Goal: Task Accomplishment & Management: Manage account settings

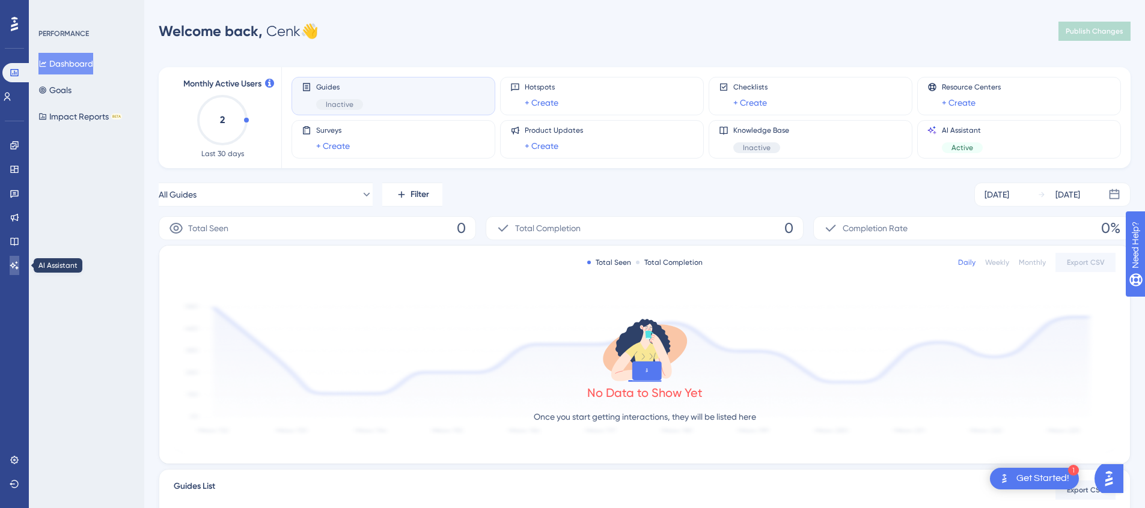
click at [10, 265] on icon at bounding box center [15, 266] width 10 height 10
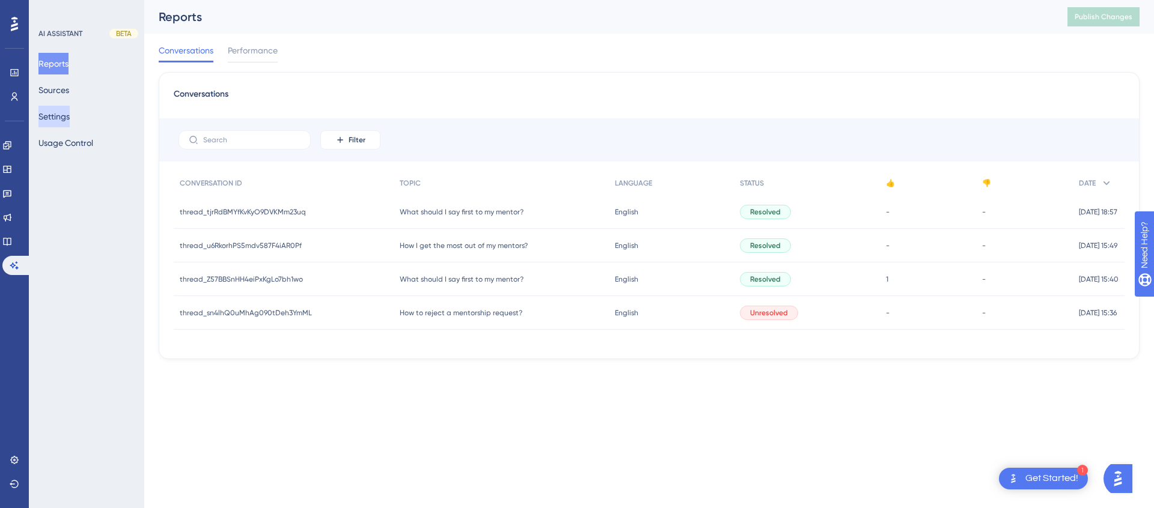
click at [70, 121] on button "Settings" at bounding box center [53, 117] width 31 height 22
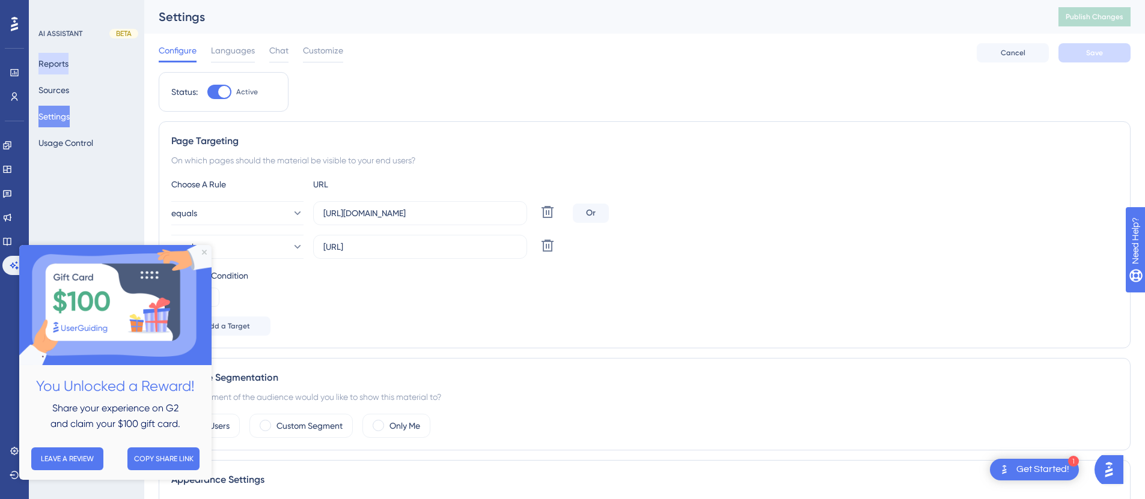
click at [69, 64] on button "Reports" at bounding box center [53, 64] width 30 height 22
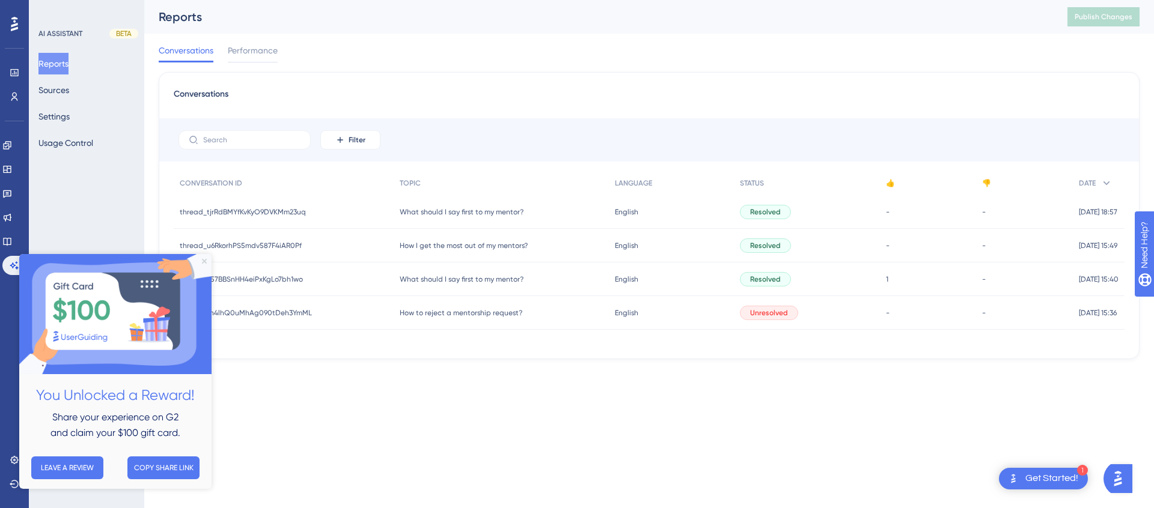
click at [204, 263] on icon "Close Preview" at bounding box center [204, 261] width 5 height 5
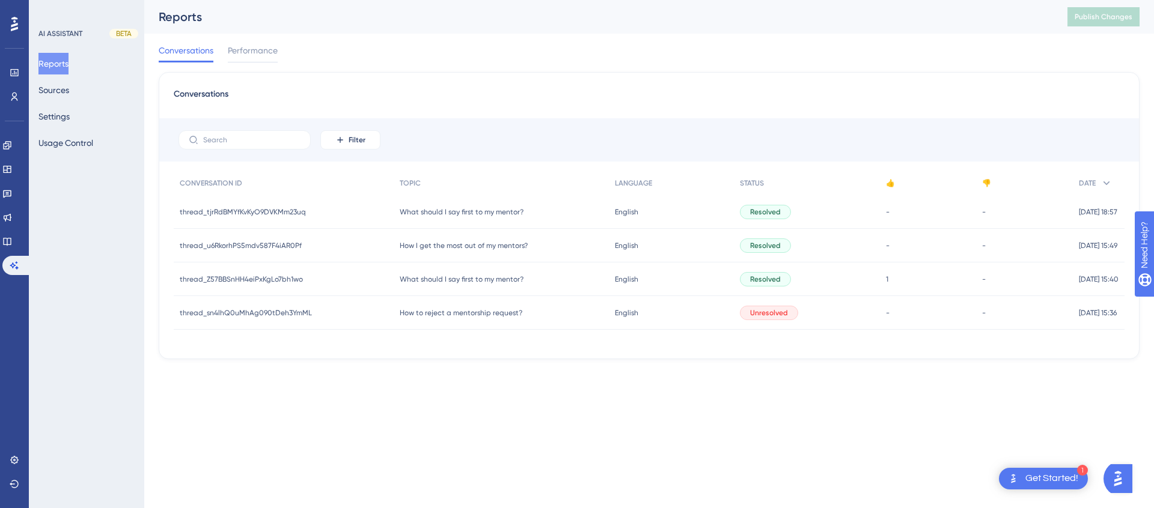
click at [433, 308] on span "How to reject a mentorship request?" at bounding box center [461, 313] width 123 height 10
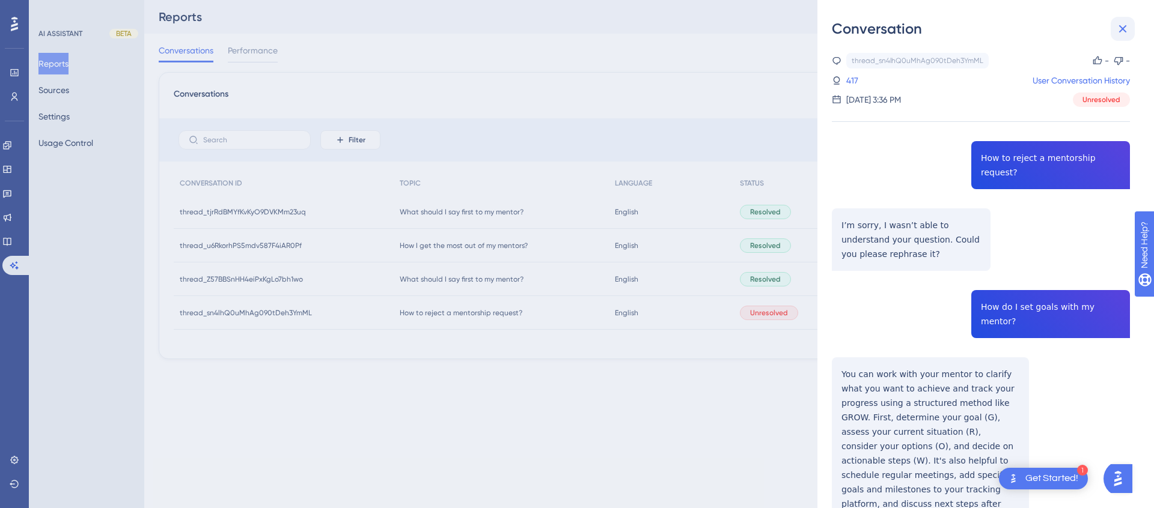
click at [1125, 22] on icon at bounding box center [1122, 29] width 14 height 14
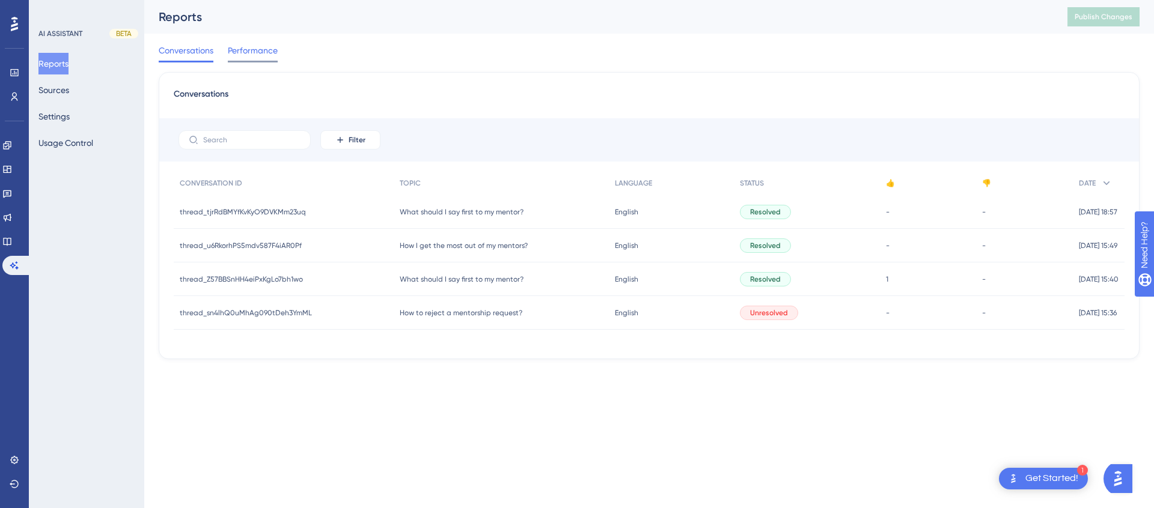
click at [254, 56] on span "Performance" at bounding box center [253, 50] width 50 height 14
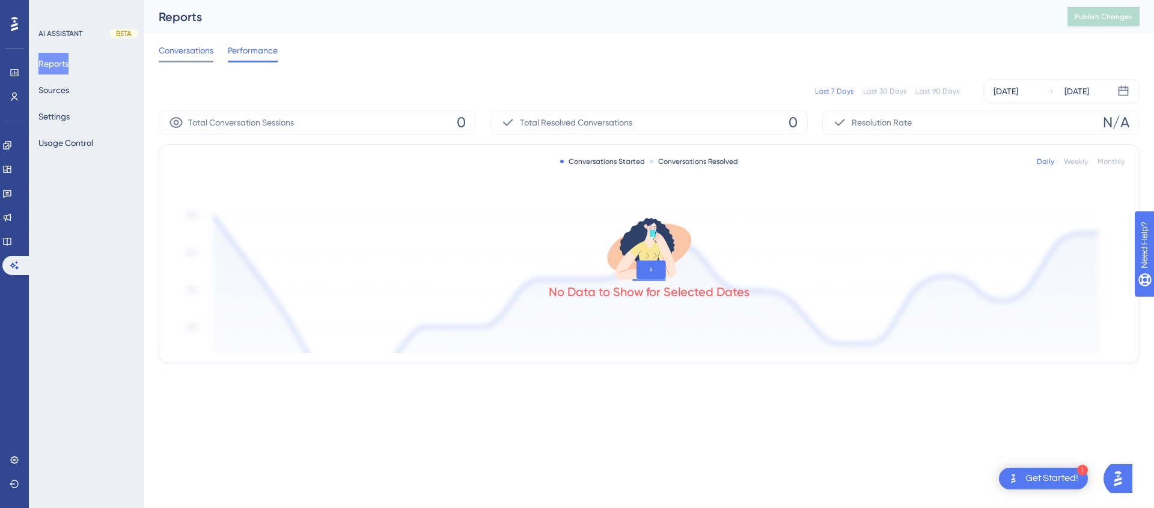
click at [197, 55] on span "Conversations" at bounding box center [186, 50] width 55 height 14
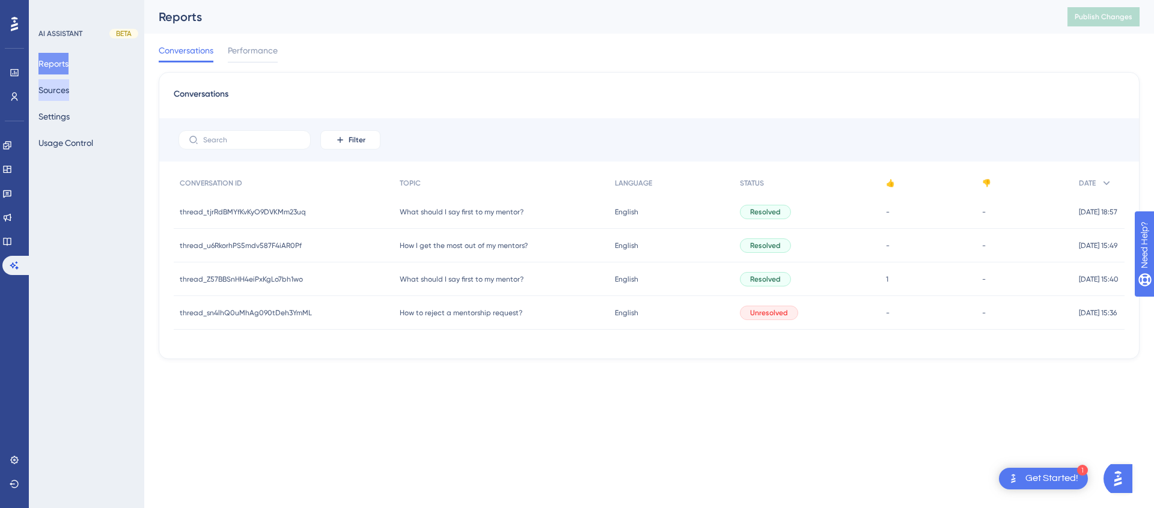
click at [69, 90] on button "Sources" at bounding box center [53, 90] width 31 height 22
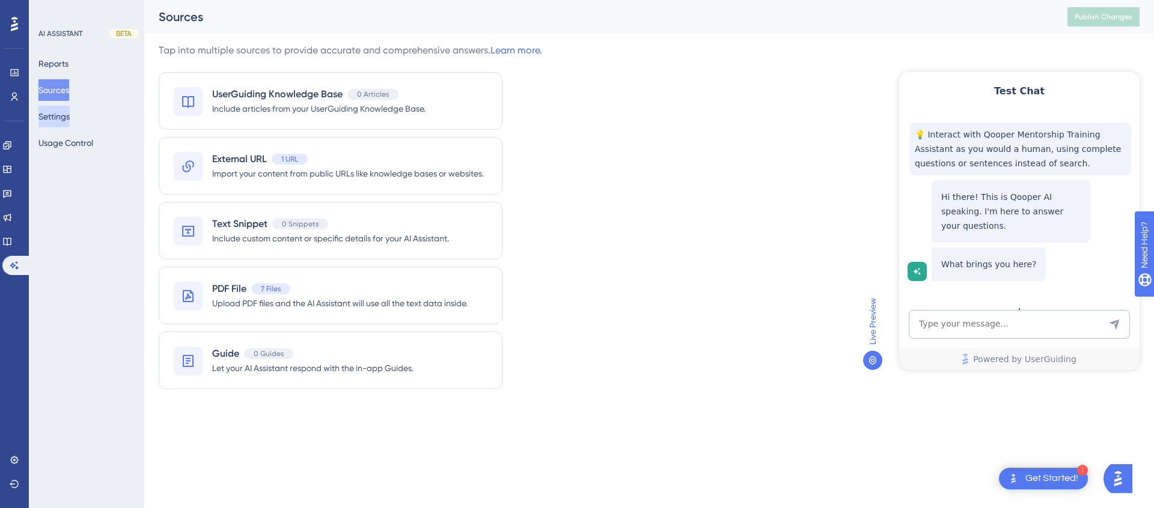
click at [70, 124] on button "Settings" at bounding box center [53, 117] width 31 height 22
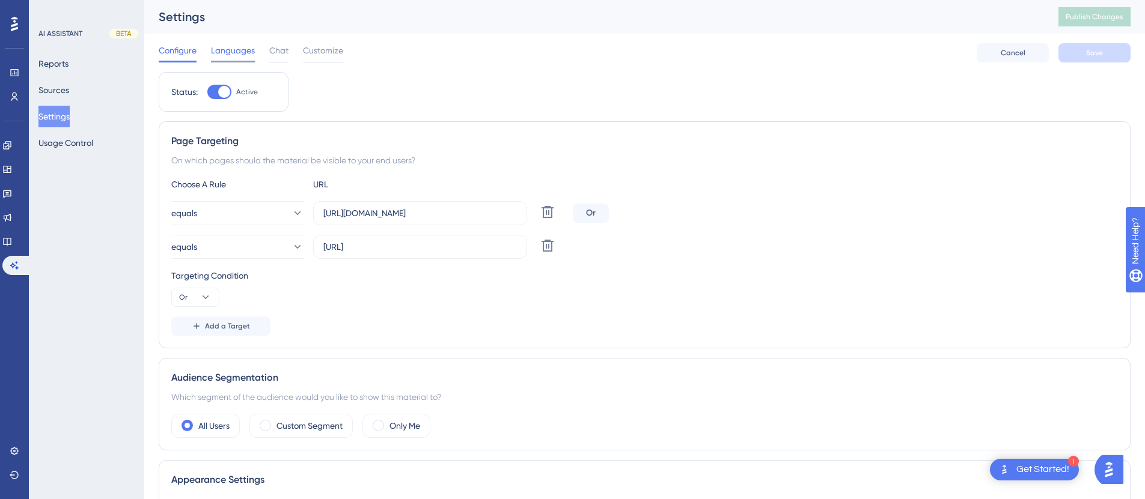
click at [243, 58] on div "Languages" at bounding box center [233, 52] width 44 height 19
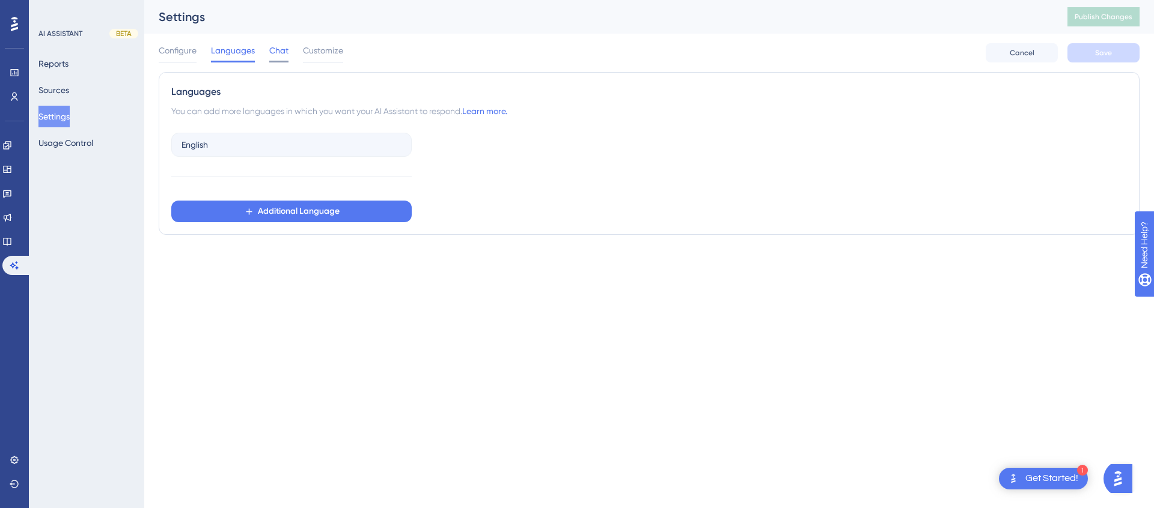
click at [275, 53] on span "Chat" at bounding box center [278, 50] width 19 height 14
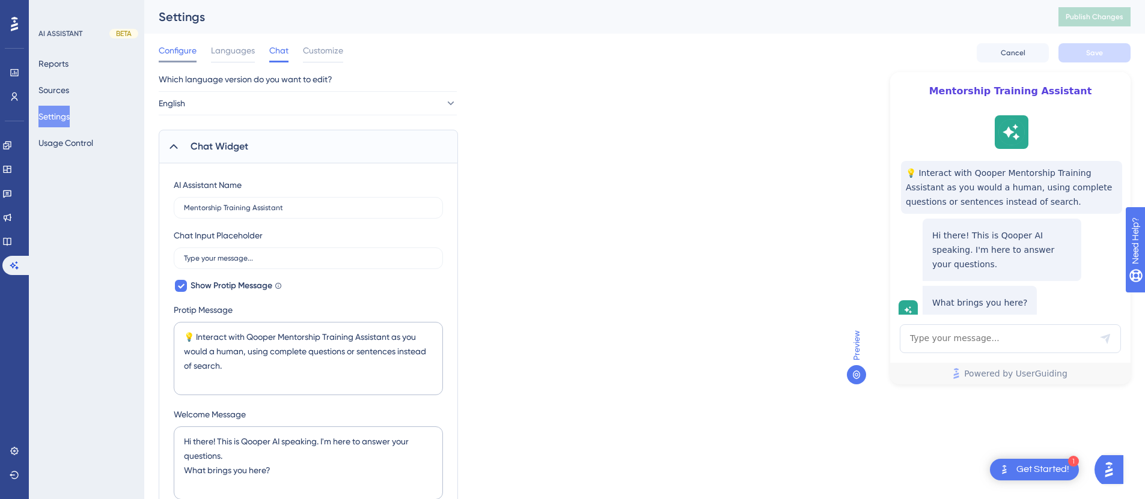
click at [181, 53] on span "Configure" at bounding box center [178, 50] width 38 height 14
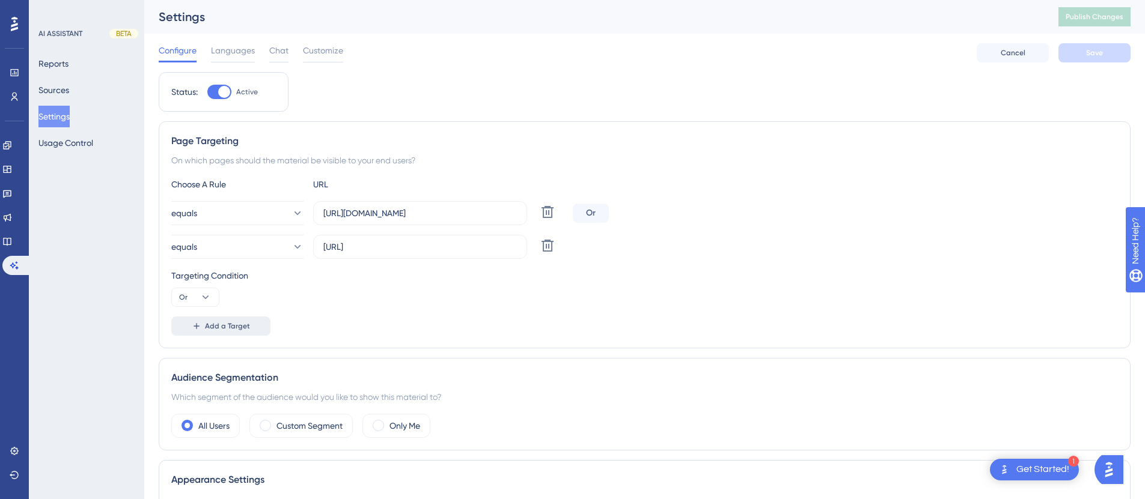
click at [215, 325] on span "Add a Target" at bounding box center [227, 327] width 45 height 10
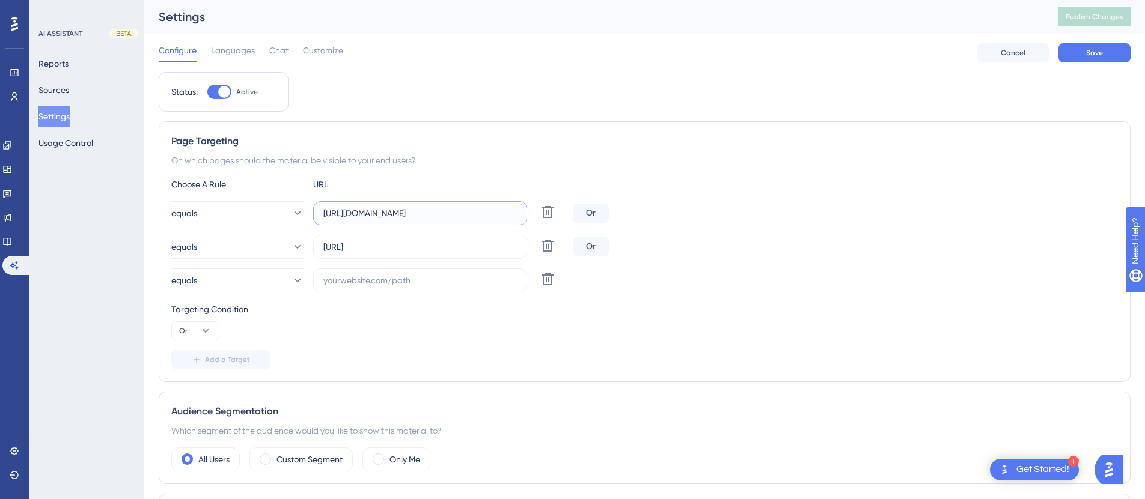
click at [424, 211] on input "[URL][DOMAIN_NAME]" at bounding box center [420, 213] width 194 height 13
click at [399, 272] on label at bounding box center [420, 281] width 214 height 24
click at [399, 274] on input "text" at bounding box center [420, 280] width 194 height 13
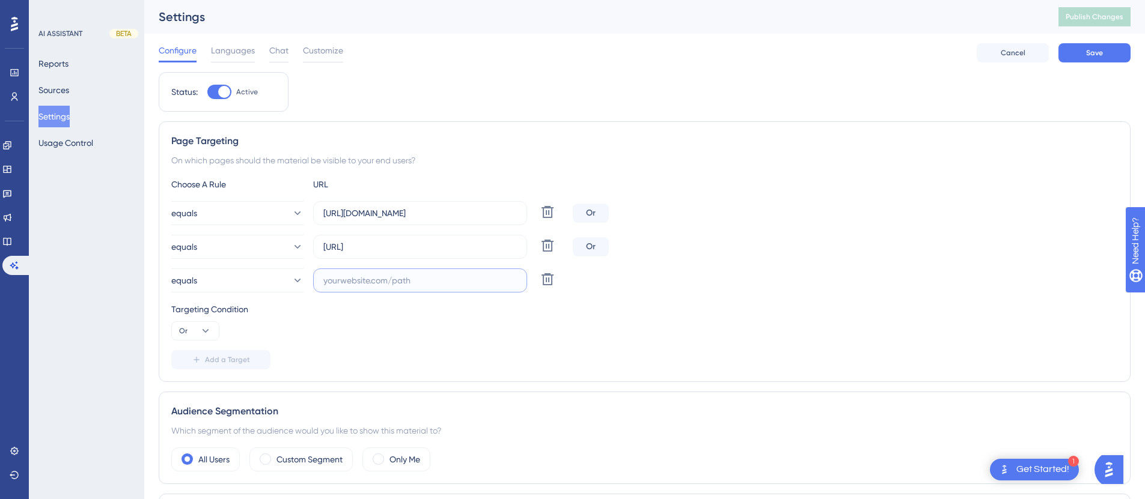
paste input "[URL][DOMAIN_NAME]"
click at [375, 284] on input "[URL][DOMAIN_NAME]" at bounding box center [420, 280] width 194 height 13
type input "[URL][DOMAIN_NAME]"
click at [365, 332] on div "Targeting Condition Or" at bounding box center [644, 321] width 947 height 38
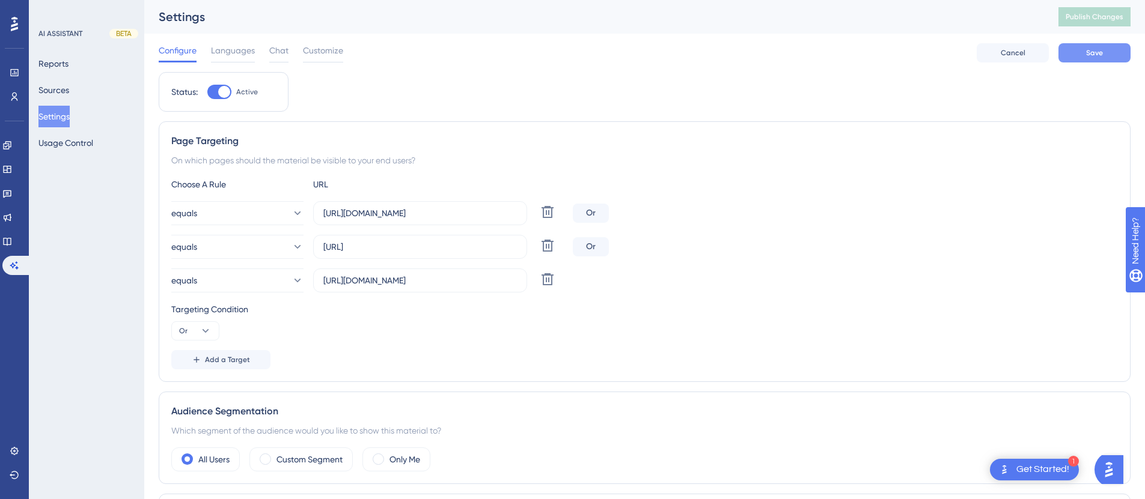
click at [1075, 53] on button "Save" at bounding box center [1094, 52] width 72 height 19
click at [252, 61] on div at bounding box center [233, 62] width 44 height 2
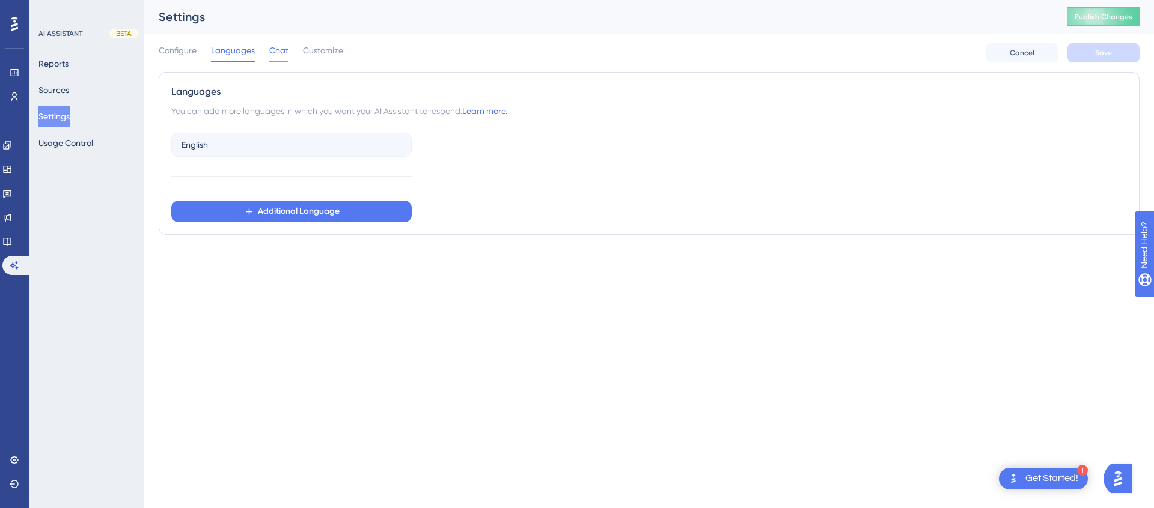
click at [277, 59] on div "Chat" at bounding box center [278, 52] width 19 height 19
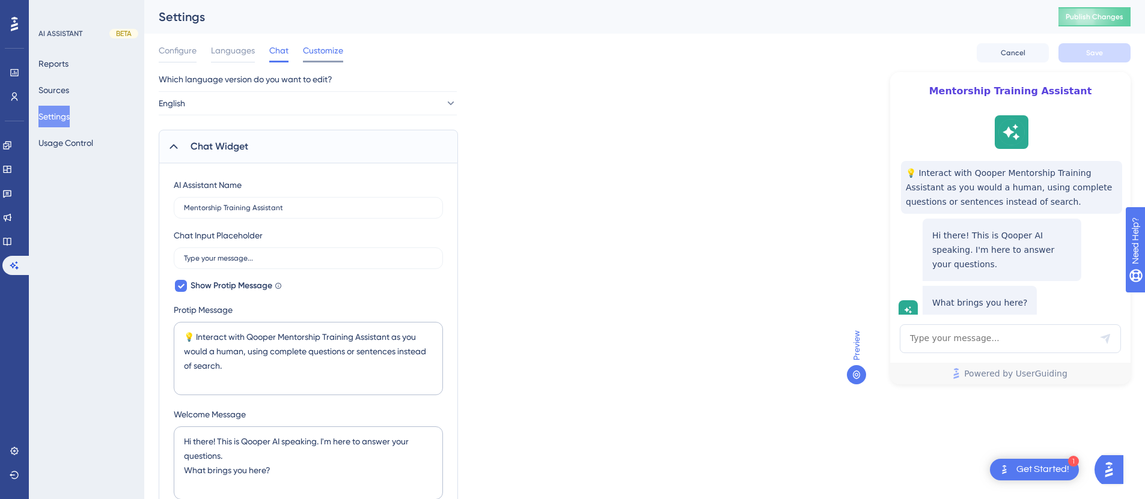
click at [313, 56] on span "Customize" at bounding box center [323, 50] width 40 height 14
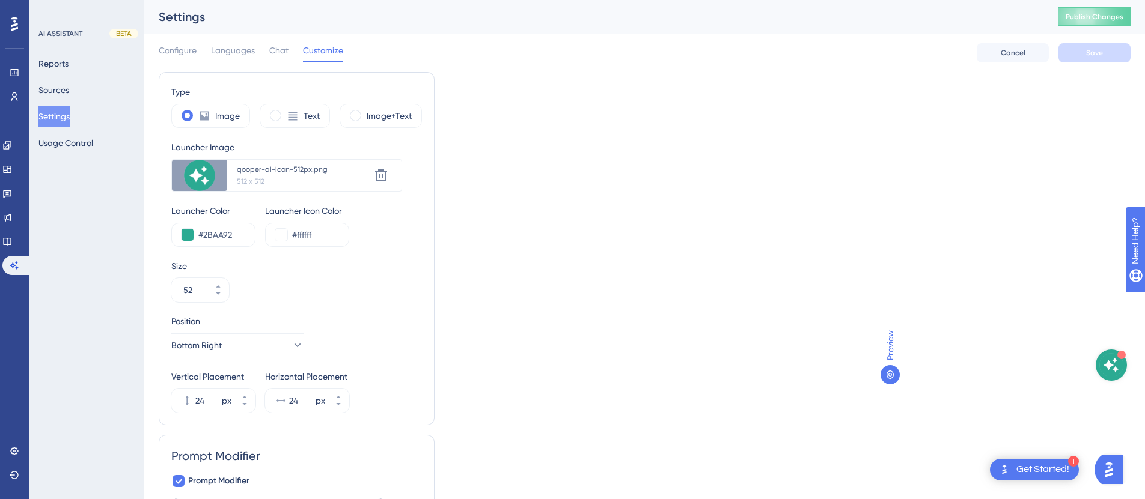
click at [1110, 477] on img "Open AI Assistant Launcher" at bounding box center [1109, 470] width 22 height 22
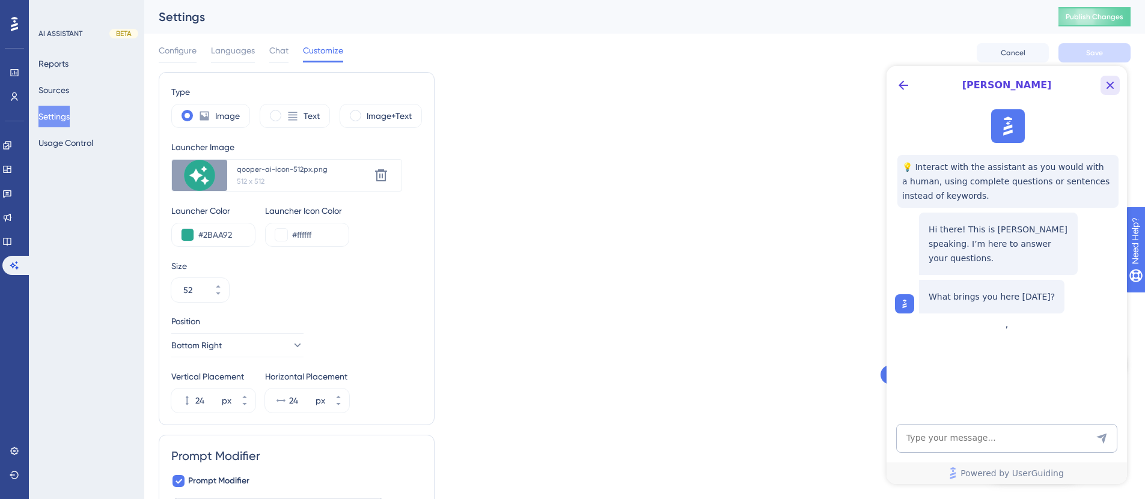
click at [1111, 82] on icon "Close Button" at bounding box center [1110, 85] width 14 height 14
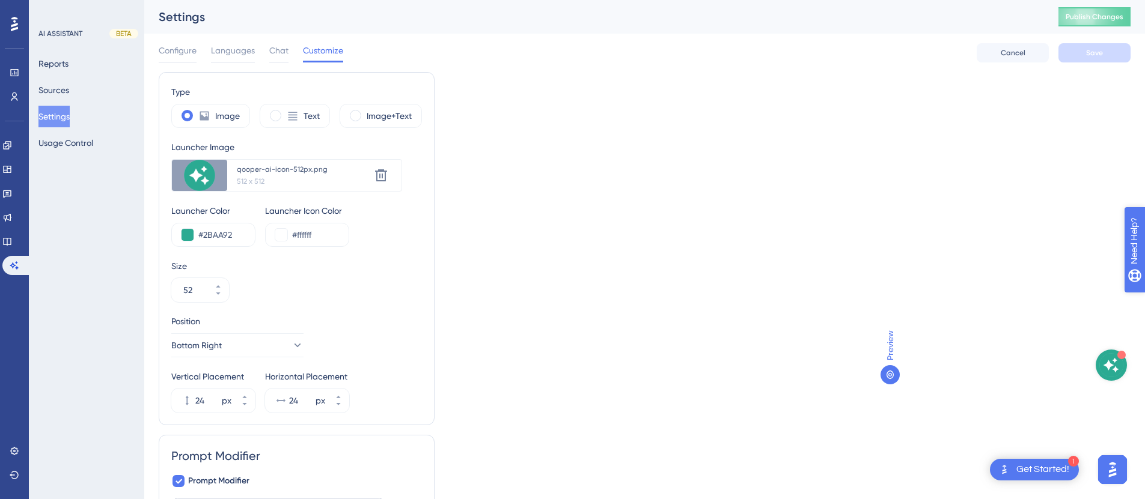
click at [1144, 301] on div "Need Help?" at bounding box center [1167, 302] width 65 height 14
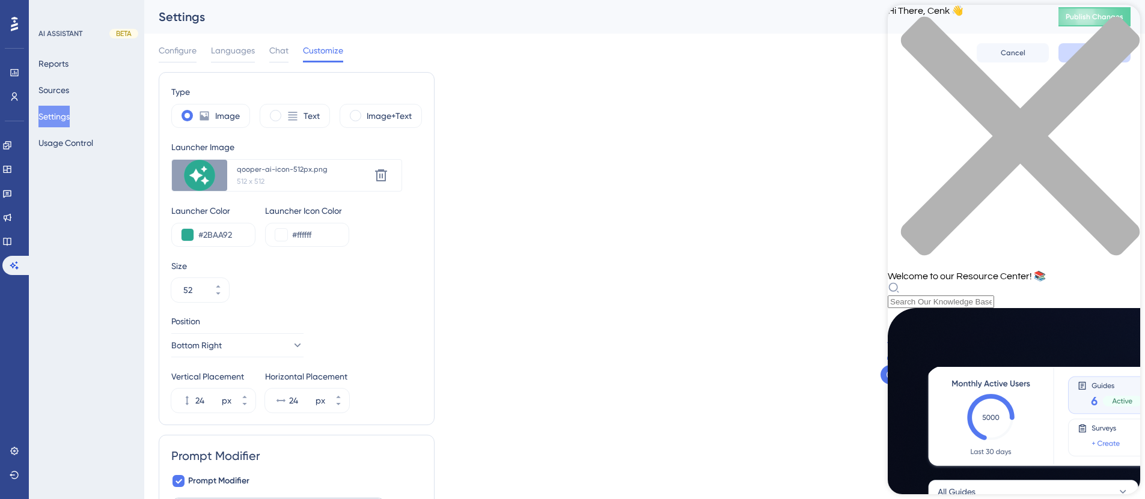
click at [1012, 89] on div "Hi There, Cenk 👋 Welcome to our Resource Center! 📚" at bounding box center [1014, 157] width 252 height 304
click at [1011, 282] on div "Resource Center Header" at bounding box center [1014, 295] width 252 height 26
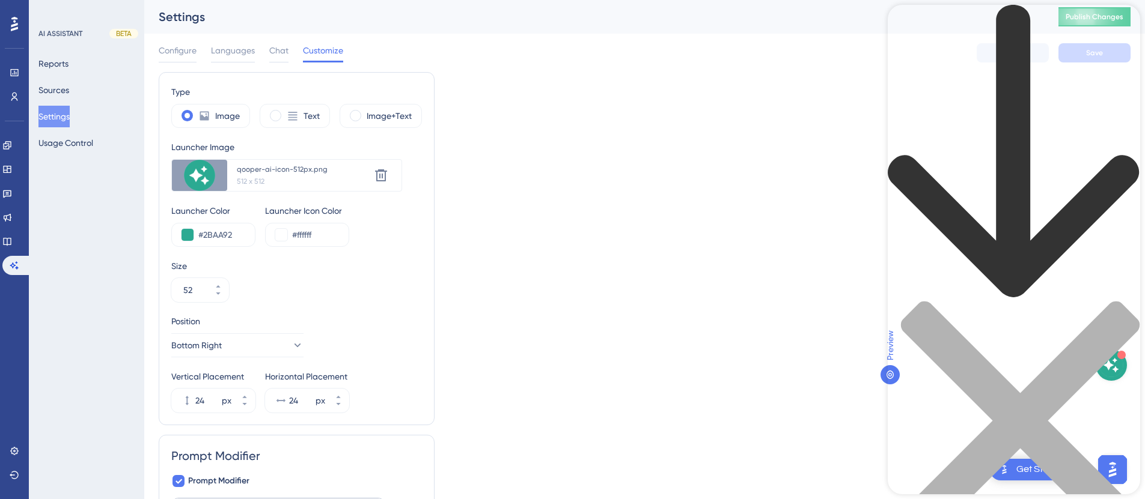
click at [1007, 68] on div "Resource Center Header" at bounding box center [1014, 293] width 252 height 577
type input "hide show ai assistant"
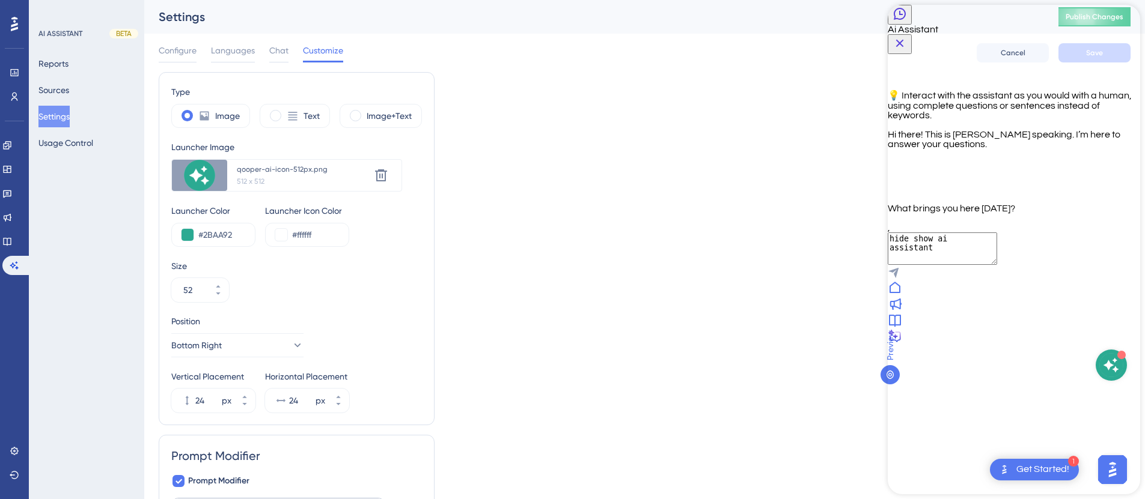
click at [983, 265] on textarea "hide show ai assistant" at bounding box center [942, 249] width 109 height 32
click at [982, 233] on span "hide show ai assistant" at bounding box center [935, 228] width 94 height 10
copy span "hide show ai assistant"
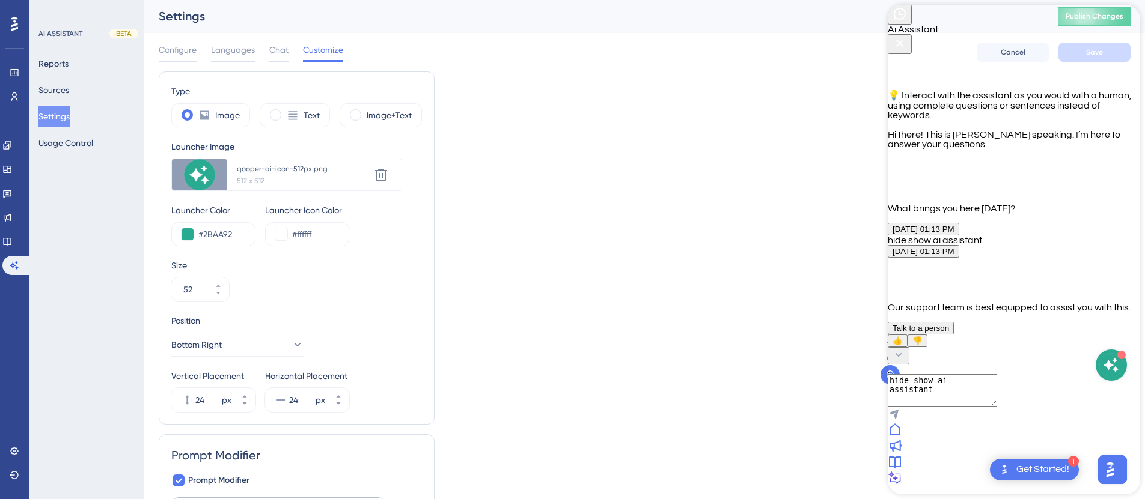
scroll to position [38, 0]
click at [954, 389] on textarea "hide show ai assistant" at bounding box center [942, 373] width 109 height 32
paste textarea "hide show ai assistant"
type textarea "hide show ahide show ai assistant i assistant"
click at [944, 400] on textarea "hide show ahide show ai assistant i assistant" at bounding box center [942, 378] width 109 height 43
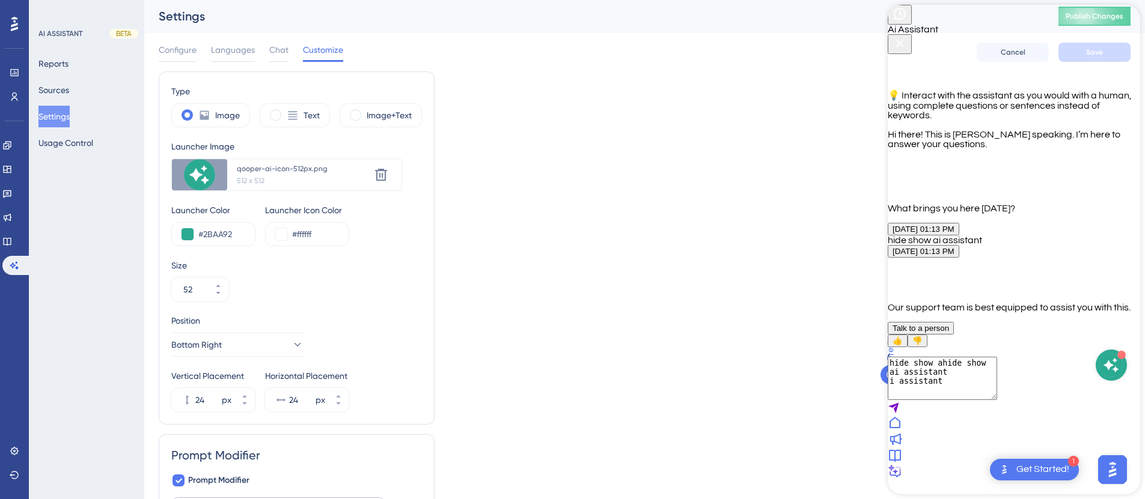
click at [944, 400] on textarea "hide show ahide show ai assistant i assistant" at bounding box center [942, 378] width 109 height 43
type textarea "How to hide/show AI assistant?"
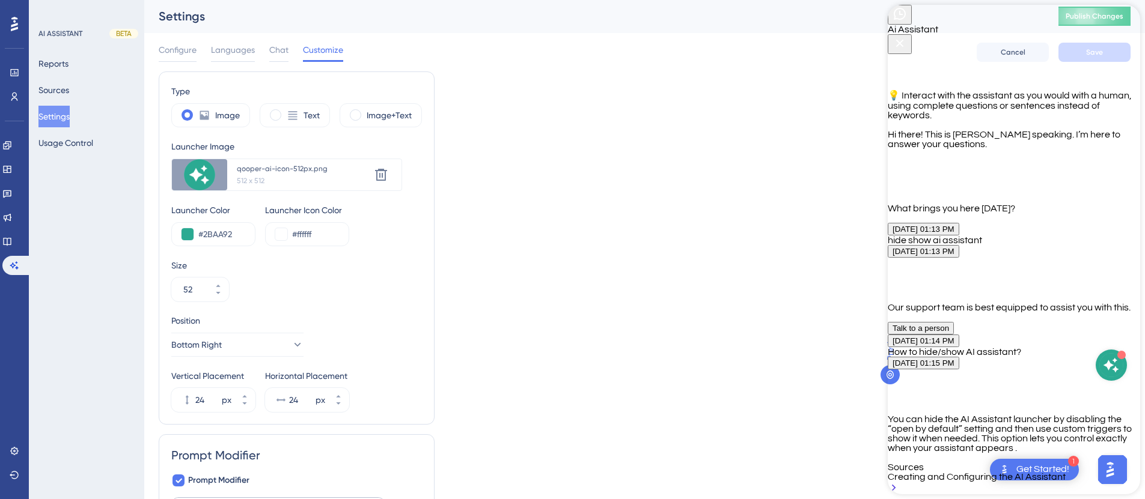
scroll to position [313, 0]
click at [980, 472] on div "Creating and Configuring the AI Assistant" at bounding box center [1014, 483] width 252 height 23
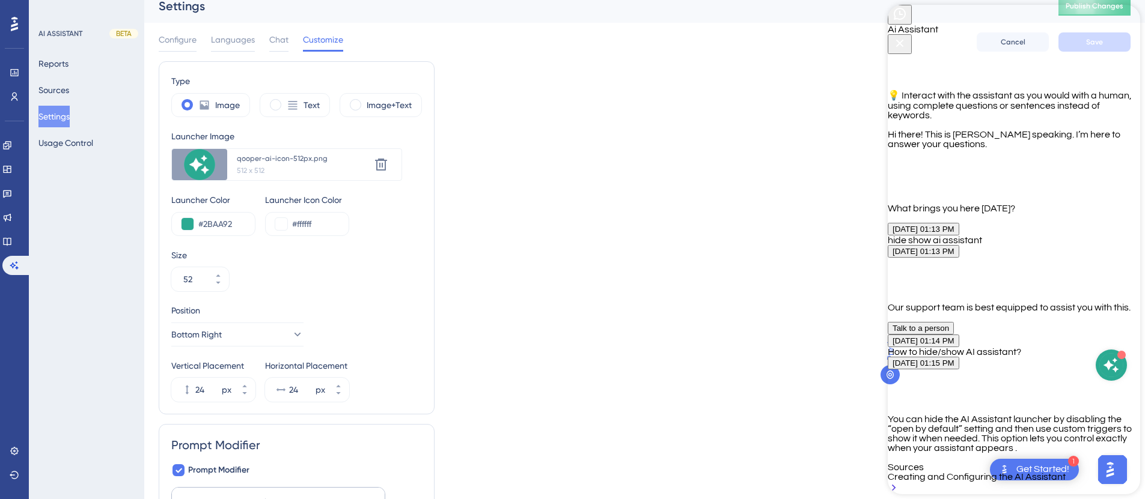
scroll to position [0, 9]
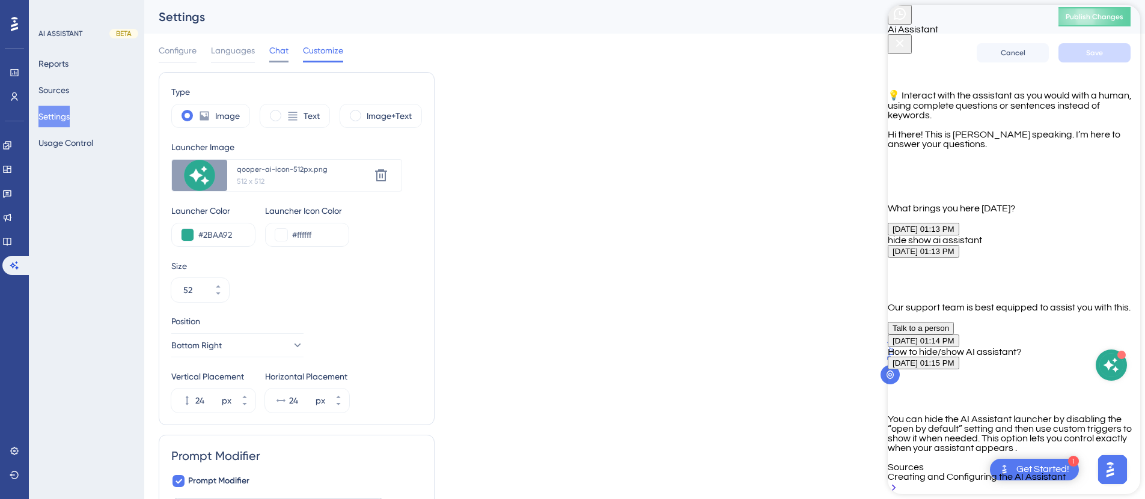
click at [276, 46] on span "Chat" at bounding box center [278, 50] width 19 height 14
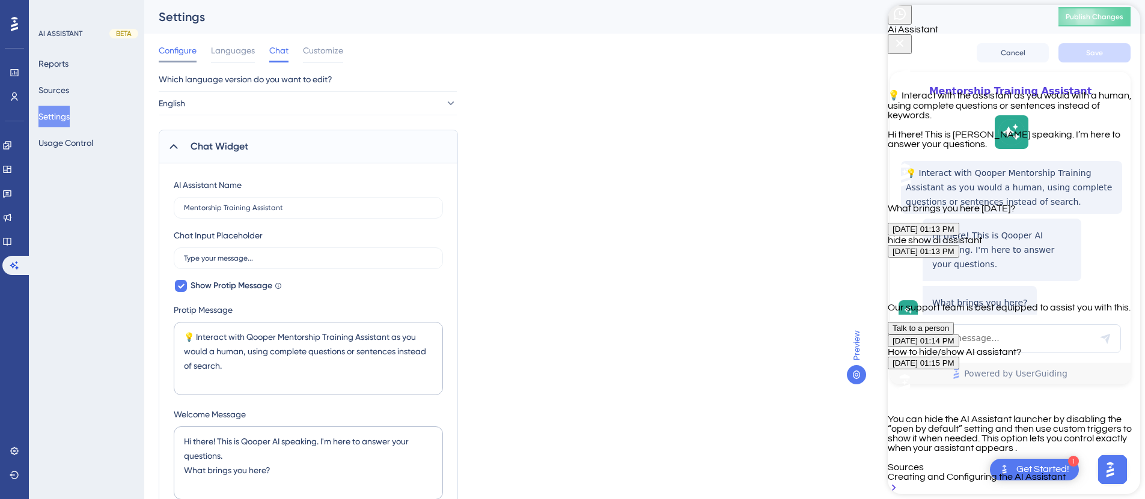
click at [171, 49] on span "Configure" at bounding box center [178, 50] width 38 height 14
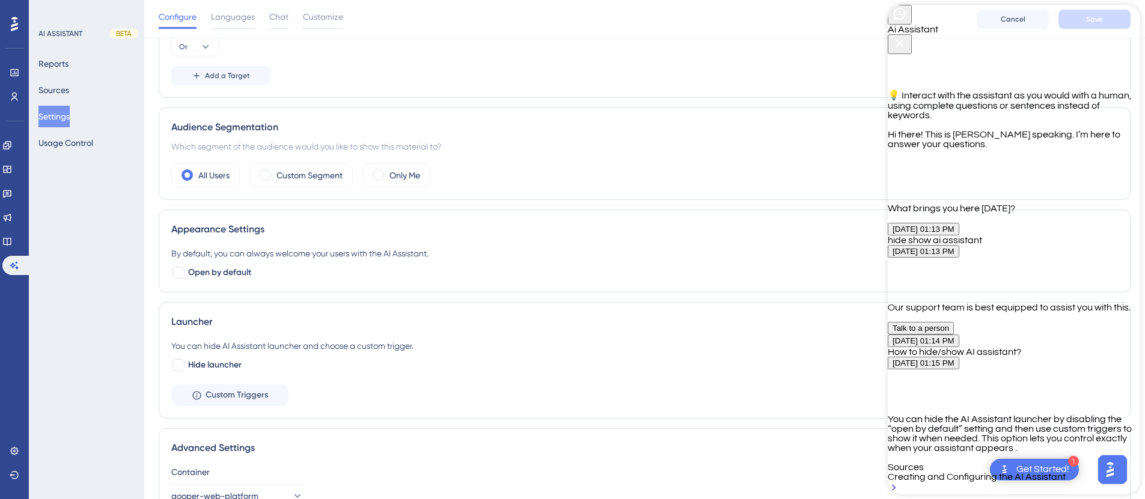
scroll to position [291, 0]
click at [177, 267] on div at bounding box center [178, 270] width 12 height 12
click at [177, 267] on icon at bounding box center [178, 271] width 7 height 10
checkbox input "false"
click at [239, 399] on span "Custom Triggers" at bounding box center [237, 393] width 63 height 14
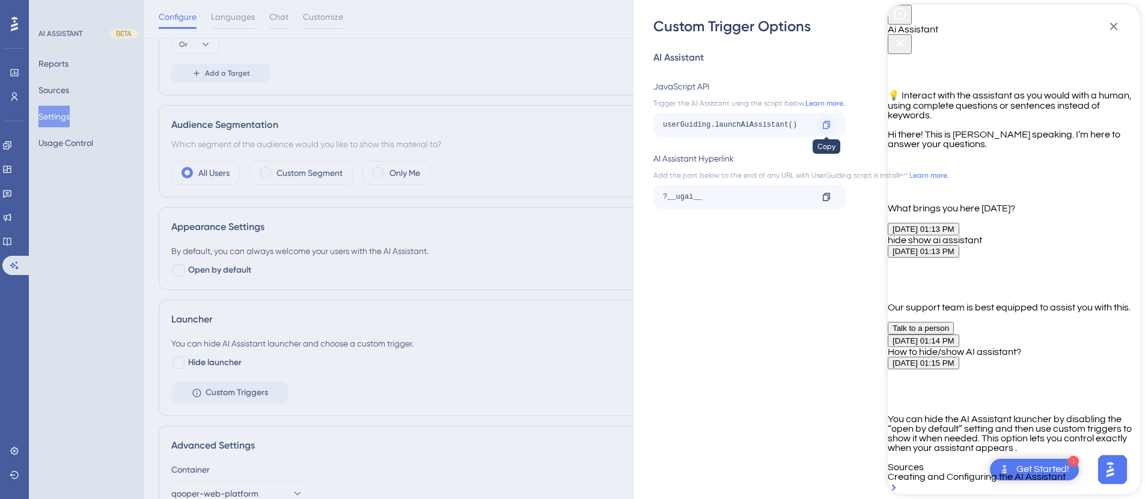
click at [825, 123] on icon at bounding box center [826, 125] width 7 height 8
click at [907, 36] on icon "Close Button" at bounding box center [899, 43] width 14 height 14
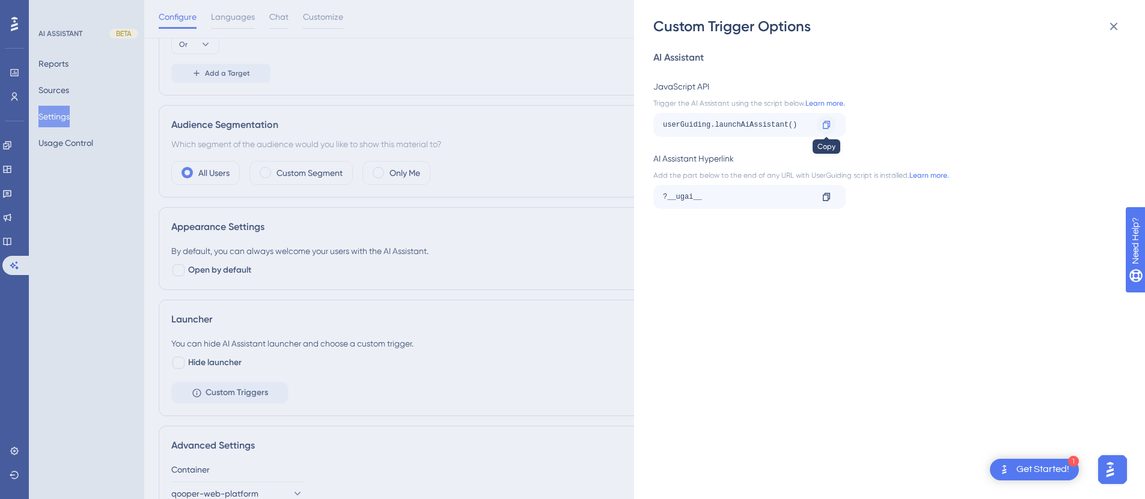
click at [827, 121] on icon at bounding box center [826, 125] width 7 height 8
click at [1115, 23] on icon at bounding box center [1113, 26] width 14 height 14
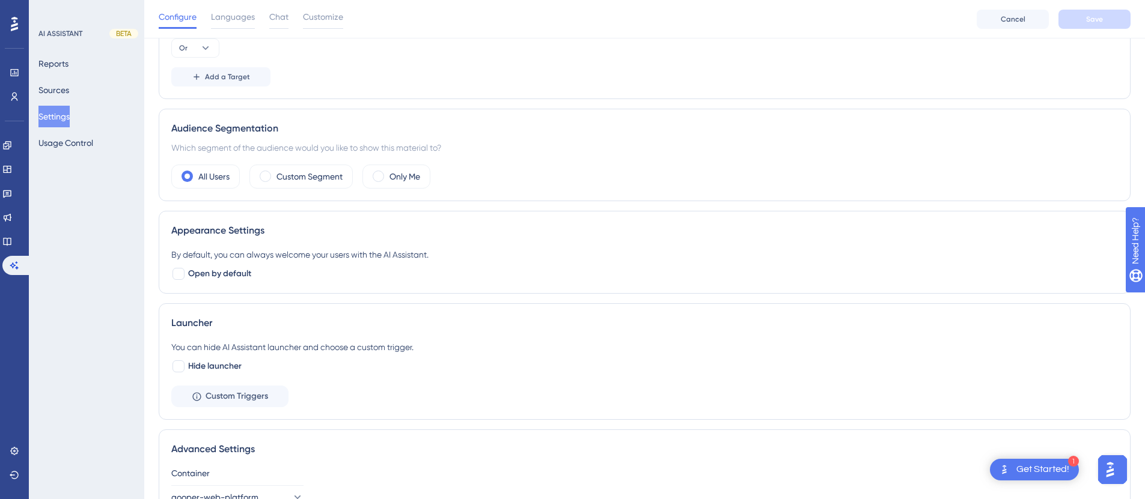
scroll to position [354, 0]
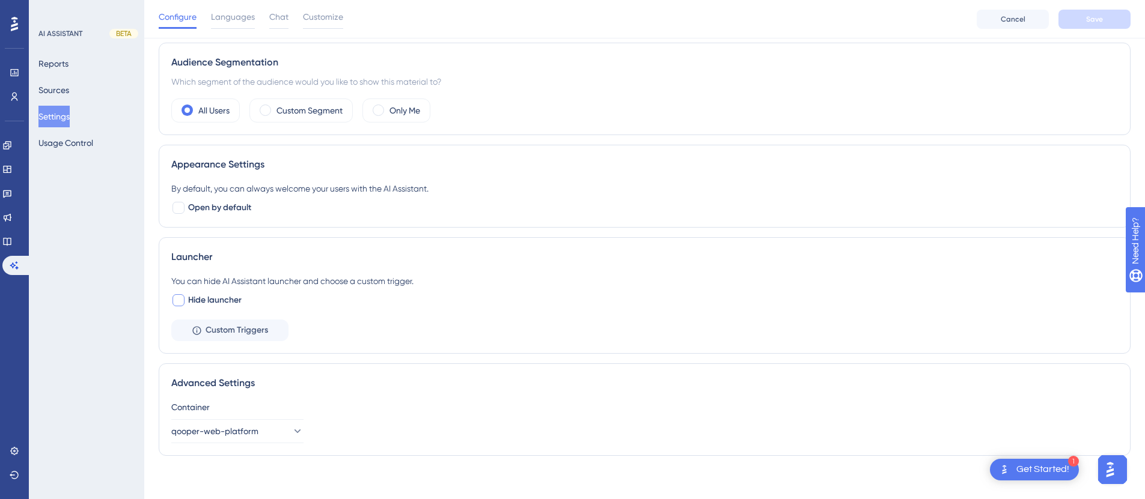
click at [175, 299] on div at bounding box center [178, 300] width 12 height 12
checkbox input "true"
click at [1079, 14] on button "Save" at bounding box center [1094, 19] width 72 height 19
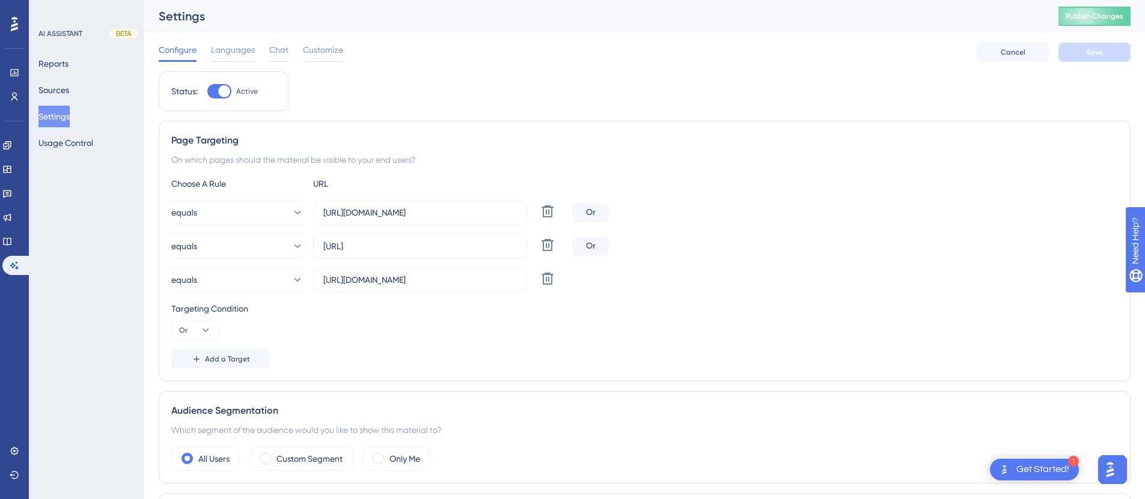
scroll to position [0, 0]
click at [12, 449] on icon at bounding box center [14, 451] width 8 height 8
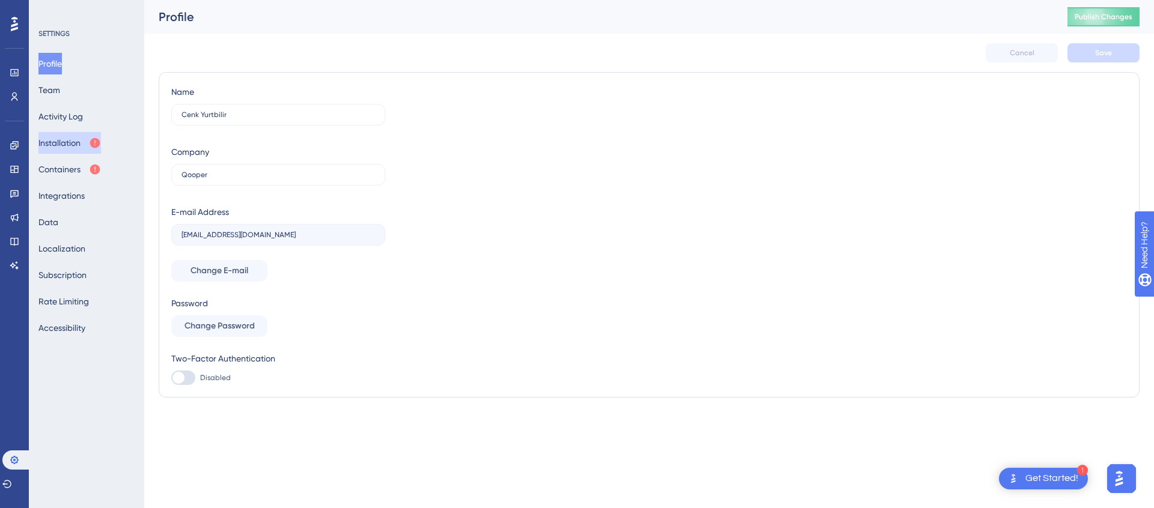
click at [65, 151] on button "Installation" at bounding box center [69, 143] width 63 height 22
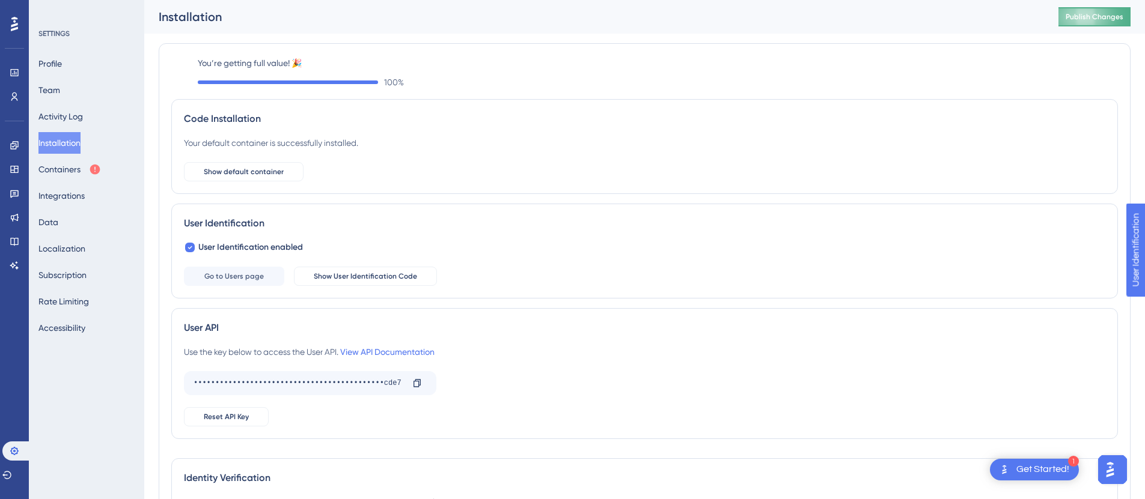
click at [1099, 12] on span "Publish Changes" at bounding box center [1095, 17] width 58 height 10
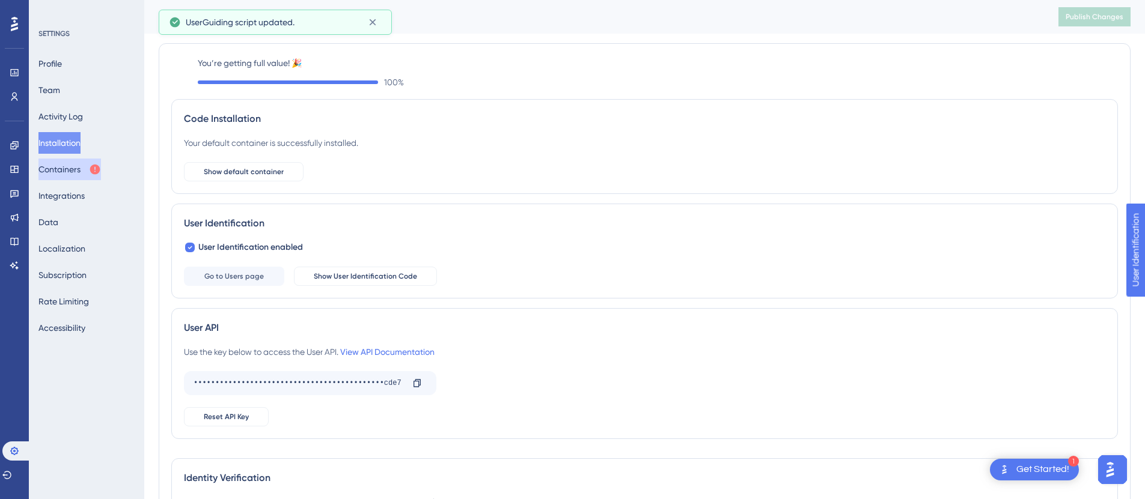
click at [70, 170] on button "Containers" at bounding box center [69, 170] width 63 height 22
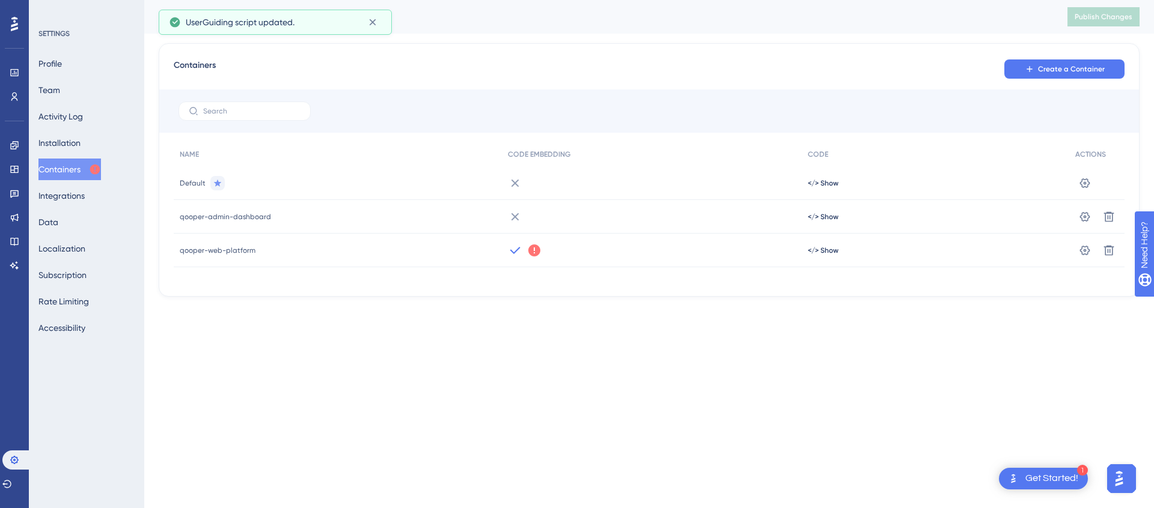
click at [251, 251] on span "qooper-web-platform" at bounding box center [218, 251] width 76 height 10
click at [820, 251] on span "</> Show" at bounding box center [823, 251] width 31 height 10
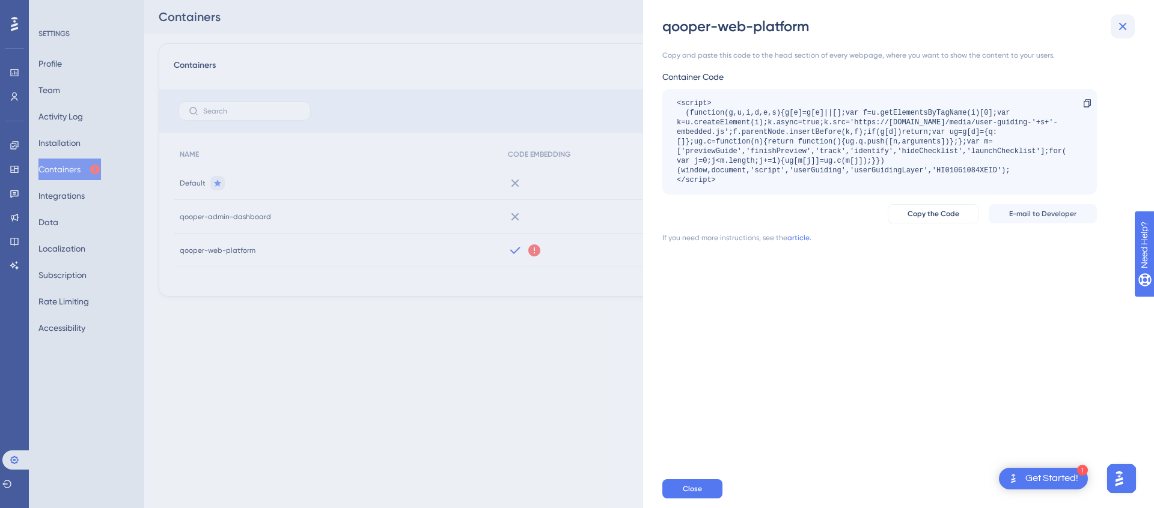
click at [1120, 23] on icon at bounding box center [1123, 27] width 8 height 8
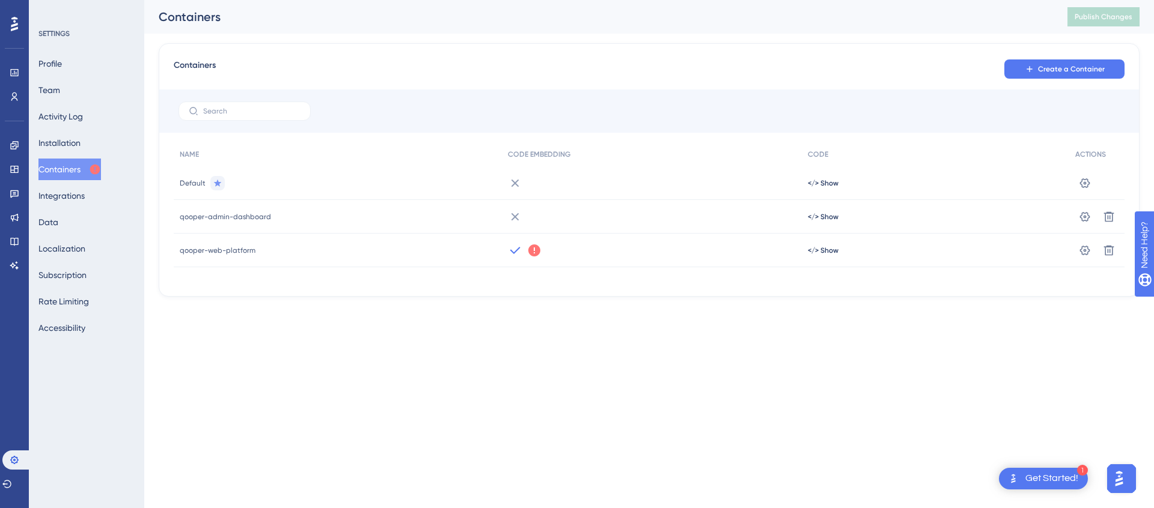
click at [533, 249] on icon at bounding box center [534, 251] width 12 height 12
click at [618, 301] on span "Got It" at bounding box center [613, 299] width 19 height 10
click at [1085, 251] on icon at bounding box center [1085, 250] width 10 height 10
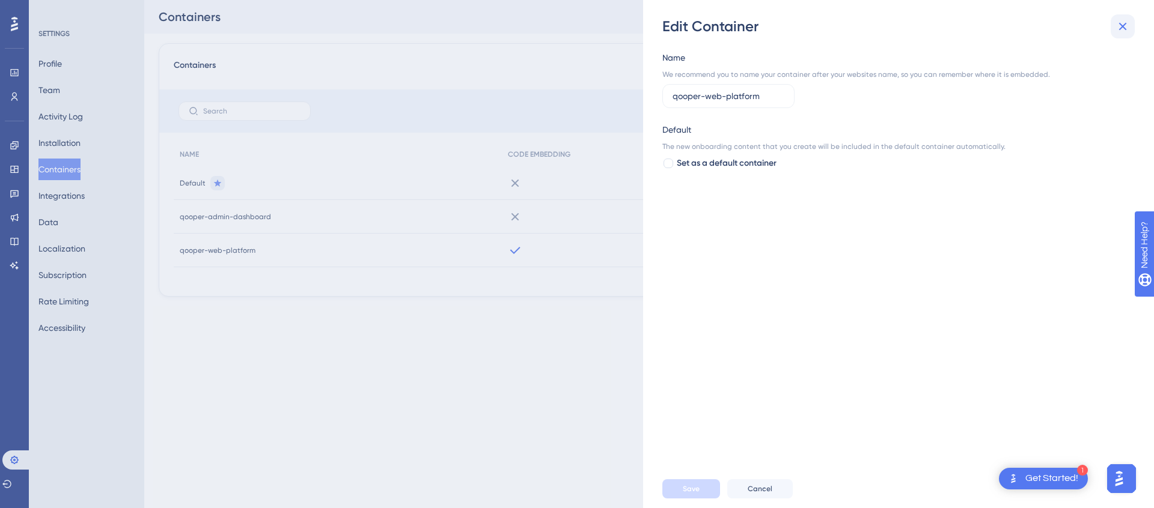
click at [1121, 31] on icon at bounding box center [1122, 26] width 14 height 14
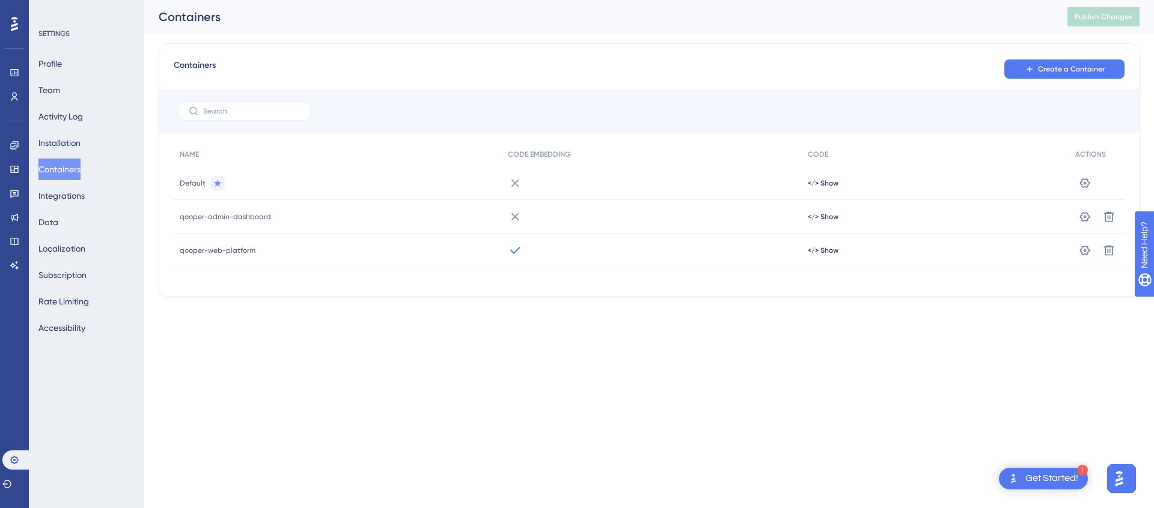
click at [235, 251] on span "qooper-web-platform" at bounding box center [218, 251] width 76 height 10
click at [810, 248] on span "</> Show" at bounding box center [823, 251] width 31 height 10
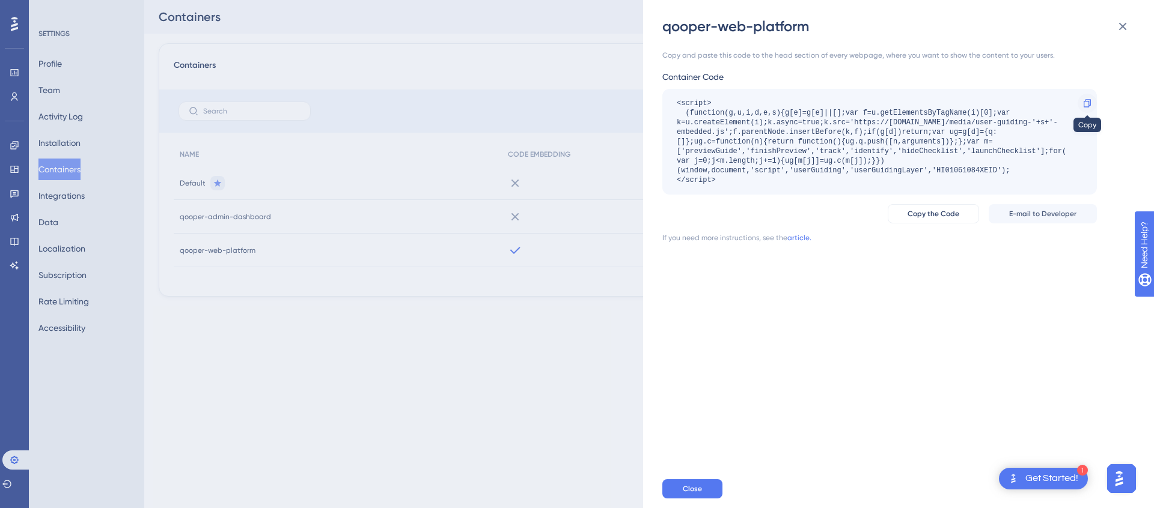
click at [1087, 99] on icon at bounding box center [1087, 103] width 7 height 8
click at [679, 493] on button "Close" at bounding box center [692, 489] width 60 height 19
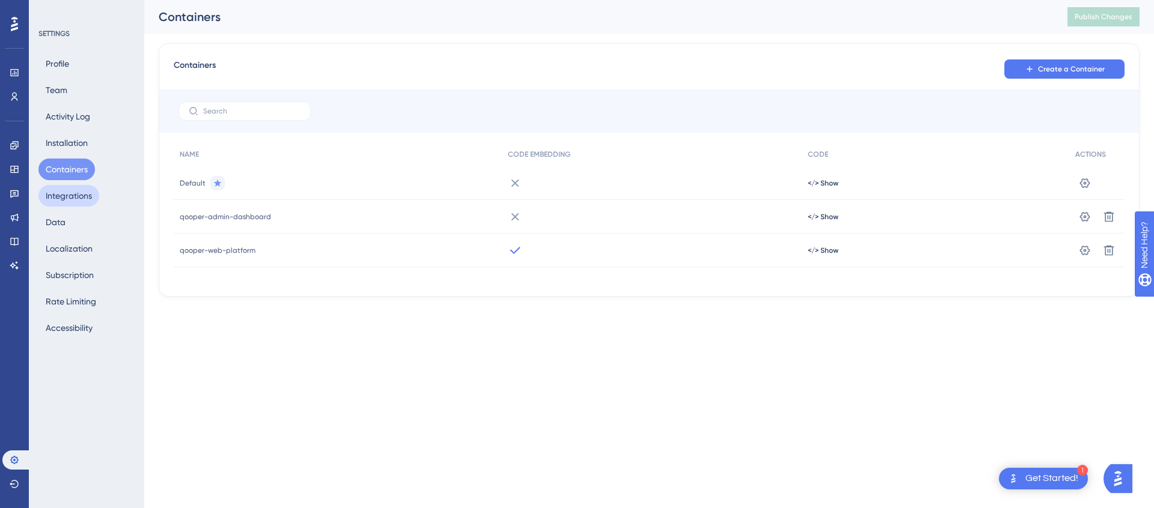
click at [67, 195] on button "Integrations" at bounding box center [68, 196] width 61 height 22
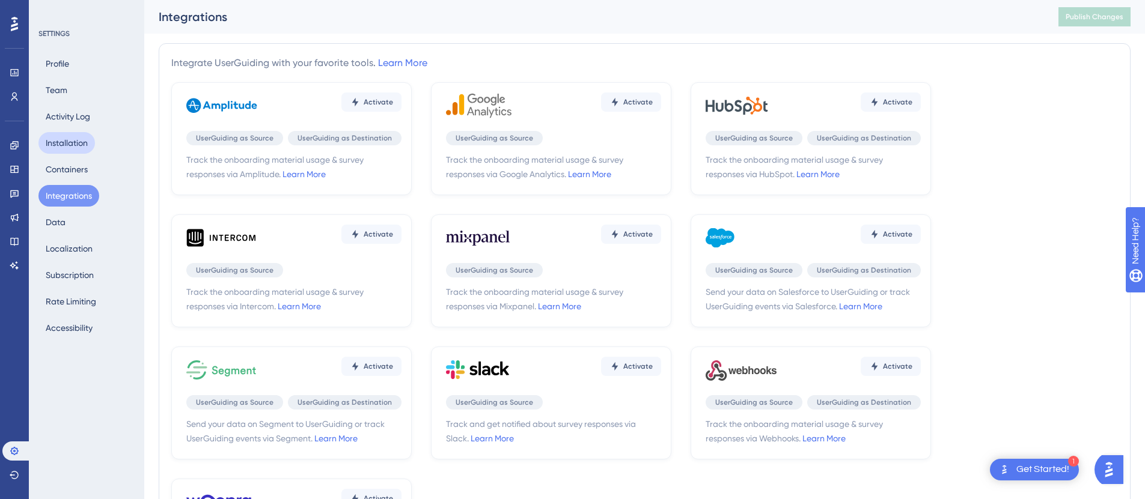
click at [60, 136] on button "Installation" at bounding box center [66, 143] width 56 height 22
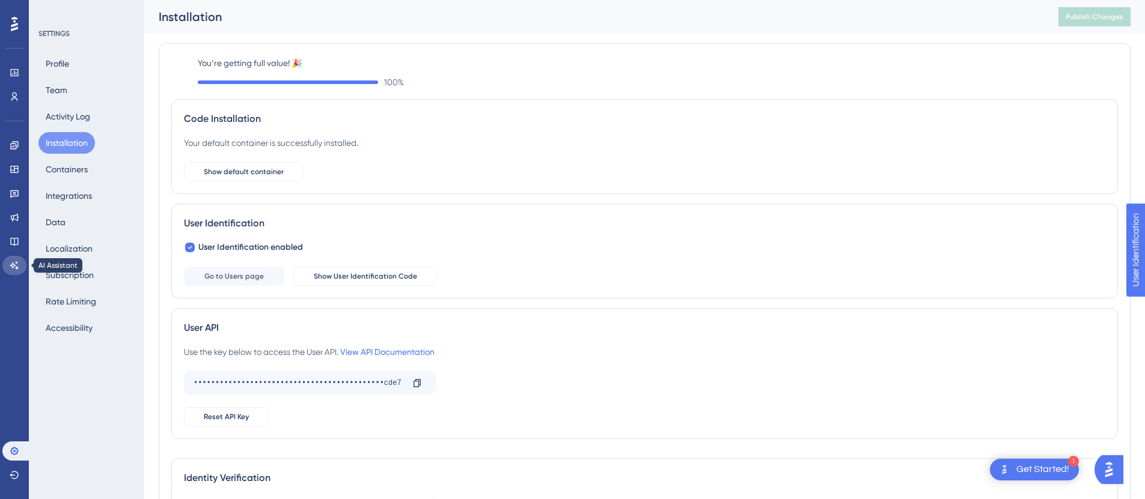
click at [14, 262] on icon at bounding box center [15, 266] width 10 height 10
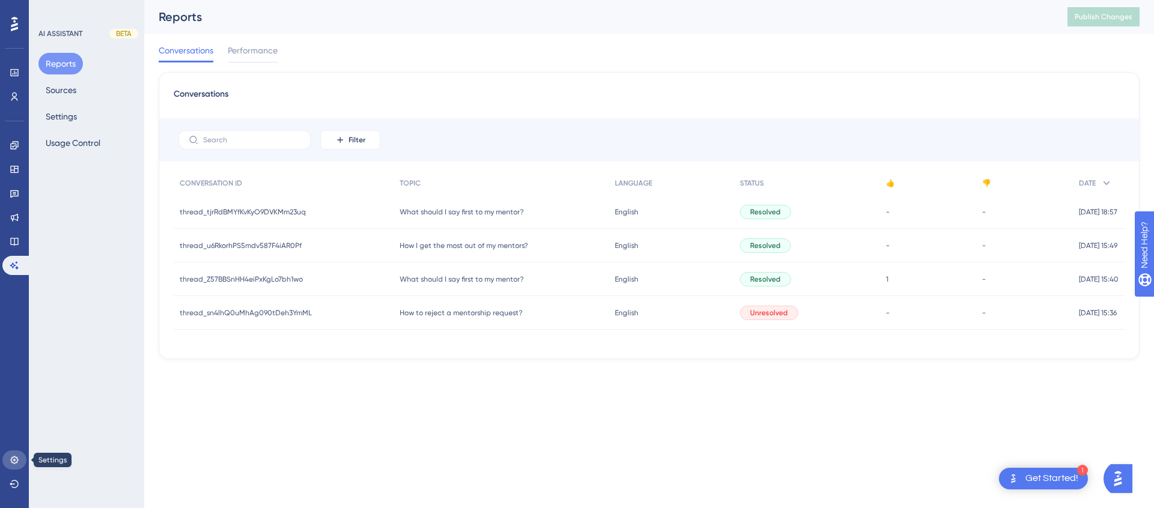
click at [19, 457] on link at bounding box center [14, 460] width 24 height 19
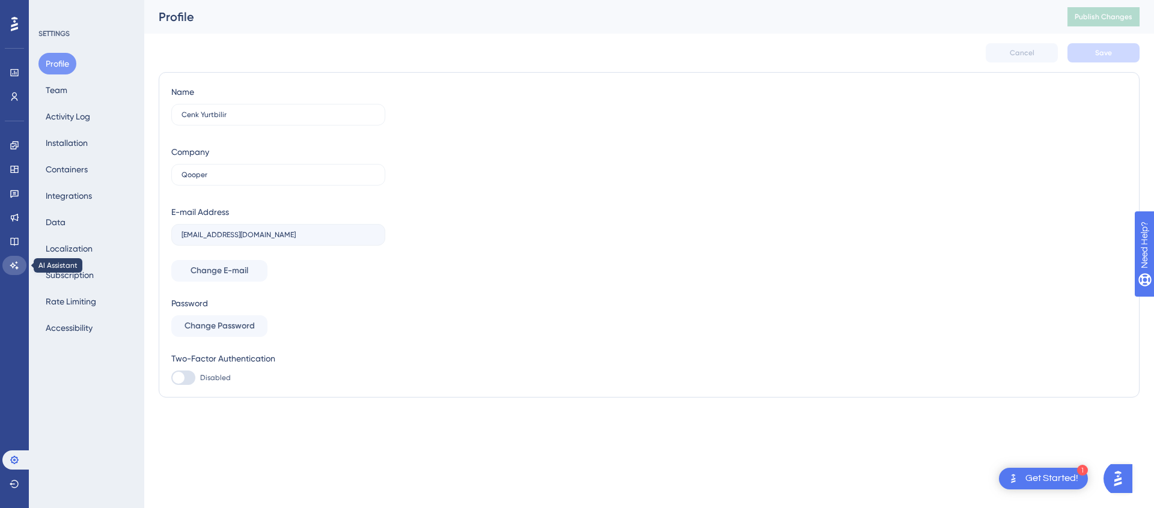
click at [17, 261] on icon at bounding box center [15, 266] width 10 height 10
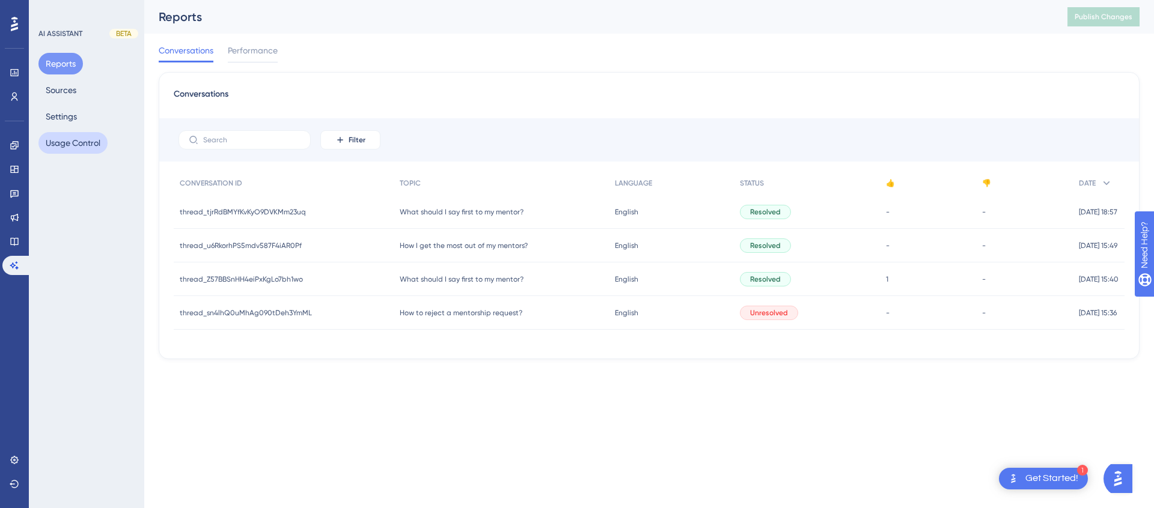
click at [72, 139] on button "Usage Control" at bounding box center [72, 143] width 69 height 22
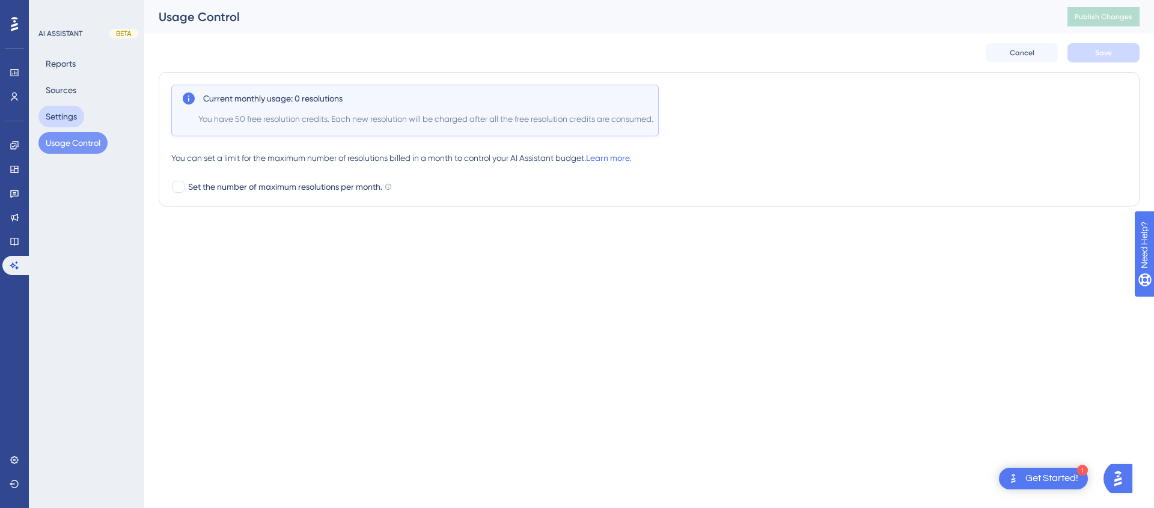
click at [69, 114] on button "Settings" at bounding box center [61, 117] width 46 height 22
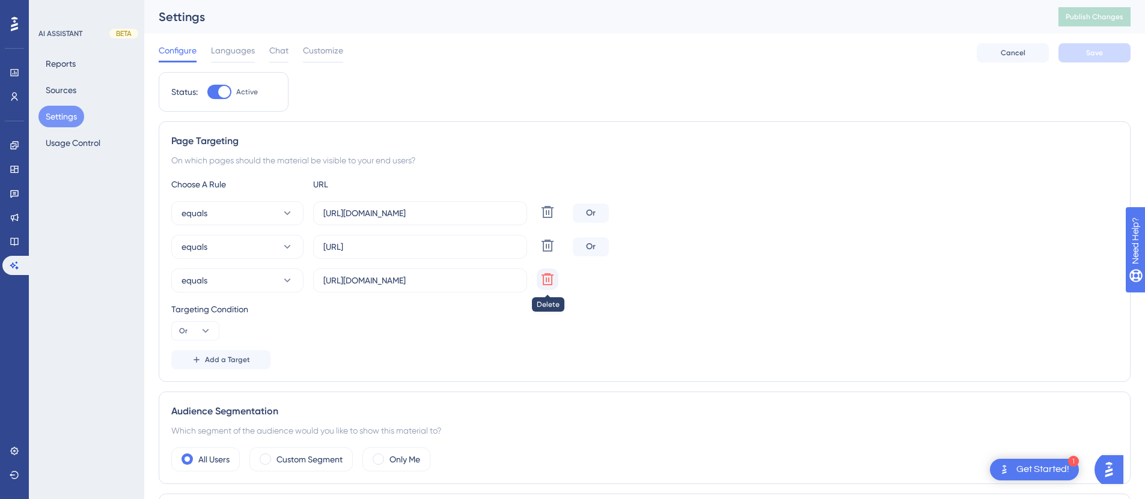
click at [551, 278] on icon at bounding box center [548, 279] width 12 height 12
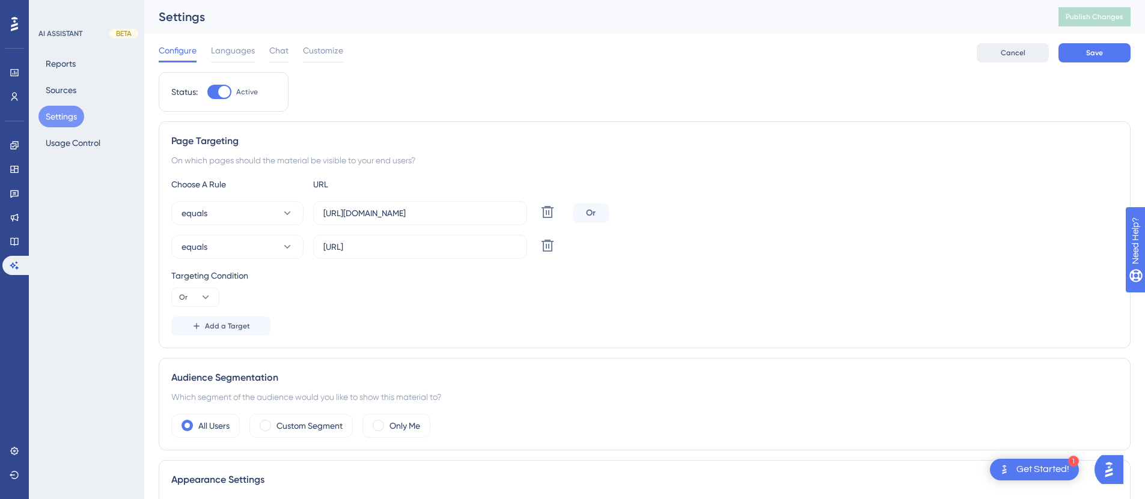
click at [999, 56] on button "Cancel" at bounding box center [1013, 52] width 72 height 19
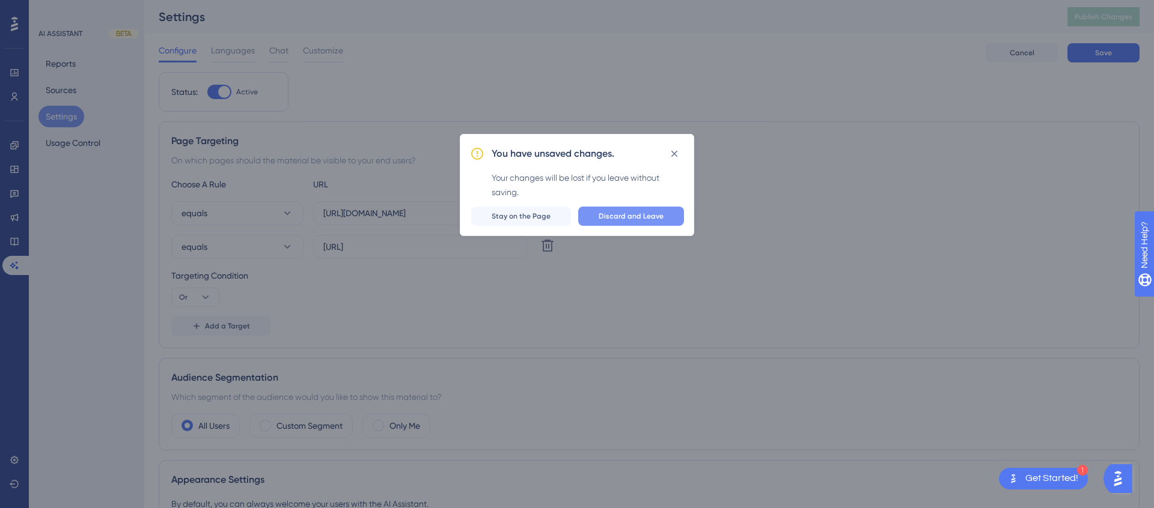
click at [606, 216] on span "Discard and Leave" at bounding box center [631, 217] width 65 height 10
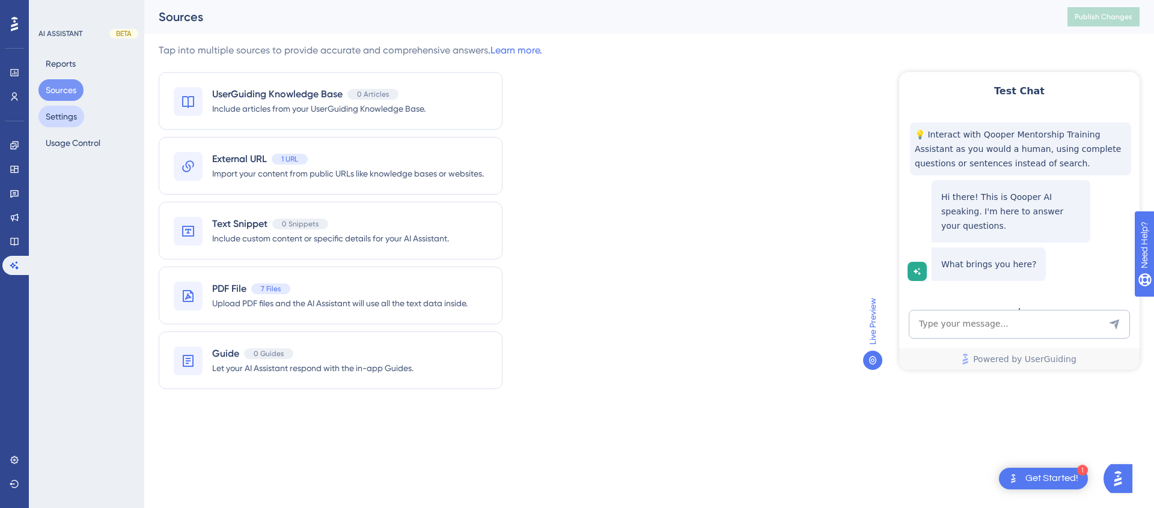
click at [66, 120] on button "Settings" at bounding box center [61, 117] width 46 height 22
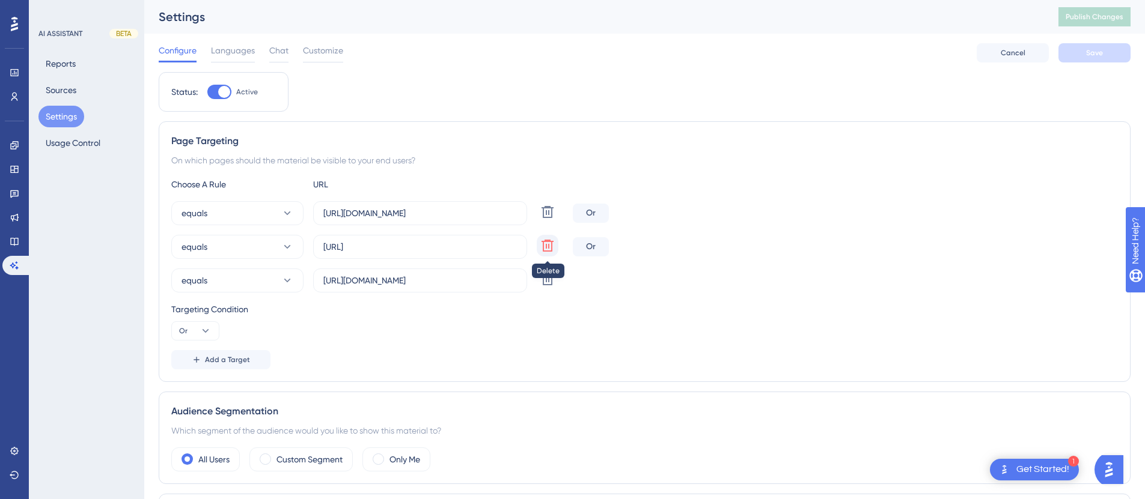
click at [549, 242] on icon at bounding box center [547, 246] width 14 height 14
type input "[URL][DOMAIN_NAME]"
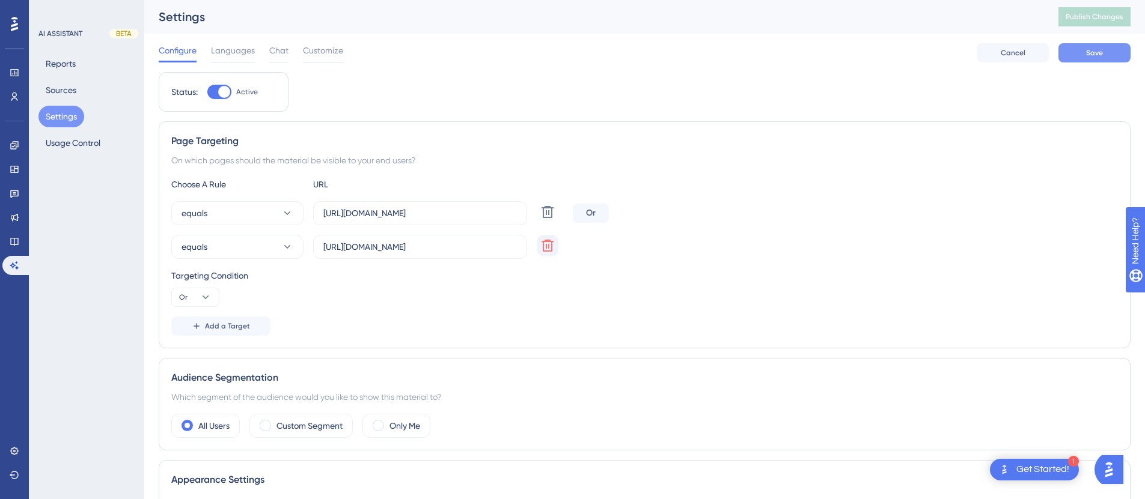
click at [1119, 53] on button "Save" at bounding box center [1094, 52] width 72 height 19
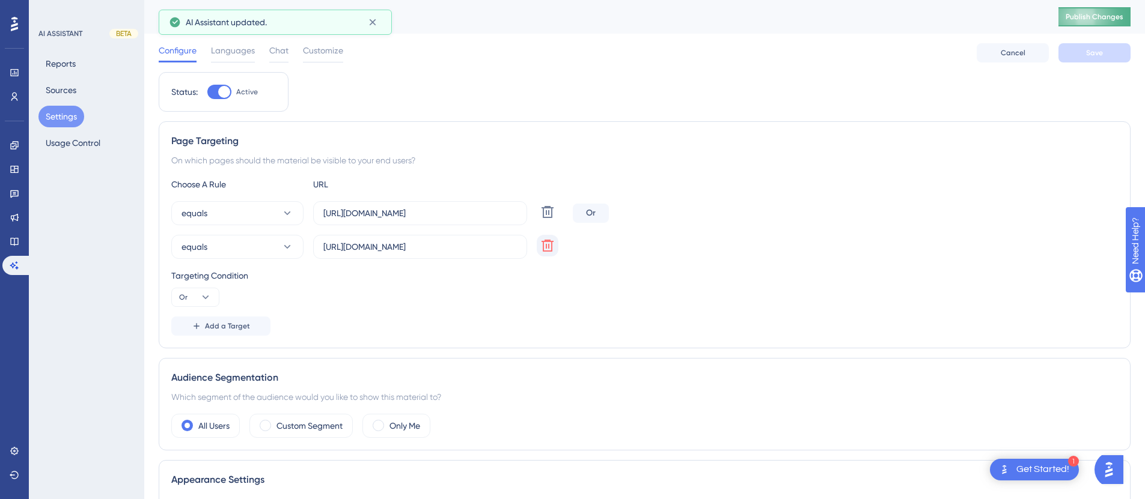
click at [1108, 22] on button "Publish Changes" at bounding box center [1094, 16] width 72 height 19
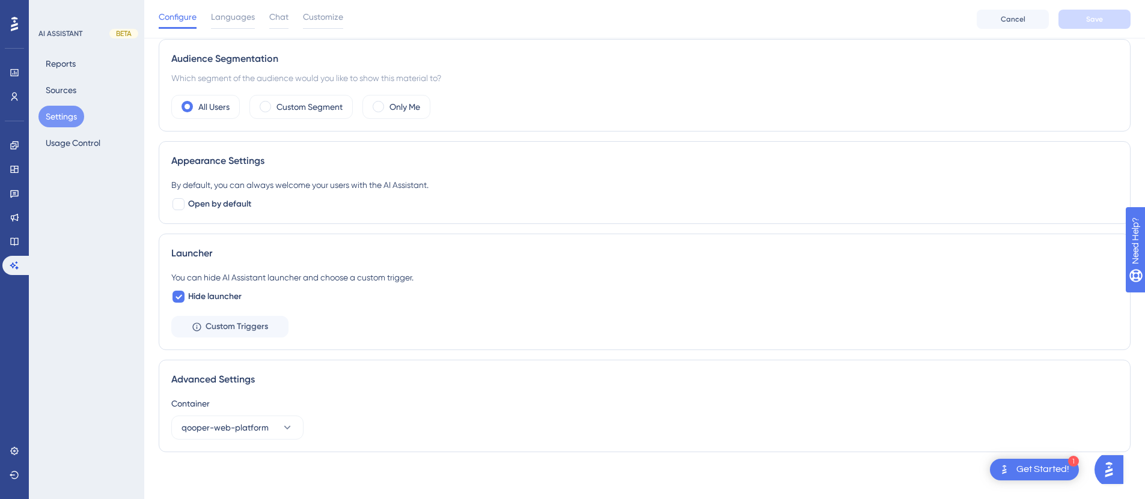
scroll to position [325, 0]
click at [269, 320] on button "Custom Triggers" at bounding box center [229, 326] width 117 height 22
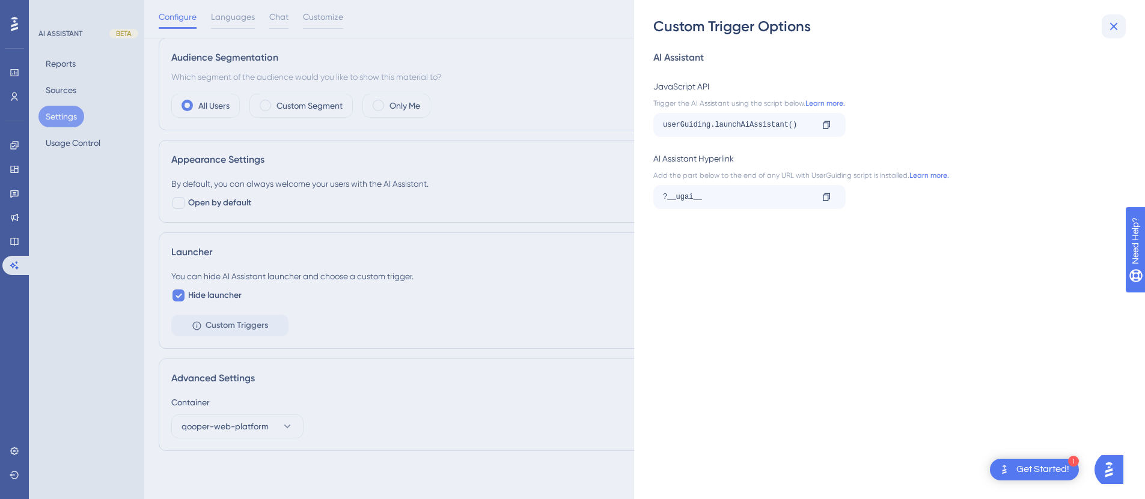
click at [1111, 21] on icon at bounding box center [1113, 26] width 14 height 14
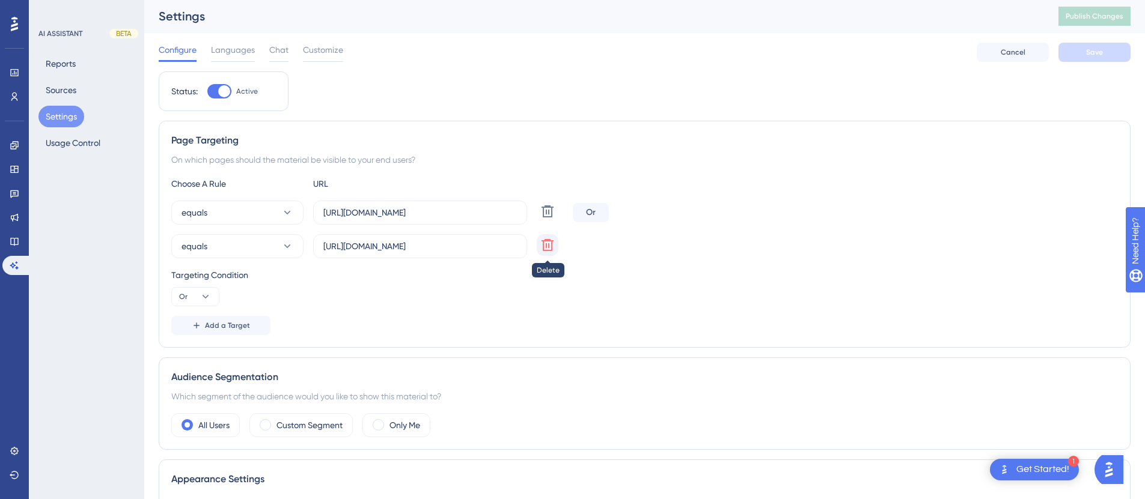
scroll to position [0, 0]
click at [550, 241] on icon at bounding box center [548, 246] width 12 height 12
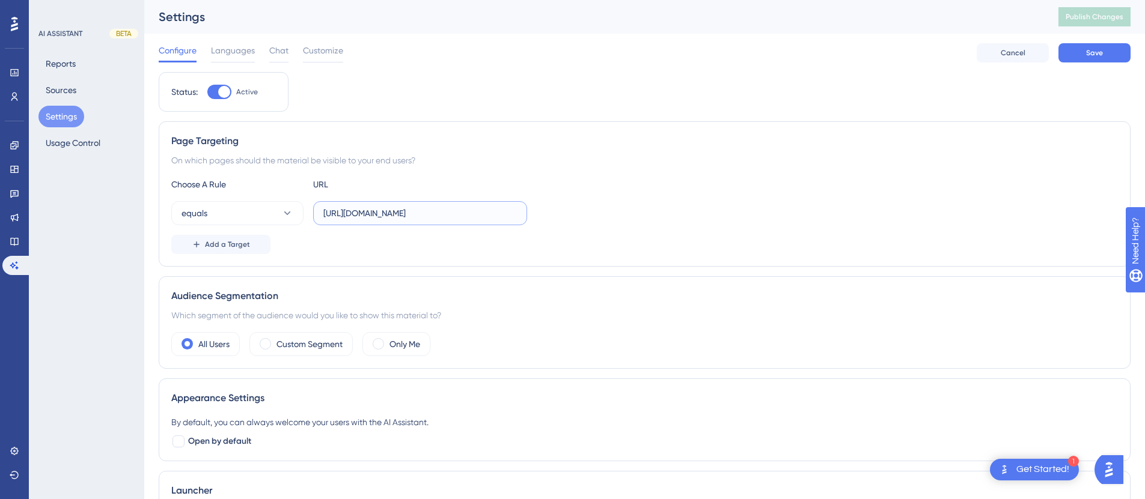
click at [508, 219] on input "[URL][DOMAIN_NAME]" at bounding box center [420, 213] width 194 height 13
click at [368, 210] on input "[URL][DOMAIN_NAME]" at bounding box center [420, 213] width 194 height 13
click at [385, 232] on div "Choose A Rule URL equals Add a Target" at bounding box center [644, 215] width 947 height 77
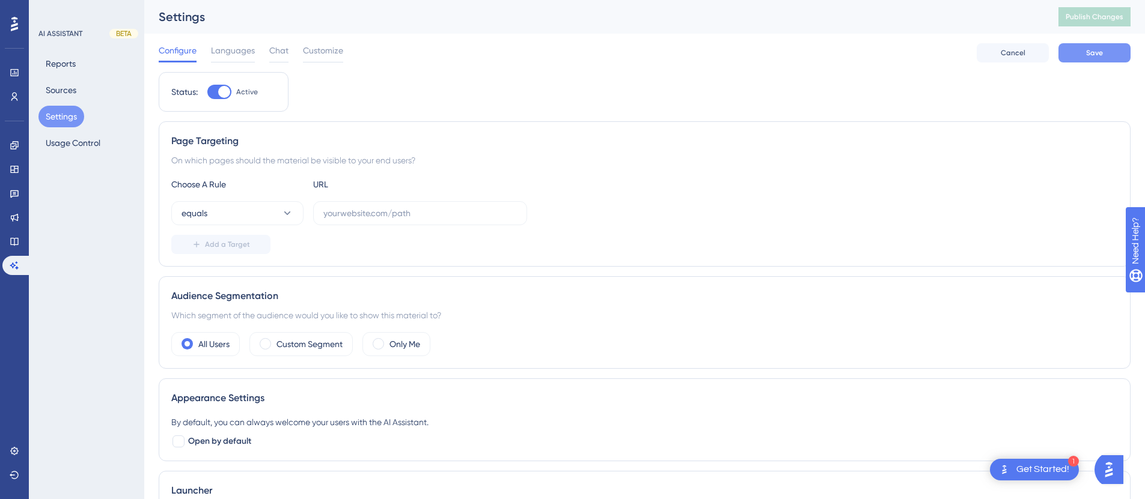
click at [1073, 51] on button "Save" at bounding box center [1094, 52] width 72 height 19
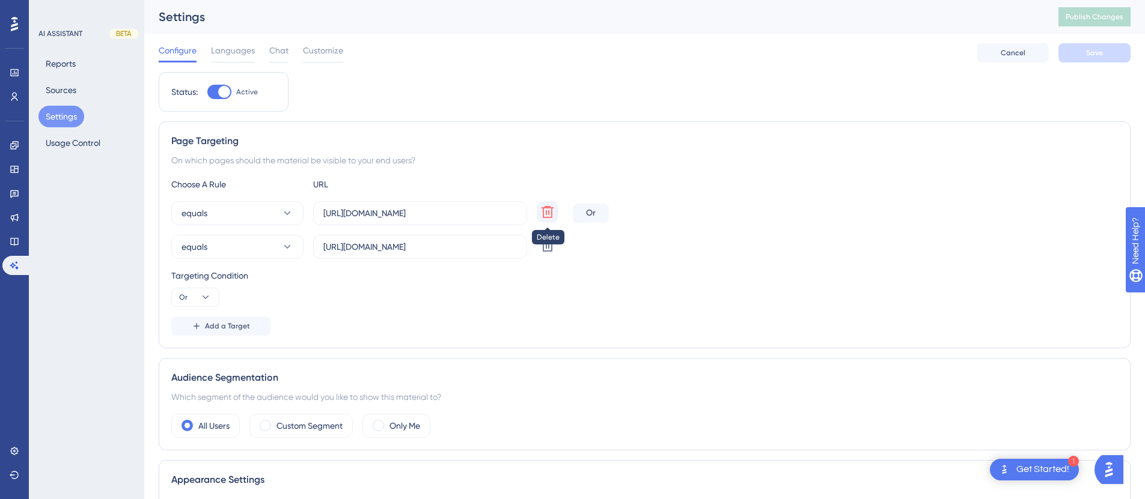
click at [545, 216] on icon at bounding box center [547, 212] width 14 height 14
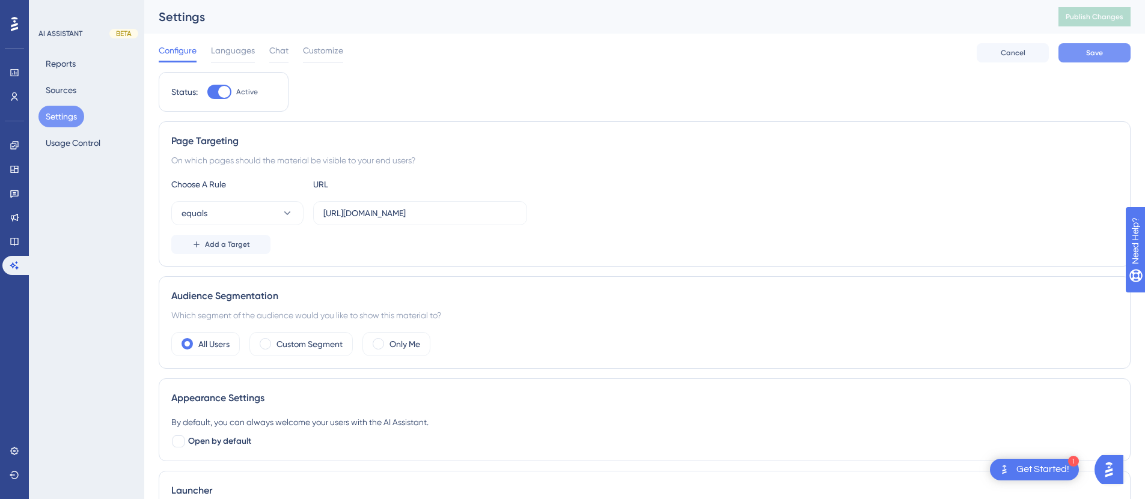
click at [1084, 52] on button "Save" at bounding box center [1094, 52] width 72 height 19
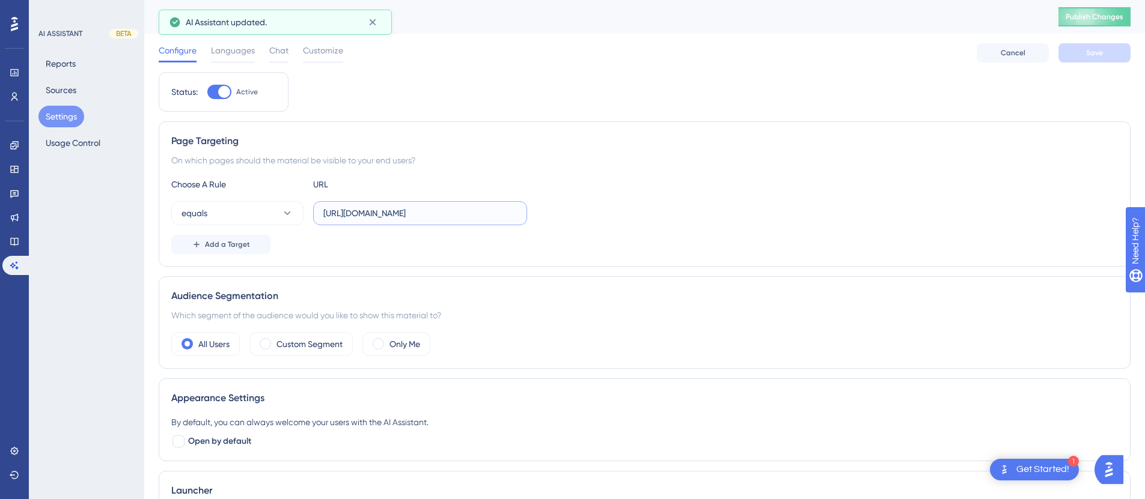
click at [444, 218] on input "[URL][DOMAIN_NAME]" at bounding box center [420, 213] width 194 height 13
type input "https://mentoring.qooper.io"
click at [1112, 57] on button "Save" at bounding box center [1094, 52] width 72 height 19
click at [213, 238] on button "Add a Target" at bounding box center [220, 244] width 99 height 19
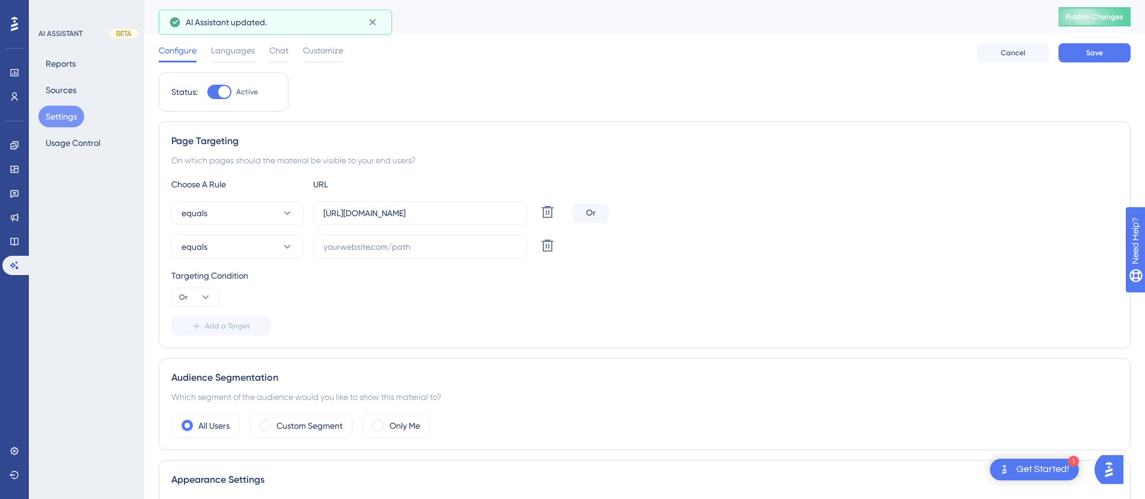
click at [366, 260] on div "Choose A Rule URL equals https://mentoring.qooper.io Delete Or equals Delete Ta…" at bounding box center [644, 256] width 947 height 159
click at [365, 215] on input "https://mentoring.qooper.io" at bounding box center [420, 213] width 194 height 13
click at [362, 249] on input "text" at bounding box center [420, 246] width 194 height 13
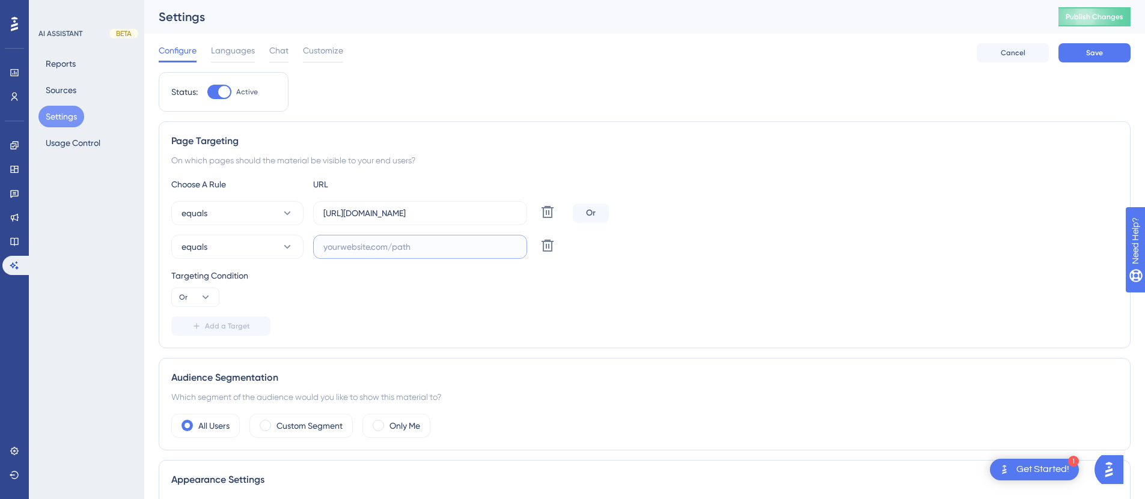
paste input "https://mentoring.qooper.io"
click at [249, 223] on button "equals" at bounding box center [237, 213] width 132 height 24
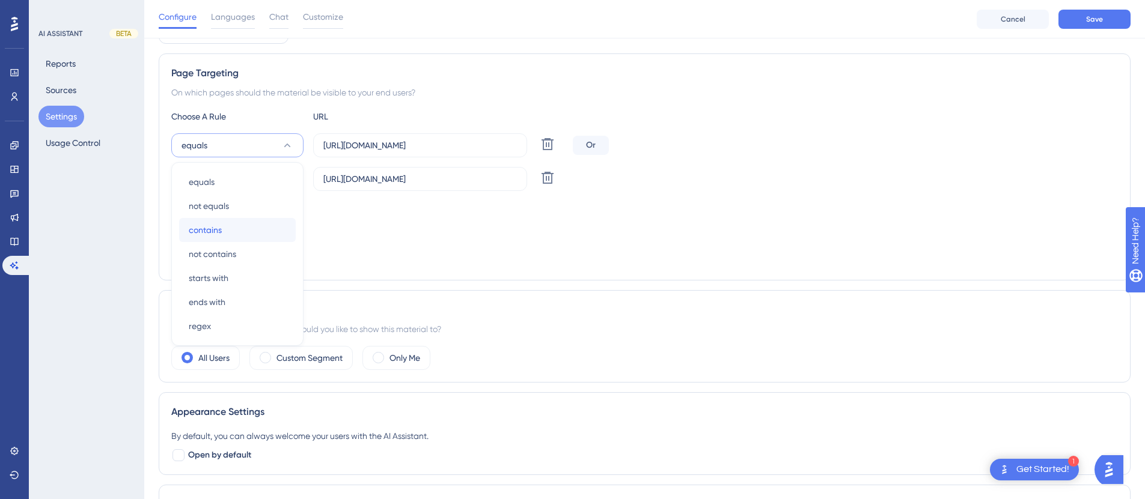
click at [232, 231] on div "contains contains" at bounding box center [237, 230] width 97 height 24
click at [235, 182] on button "equals" at bounding box center [237, 179] width 132 height 24
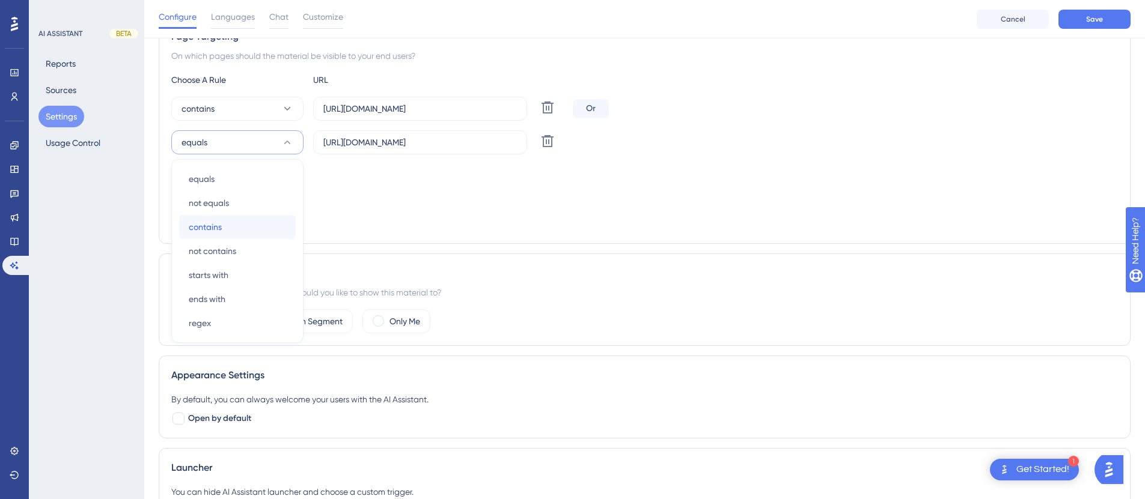
click at [227, 227] on div "contains contains" at bounding box center [237, 227] width 97 height 24
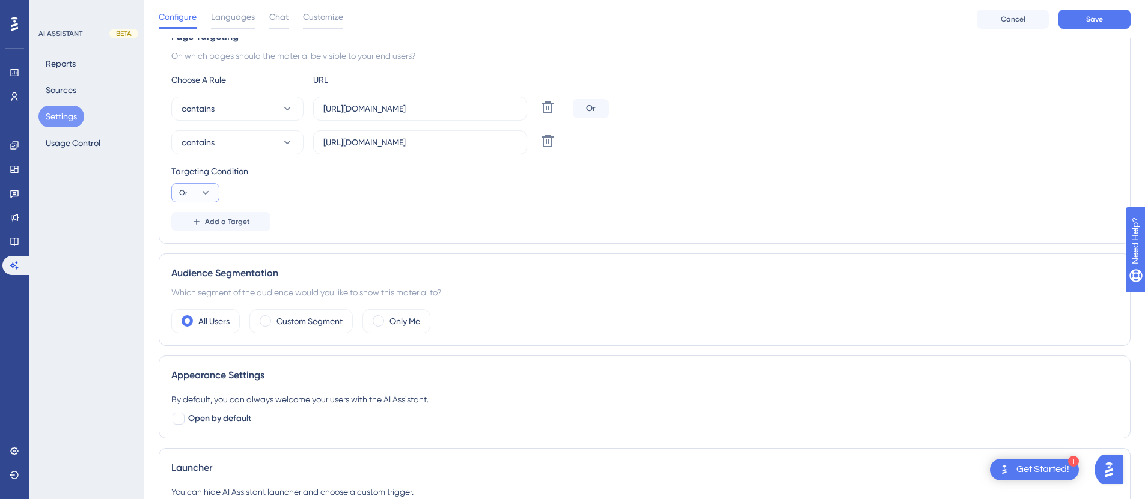
click at [206, 192] on icon at bounding box center [206, 193] width 12 height 12
click at [194, 251] on div "Or Or" at bounding box center [195, 251] width 23 height 24
click at [224, 217] on span "Add a Target" at bounding box center [227, 222] width 45 height 10
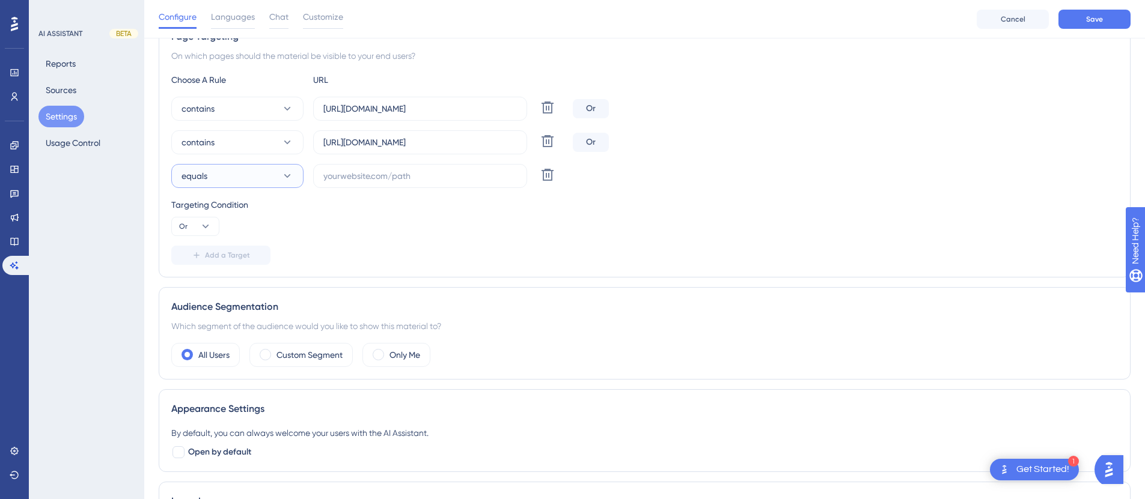
click at [276, 171] on button "equals" at bounding box center [237, 176] width 132 height 24
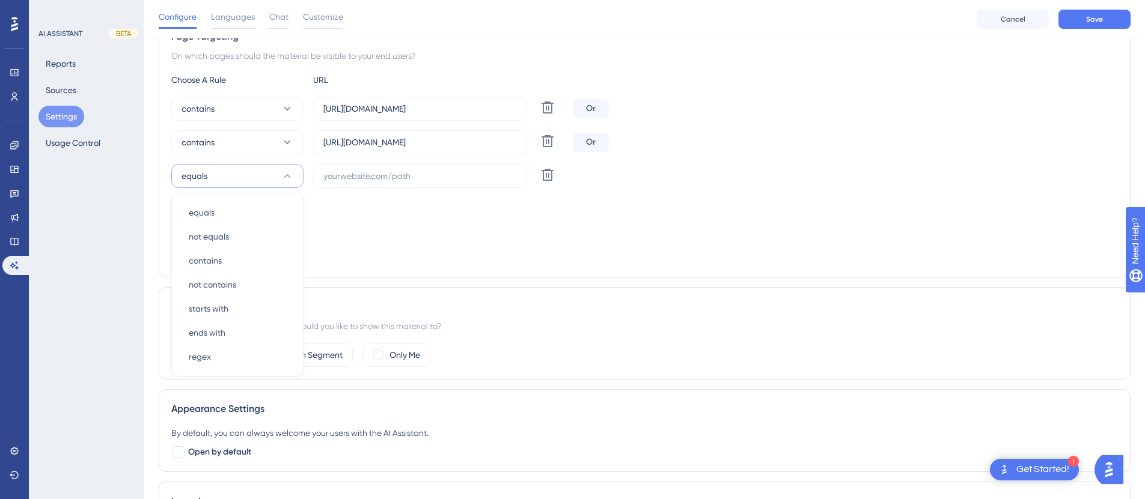
scroll to position [145, 0]
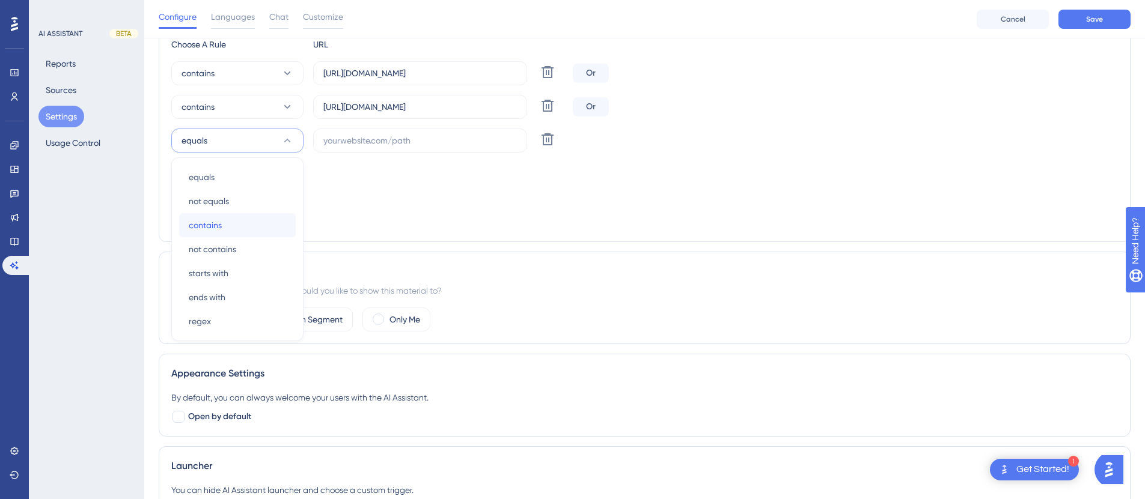
click at [246, 227] on div "contains contains" at bounding box center [237, 225] width 97 height 24
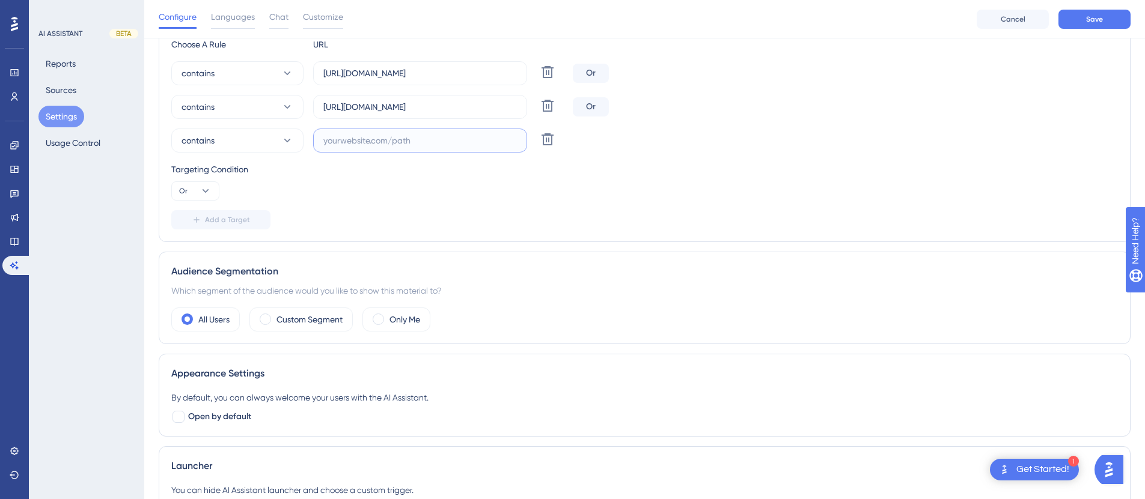
click at [373, 141] on input "text" at bounding box center [420, 140] width 194 height 13
click at [373, 108] on input "https://mentoring.qooper.io" at bounding box center [420, 106] width 194 height 13
click at [355, 108] on input "https://mentoring.qooper.io" at bounding box center [420, 106] width 194 height 13
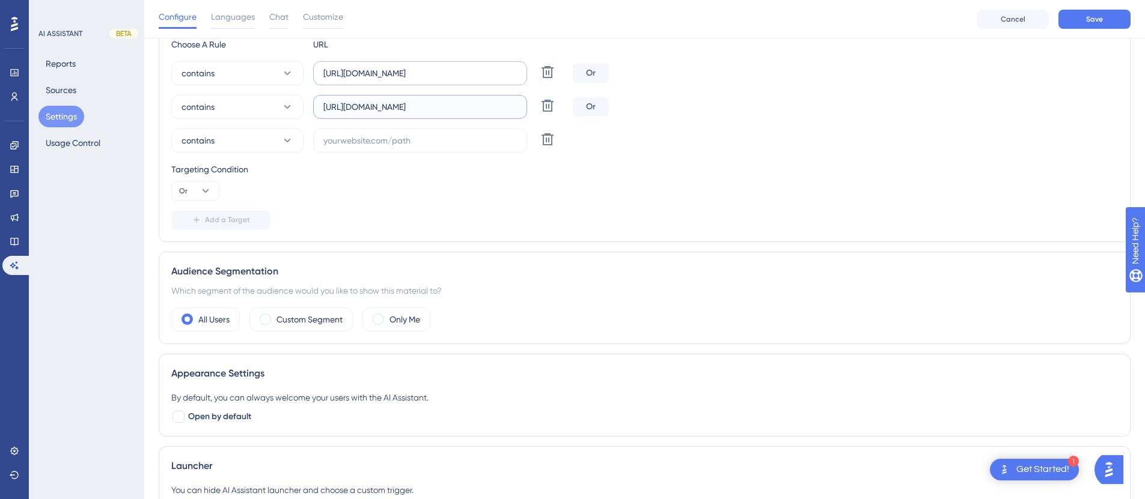
type input "https://staging.mentoring.qooper.io"
click at [355, 76] on input "https://mentoring.qooper.io" at bounding box center [420, 73] width 194 height 13
type input "mentoring.qooper.io"
click at [545, 135] on icon at bounding box center [548, 139] width 12 height 12
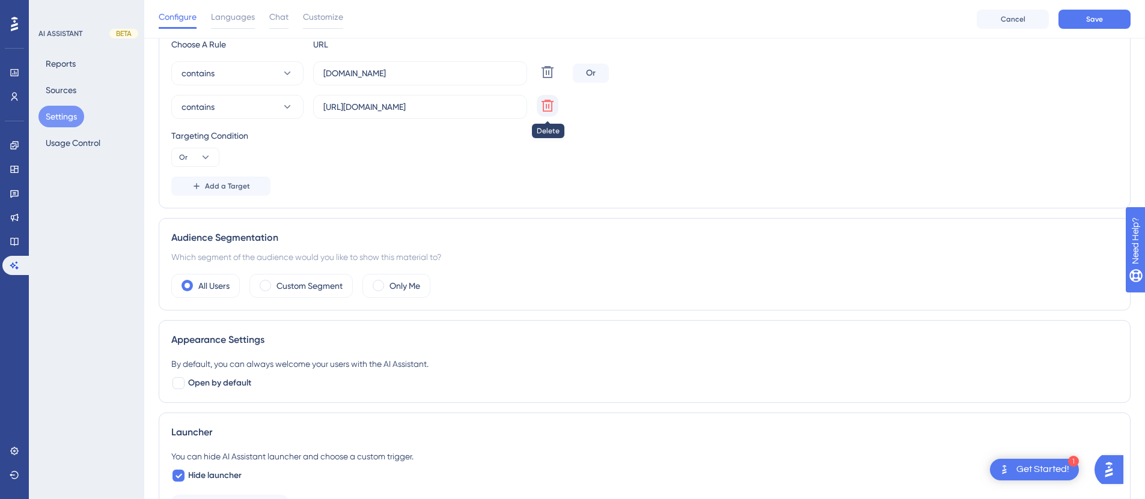
click at [543, 108] on icon at bounding box center [548, 106] width 12 height 12
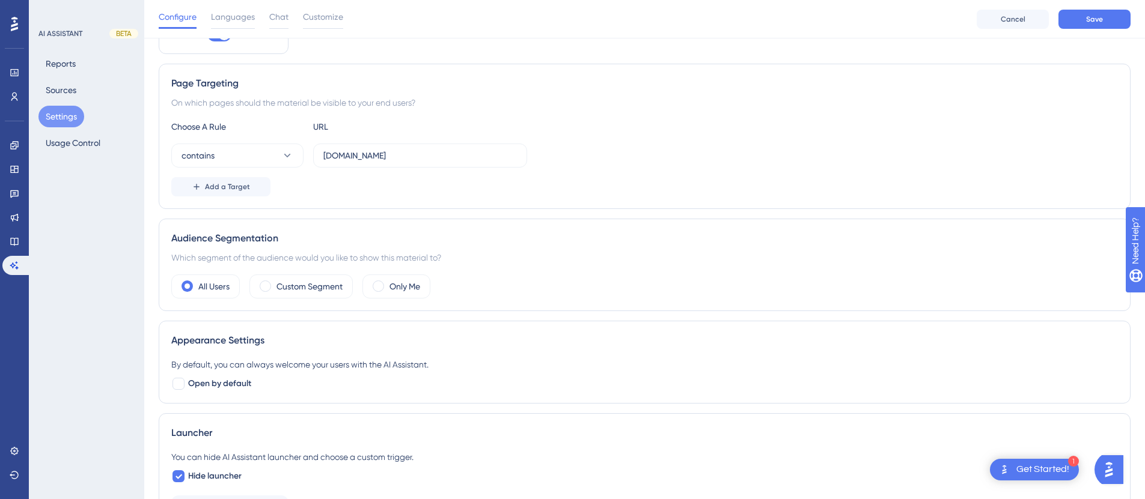
scroll to position [0, 0]
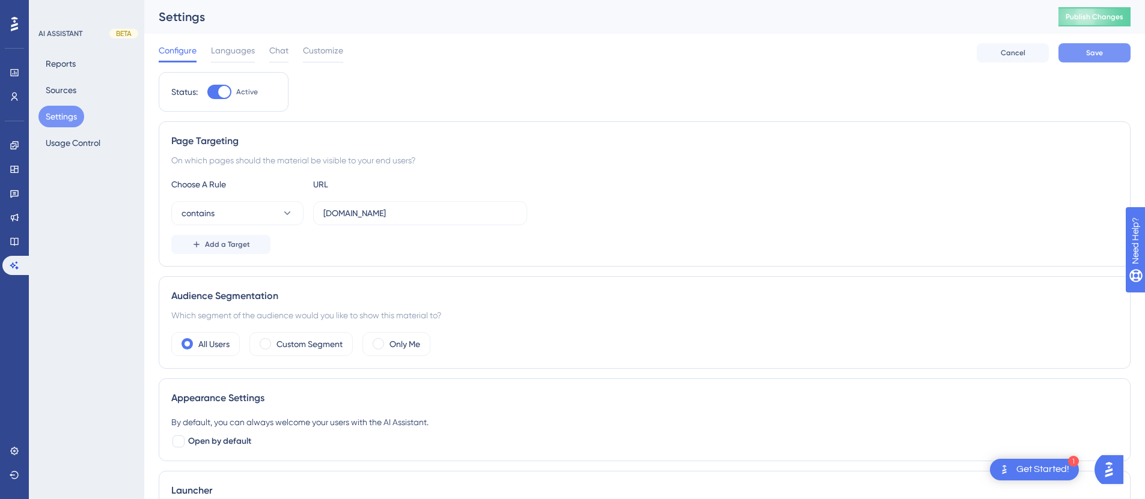
click at [1092, 54] on span "Save" at bounding box center [1094, 53] width 17 height 10
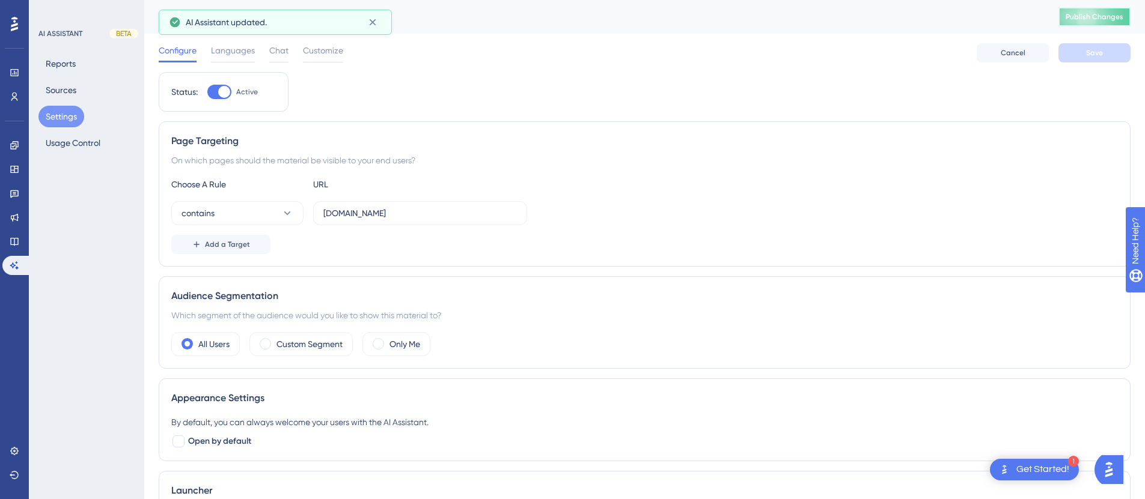
click at [1095, 17] on span "Publish Changes" at bounding box center [1095, 17] width 58 height 10
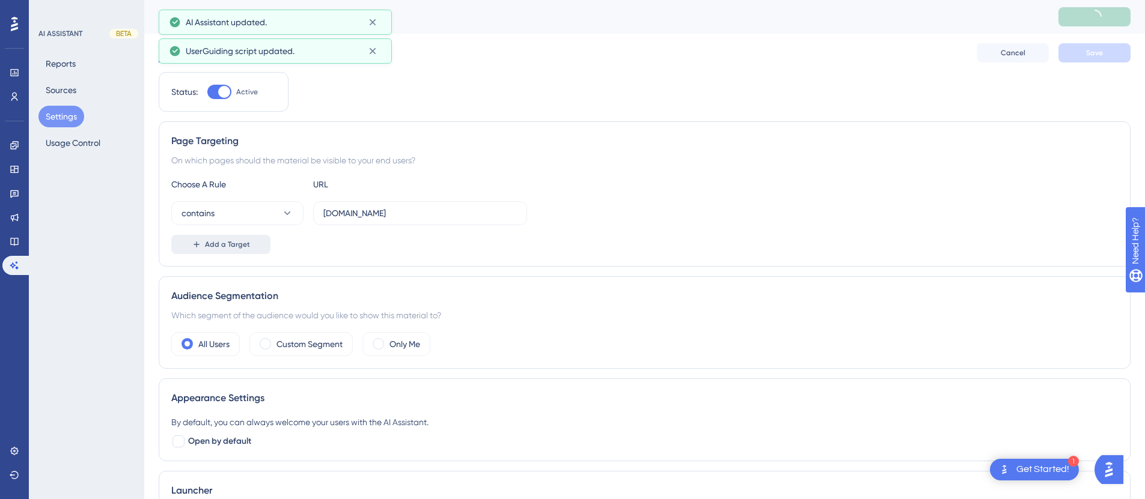
click at [240, 236] on button "Add a Target" at bounding box center [220, 244] width 99 height 19
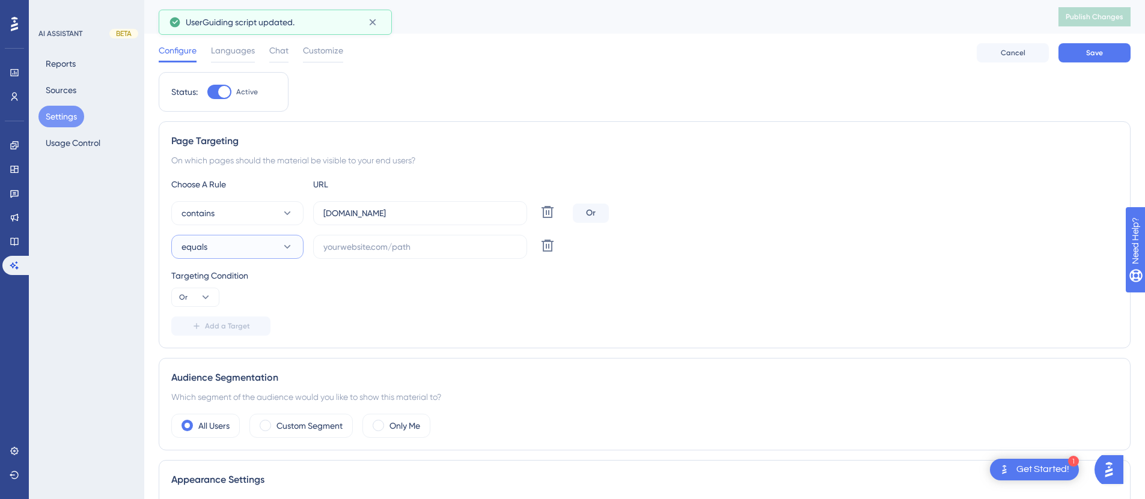
click at [284, 242] on icon at bounding box center [287, 247] width 12 height 12
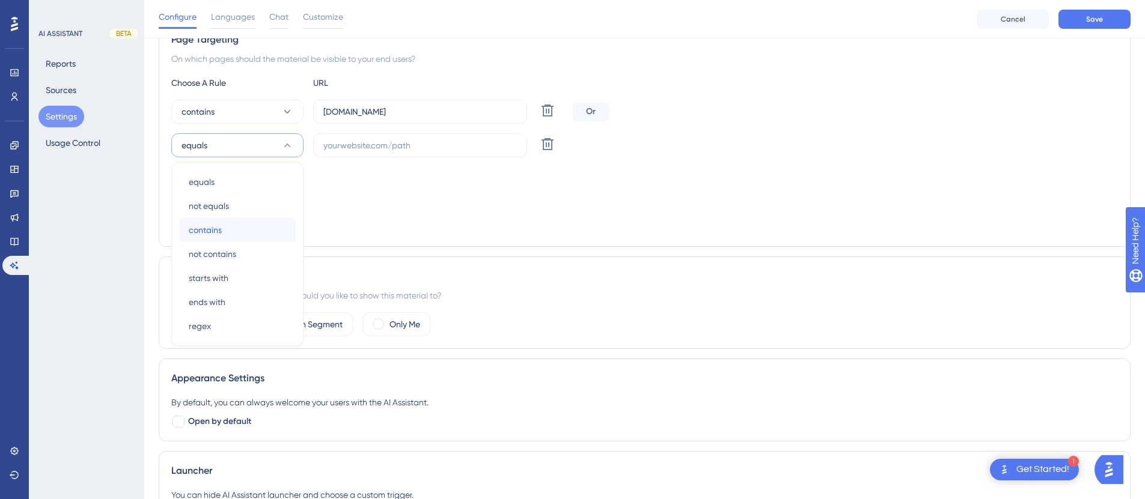
click at [242, 228] on div "contains contains" at bounding box center [237, 230] width 97 height 24
click at [347, 148] on input "text" at bounding box center [420, 145] width 194 height 13
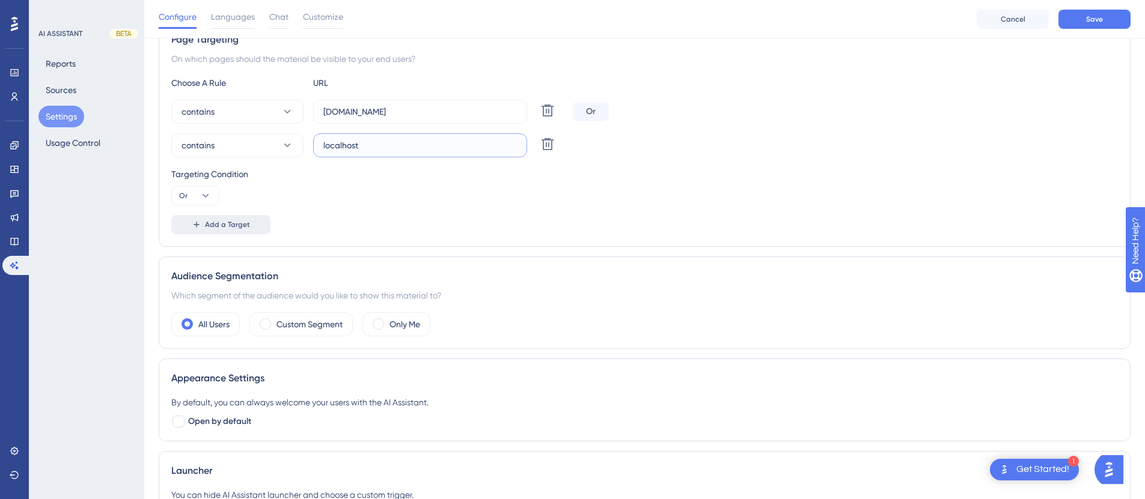
type input "localhost"
drag, startPoint x: 246, startPoint y: 221, endPoint x: 332, endPoint y: 233, distance: 86.8
click at [332, 233] on div "Add a Target" at bounding box center [644, 224] width 947 height 19
click at [1078, 14] on button "Save" at bounding box center [1094, 19] width 72 height 19
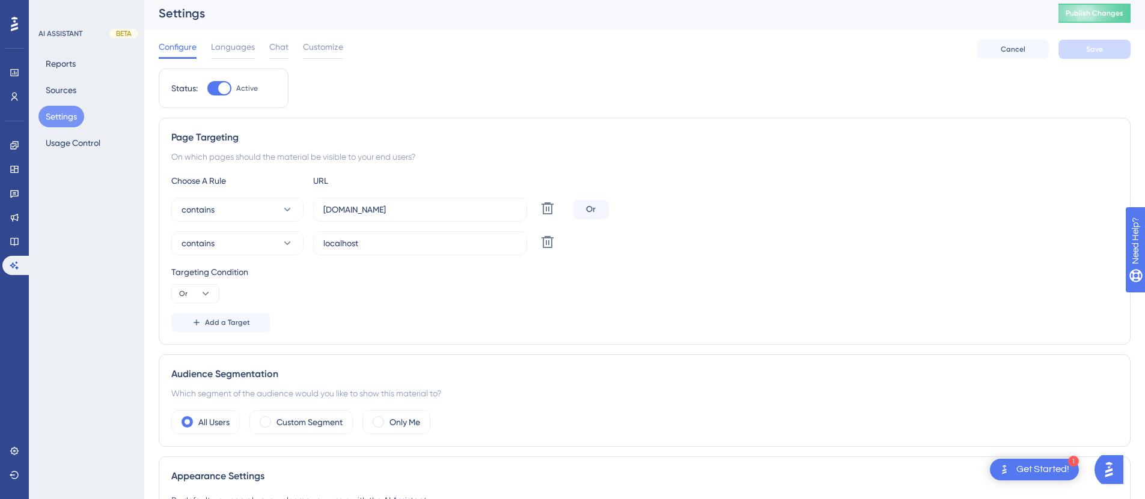
scroll to position [0, 0]
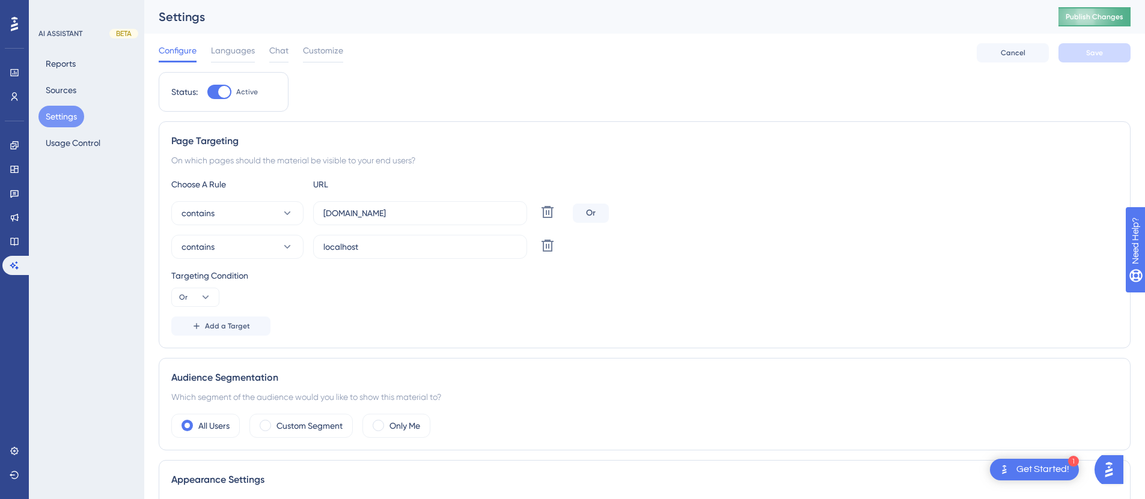
click at [1105, 12] on span "Publish Changes" at bounding box center [1095, 17] width 58 height 10
click at [329, 213] on input "mentoring.qooper.io" at bounding box center [420, 213] width 194 height 13
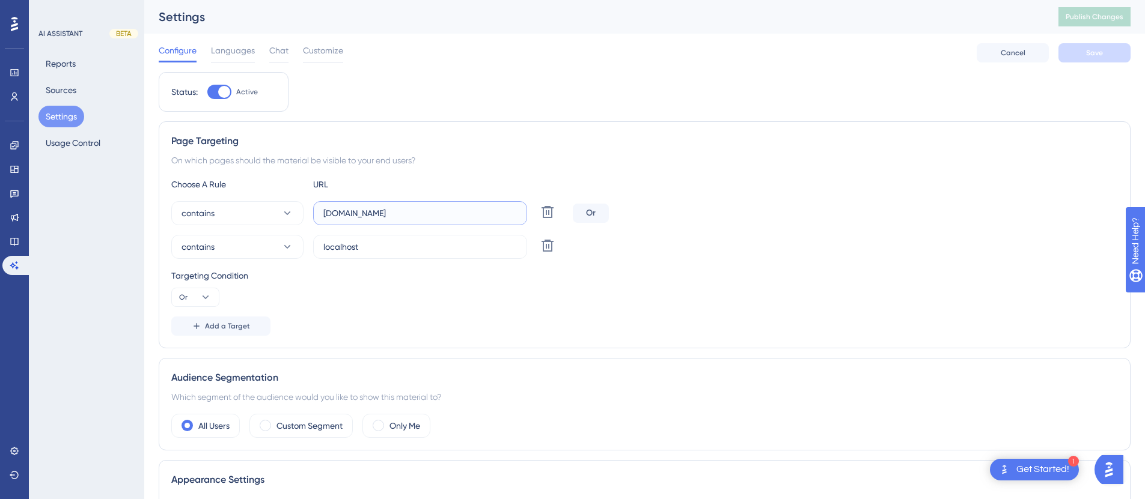
click at [329, 213] on input "mentoring.qooper.io" at bounding box center [420, 213] width 194 height 13
click at [368, 251] on input "localhost" at bounding box center [420, 246] width 194 height 13
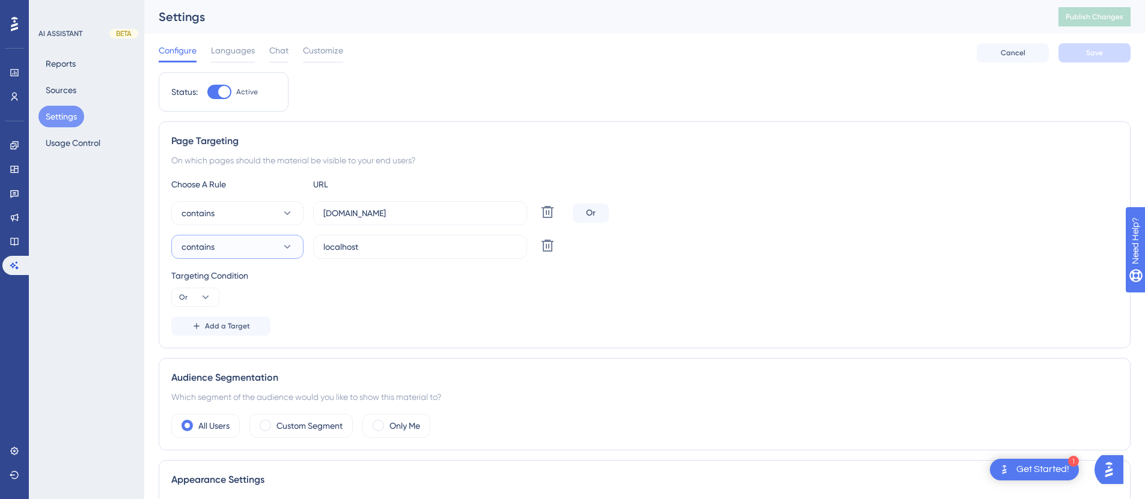
click at [297, 249] on button "contains" at bounding box center [237, 247] width 132 height 24
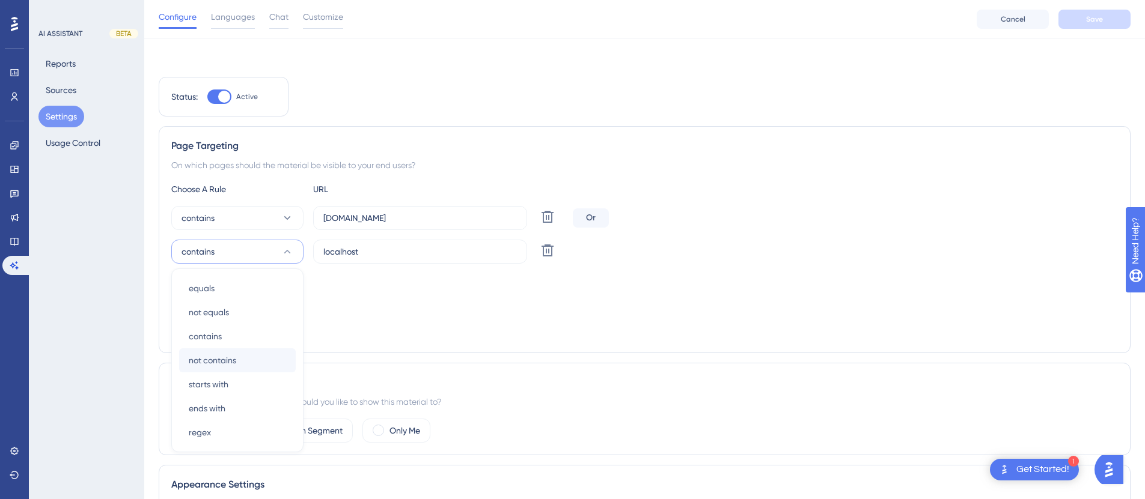
scroll to position [106, 0]
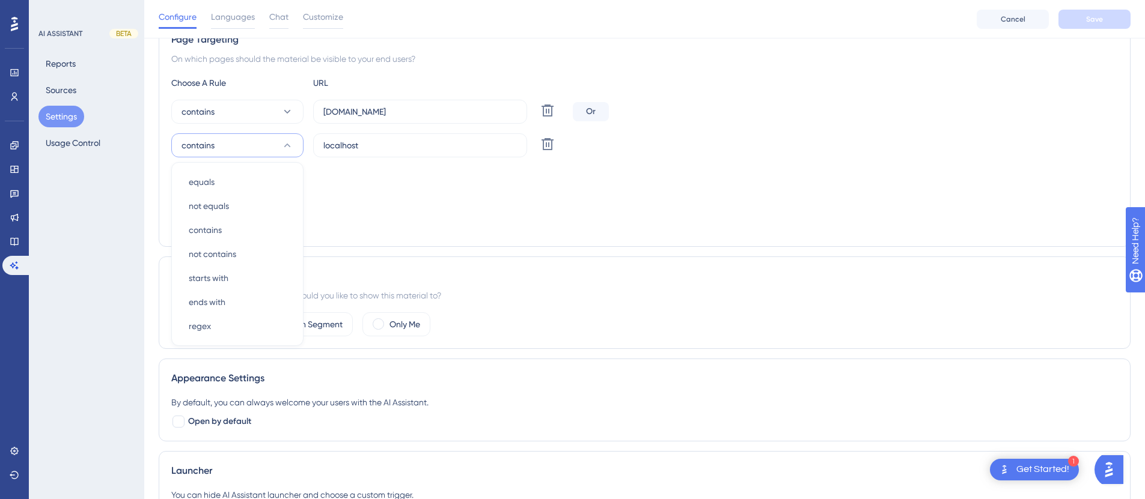
click at [392, 197] on div "Targeting Condition Or" at bounding box center [644, 186] width 947 height 38
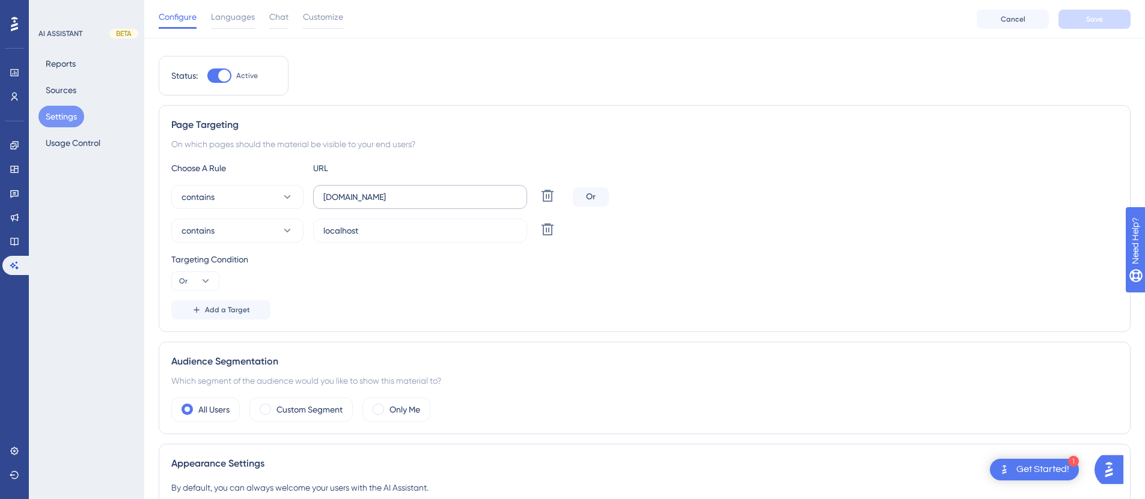
scroll to position [13, 0]
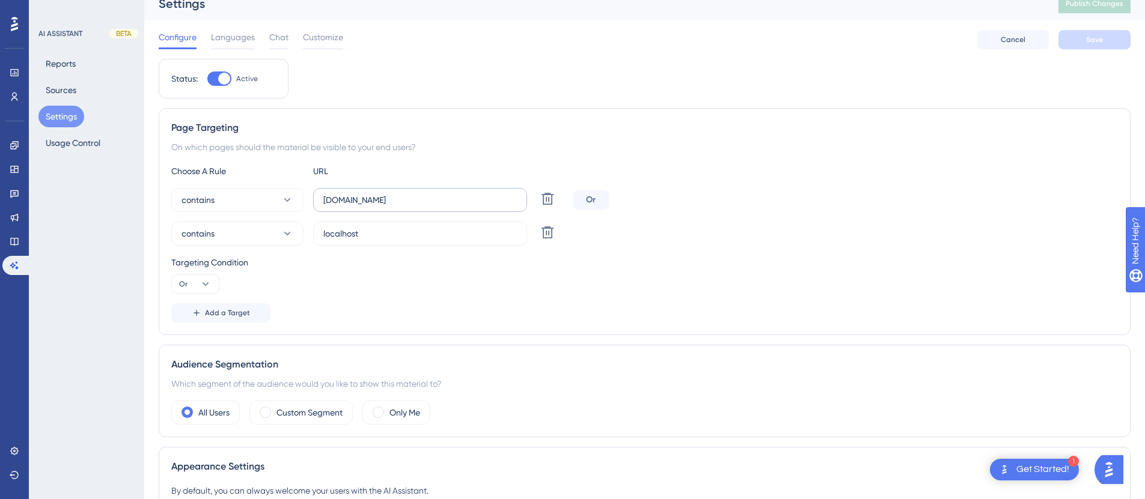
click at [463, 191] on label "mentoring.qooper.io" at bounding box center [420, 200] width 214 height 24
click at [463, 194] on input "mentoring.qooper.io" at bounding box center [420, 200] width 194 height 13
click at [467, 147] on div "On which pages should the material be visible to your end users?" at bounding box center [644, 147] width 947 height 14
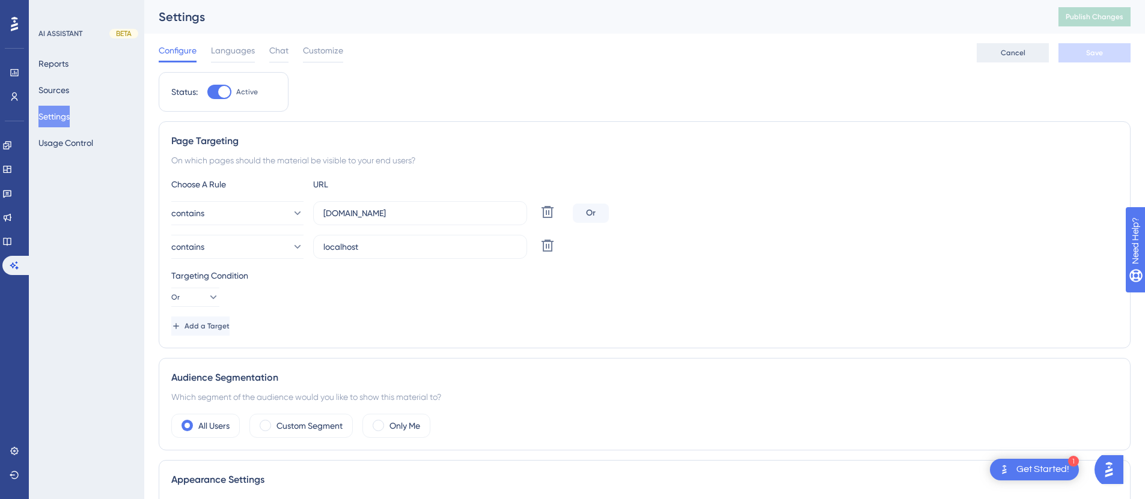
click at [1014, 61] on button "Cancel" at bounding box center [1013, 52] width 72 height 19
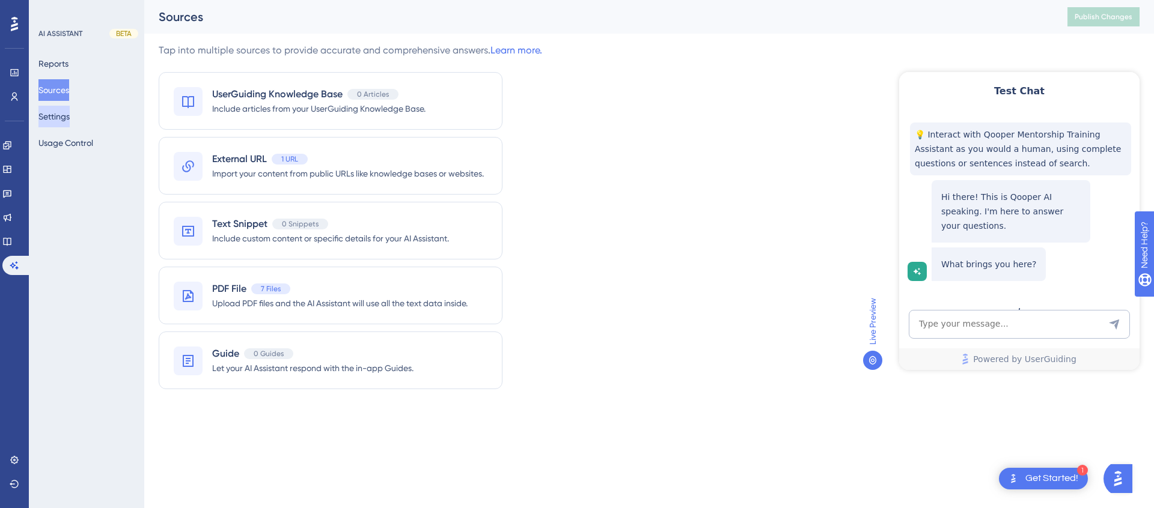
click at [59, 115] on button "Settings" at bounding box center [53, 117] width 31 height 22
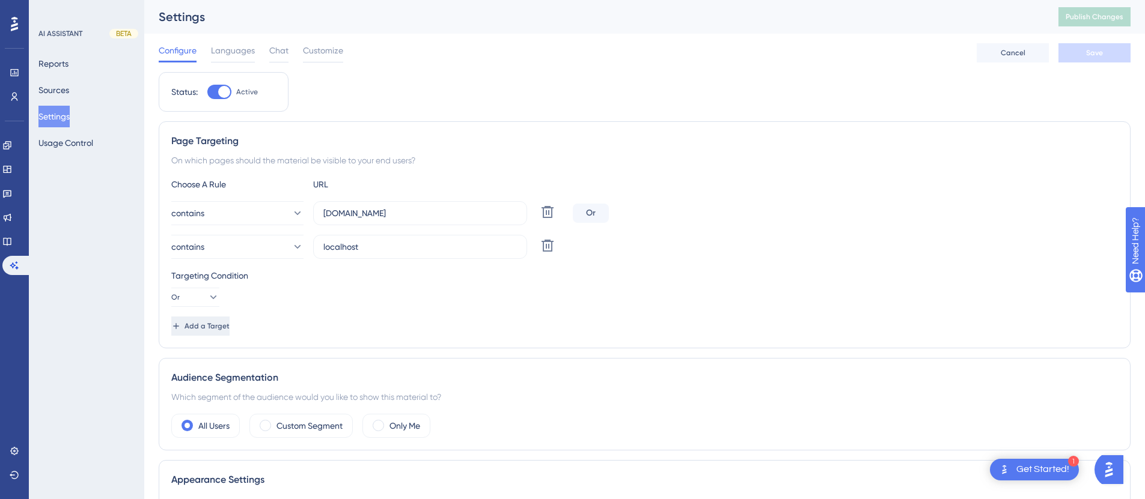
click at [215, 326] on span "Add a Target" at bounding box center [207, 327] width 45 height 10
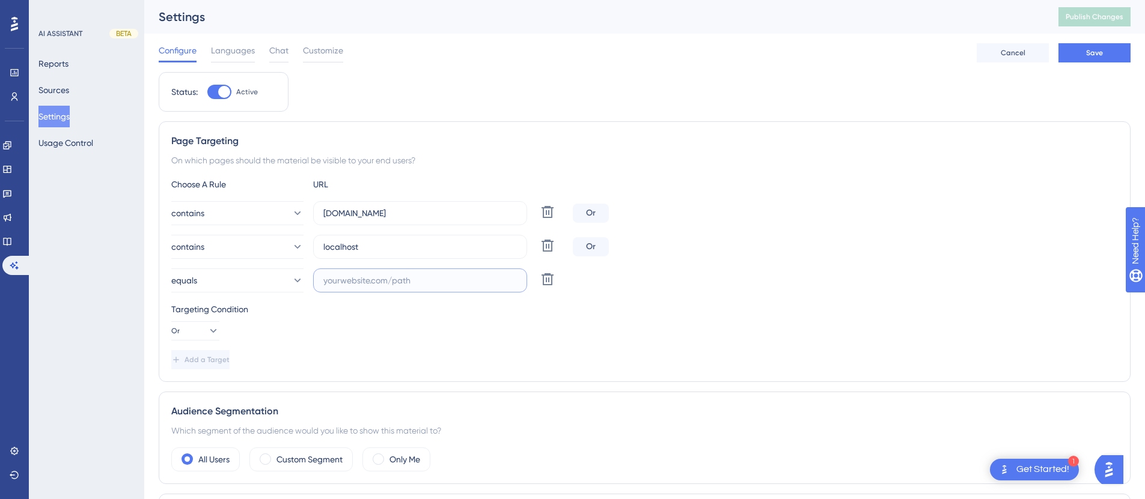
click at [340, 279] on input "text" at bounding box center [420, 280] width 194 height 13
click at [374, 218] on input "mentoring.qooper.io" at bounding box center [420, 213] width 194 height 13
click at [350, 280] on input "text" at bounding box center [420, 280] width 194 height 13
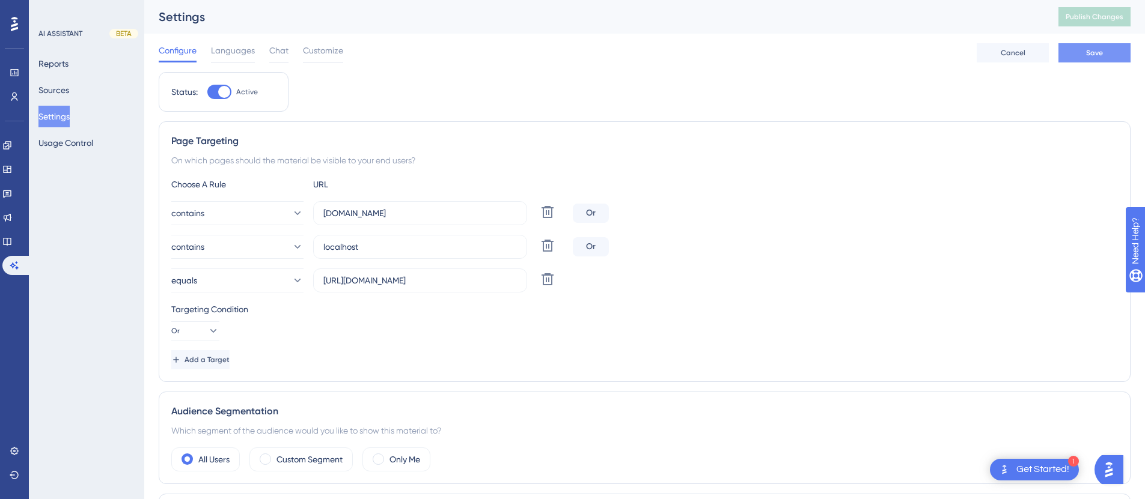
click at [1081, 55] on button "Save" at bounding box center [1094, 52] width 72 height 19
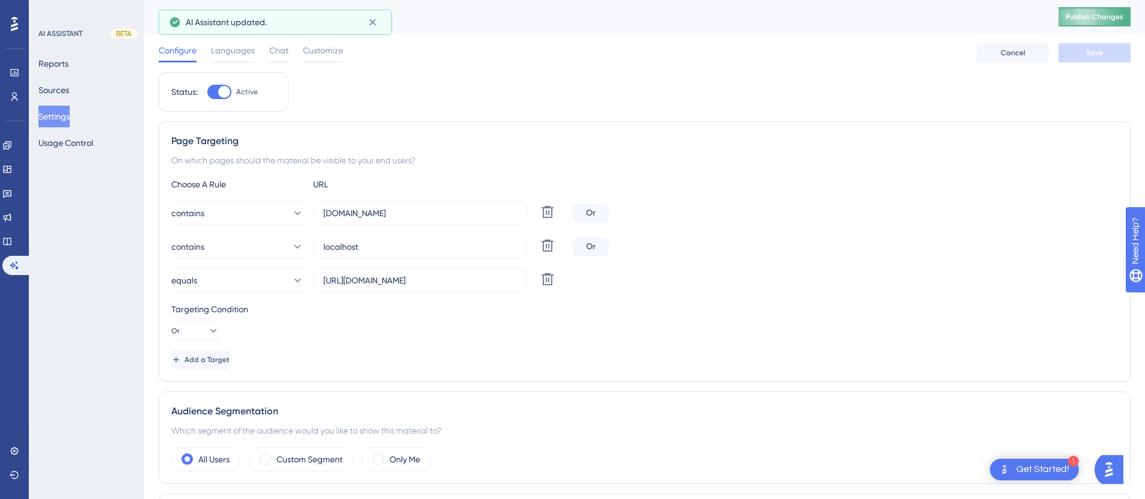
click at [1120, 14] on span "Publish Changes" at bounding box center [1095, 17] width 58 height 10
click at [478, 279] on input "https://staging.mentoring.qooper.io" at bounding box center [420, 280] width 194 height 13
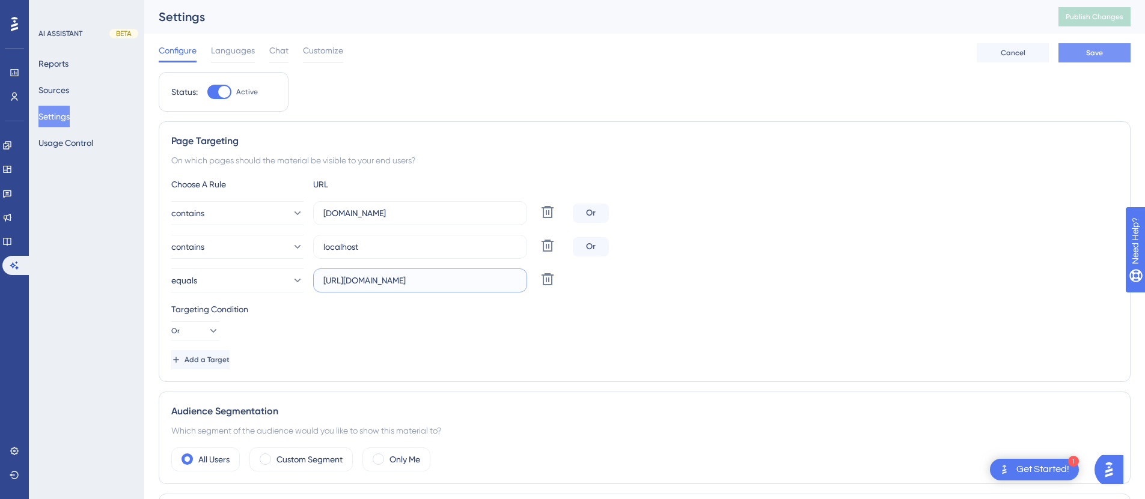
type input "[URL][DOMAIN_NAME]"
click at [1088, 49] on span "Save" at bounding box center [1094, 53] width 17 height 10
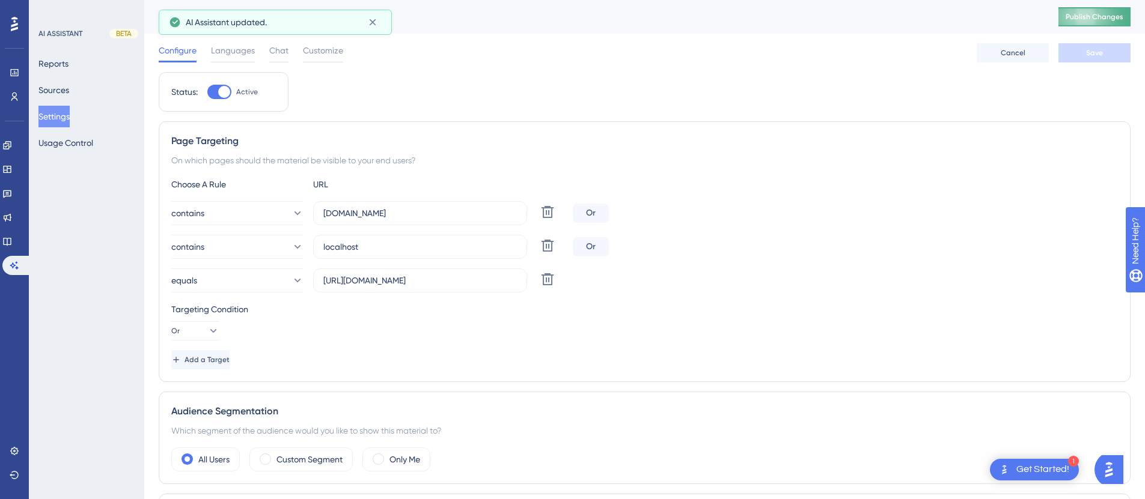
click at [1084, 14] on span "Publish Changes" at bounding box center [1095, 17] width 58 height 10
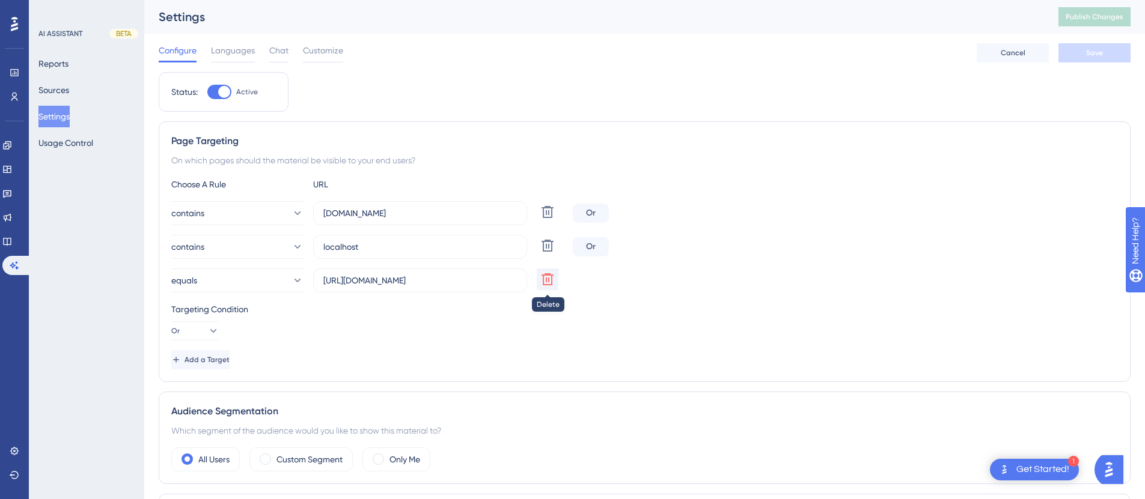
click at [549, 279] on icon at bounding box center [548, 279] width 12 height 12
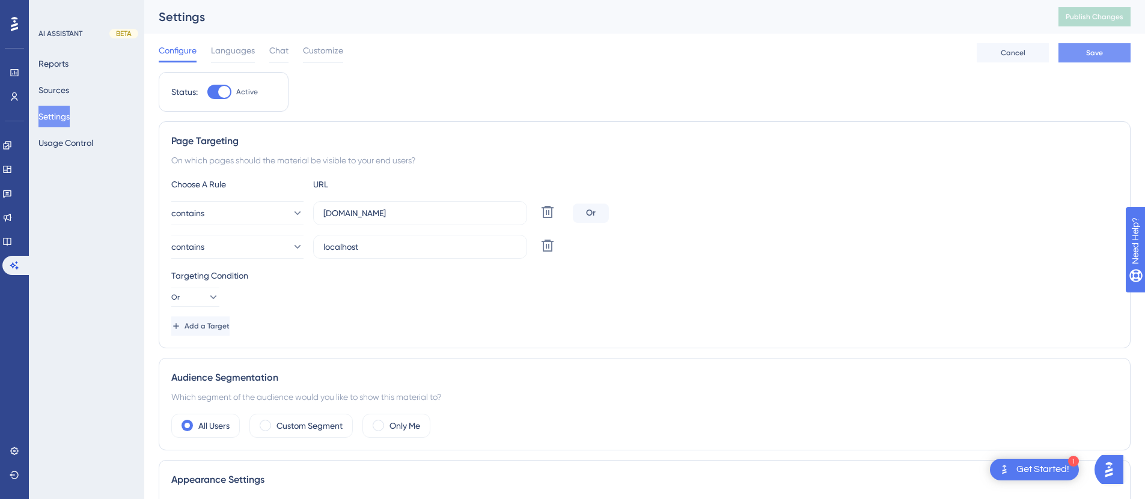
click at [1082, 49] on button "Save" at bounding box center [1094, 52] width 72 height 19
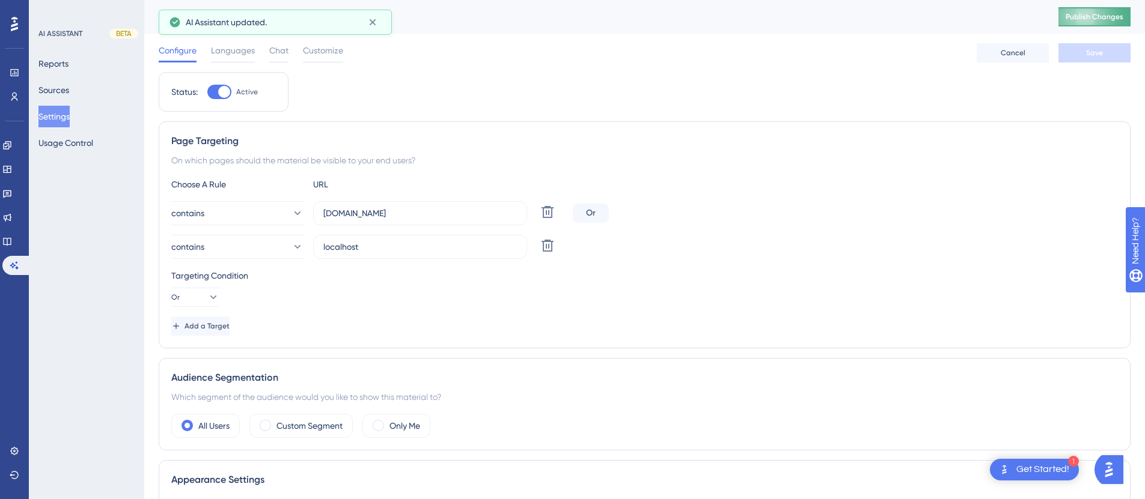
click at [1093, 20] on span "Publish Changes" at bounding box center [1095, 17] width 58 height 10
click at [359, 218] on input "mentoring.qooper.io" at bounding box center [420, 213] width 194 height 13
click at [357, 215] on input "mentoring.qooper.io" at bounding box center [420, 213] width 194 height 13
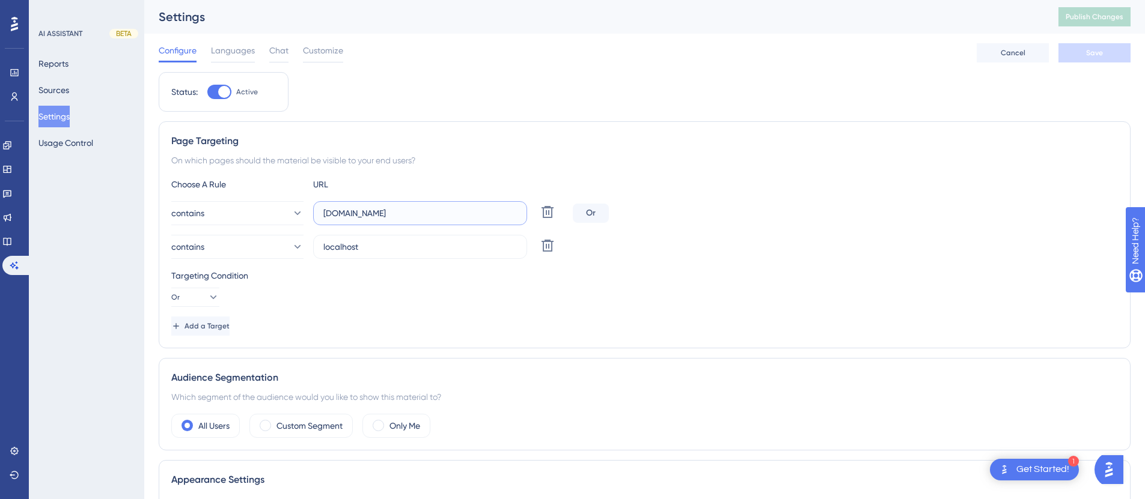
click at [357, 215] on input "mentoring.qooper.io" at bounding box center [420, 213] width 194 height 13
click at [291, 217] on icon at bounding box center [297, 213] width 12 height 12
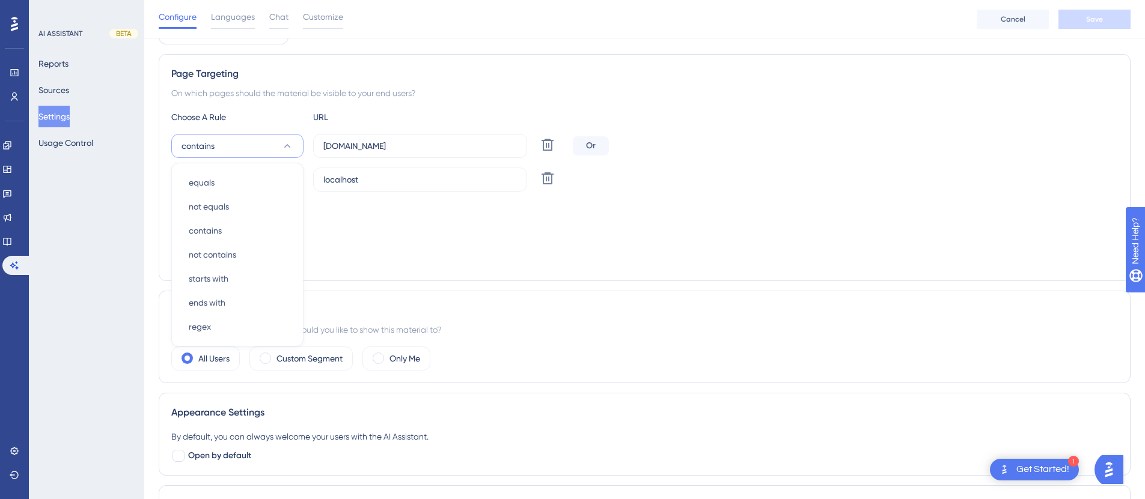
click at [415, 236] on div "Targeting Condition Or" at bounding box center [644, 220] width 947 height 38
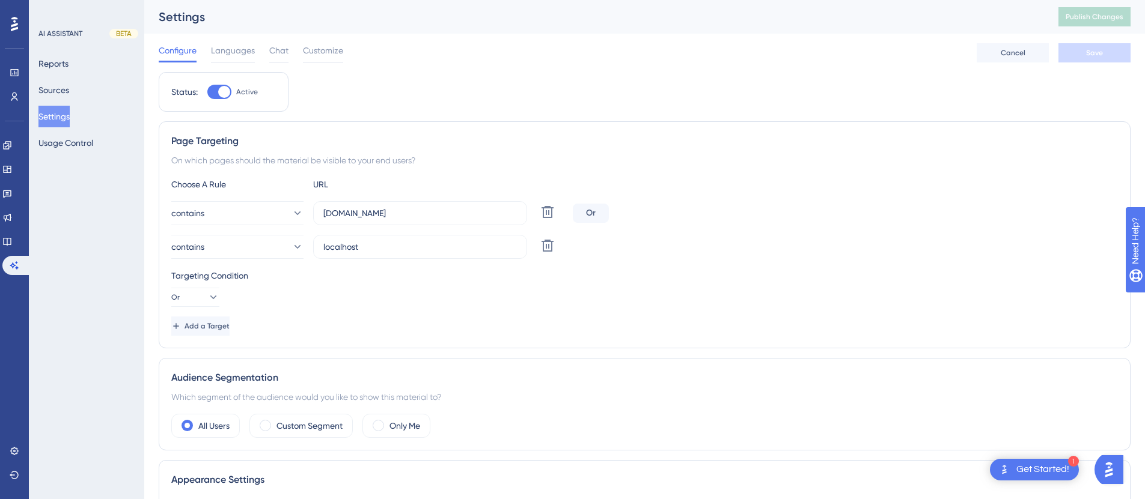
click at [399, 164] on div "On which pages should the material be visible to your end users?" at bounding box center [644, 160] width 947 height 14
click at [402, 214] on input "mentoring.qooper.io" at bounding box center [420, 213] width 194 height 13
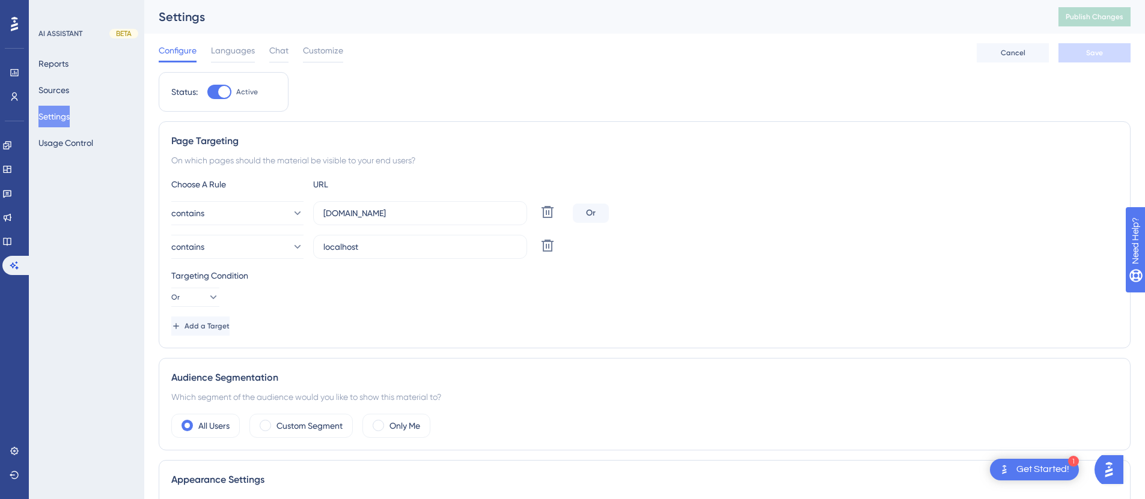
click at [254, 157] on div "On which pages should the material be visible to your end users?" at bounding box center [644, 160] width 947 height 14
click at [248, 157] on div "On which pages should the material be visible to your end users?" at bounding box center [644, 160] width 947 height 14
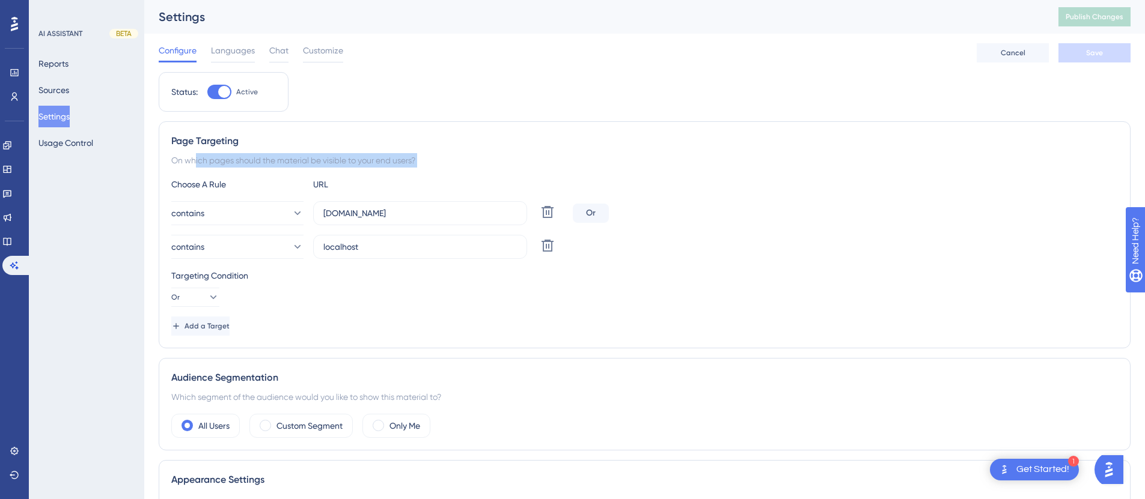
click at [248, 157] on div "On which pages should the material be visible to your end users?" at bounding box center [644, 160] width 947 height 14
click at [236, 202] on button "contains" at bounding box center [237, 213] width 132 height 24
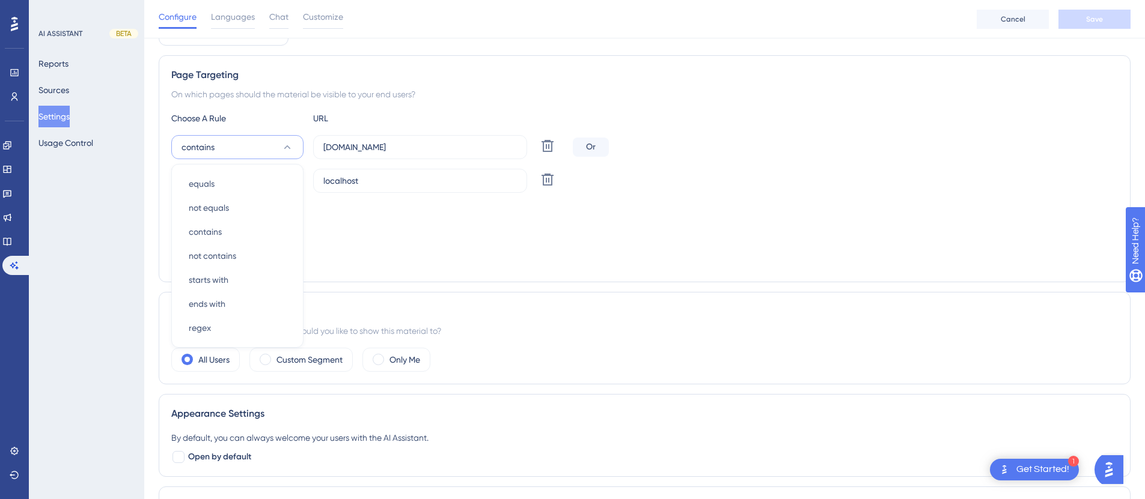
click at [388, 234] on div "Targeting Condition Or" at bounding box center [644, 222] width 947 height 38
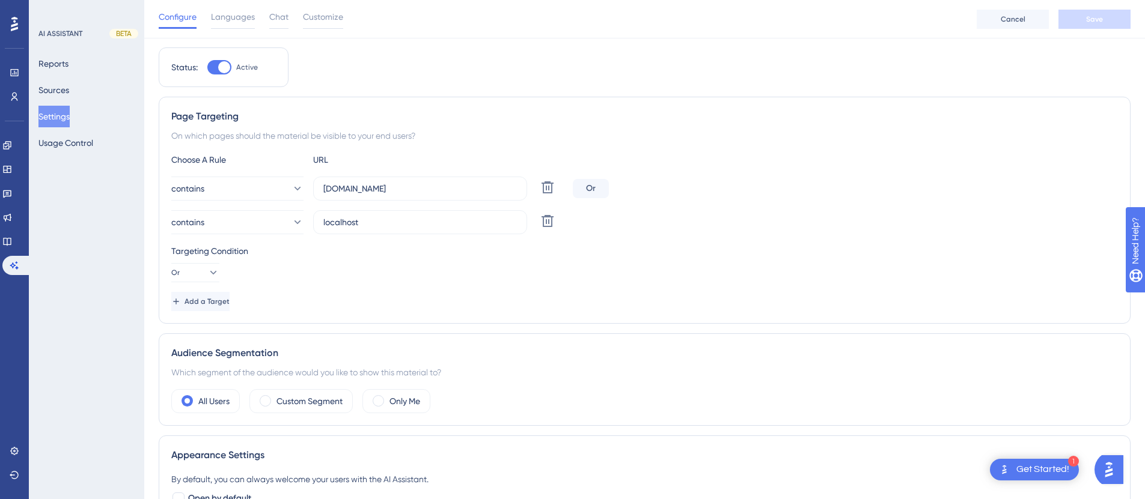
scroll to position [0, 0]
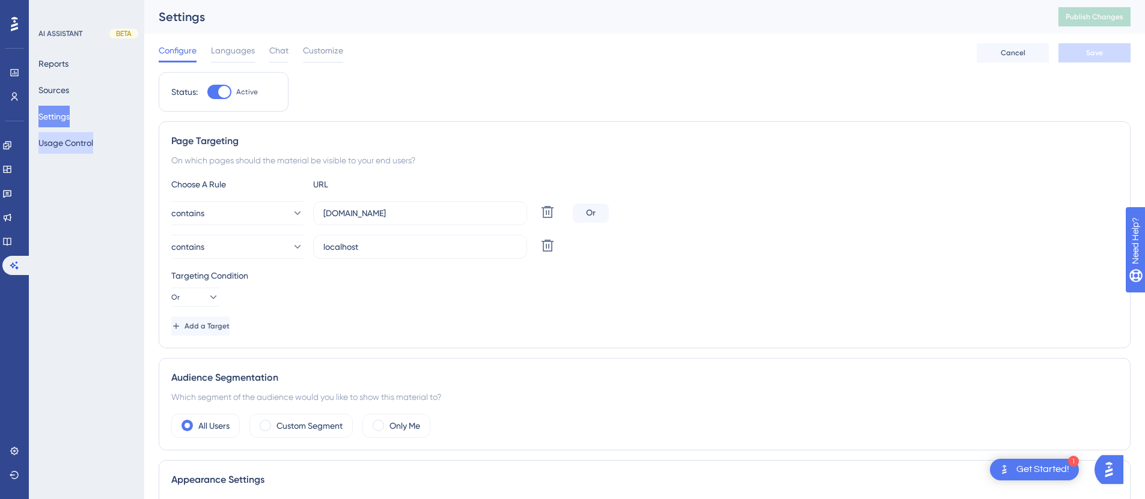
click at [90, 142] on button "Usage Control" at bounding box center [65, 143] width 55 height 22
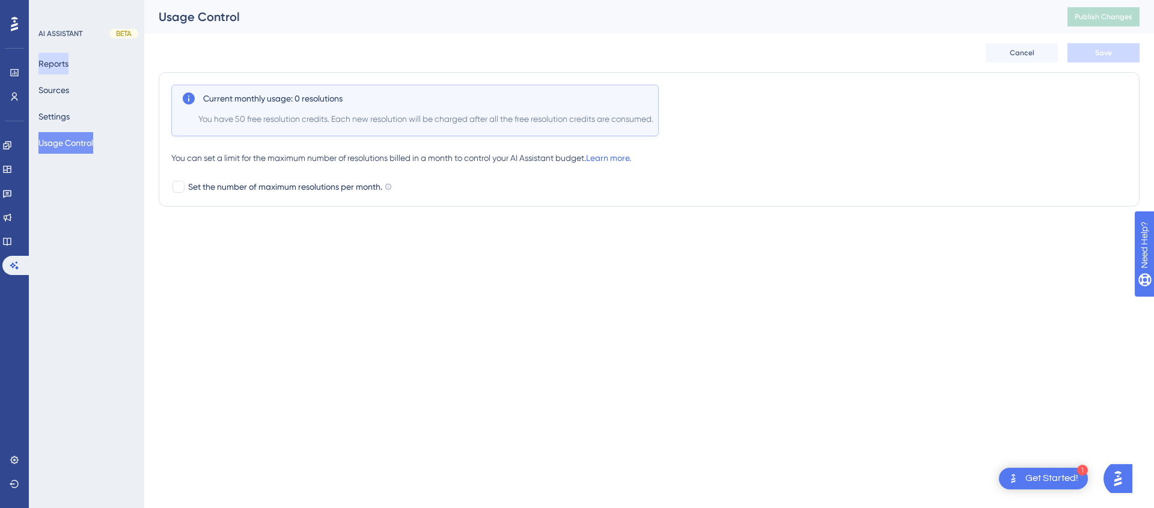
click at [69, 57] on button "Reports" at bounding box center [53, 64] width 30 height 22
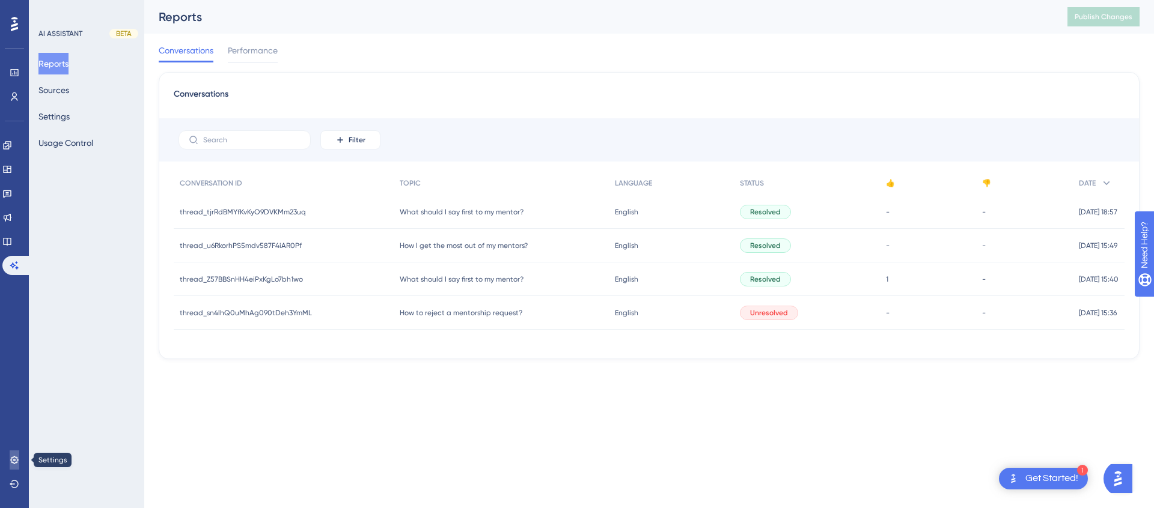
click at [16, 457] on icon at bounding box center [15, 461] width 10 height 10
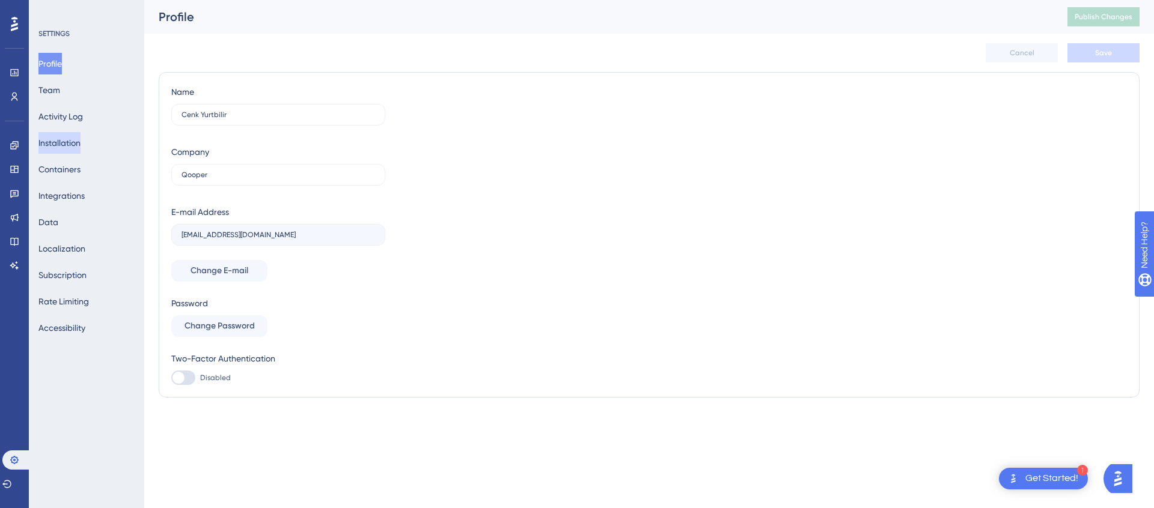
click at [67, 139] on button "Installation" at bounding box center [59, 143] width 42 height 22
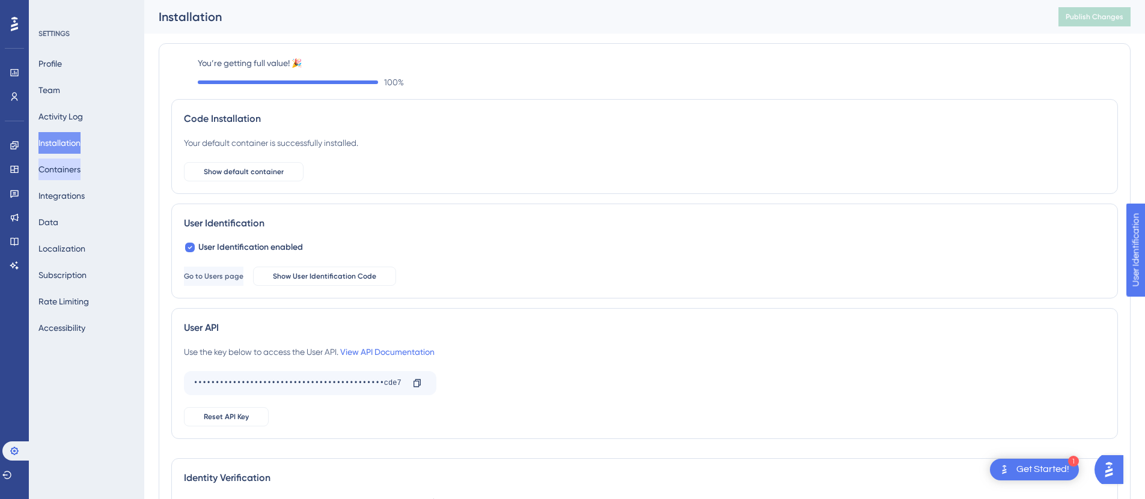
click at [73, 179] on button "Containers" at bounding box center [59, 170] width 42 height 22
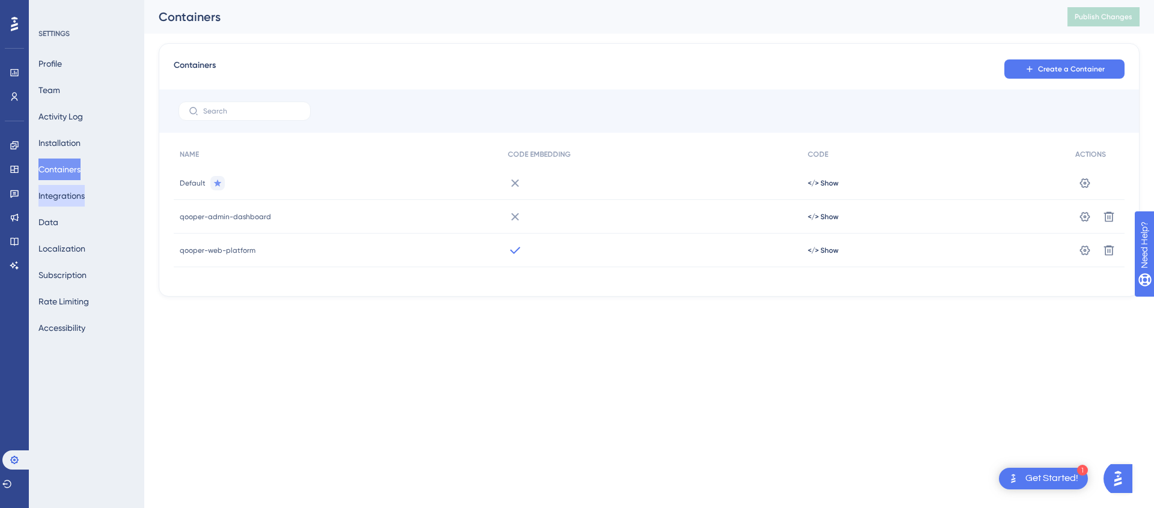
click at [68, 199] on button "Integrations" at bounding box center [61, 196] width 46 height 22
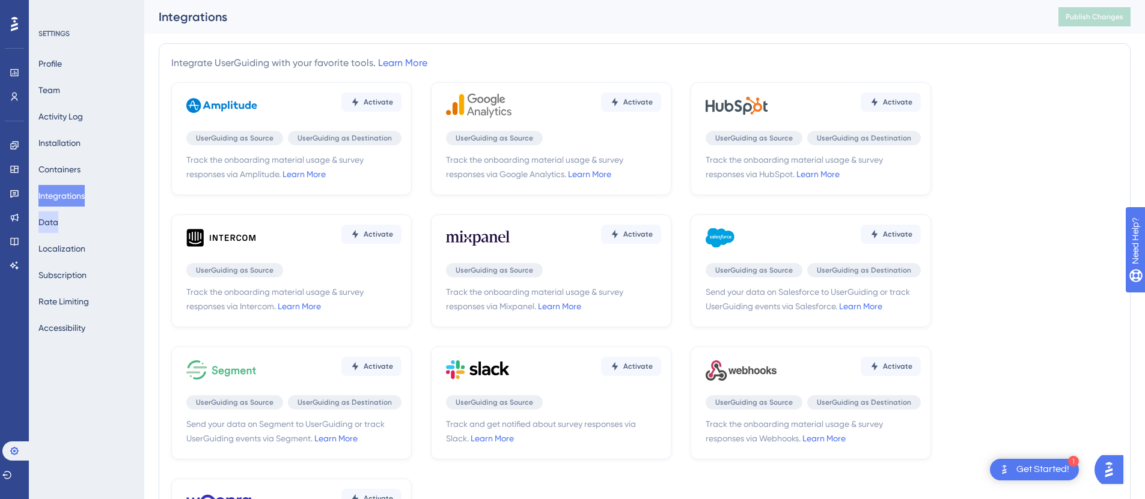
click at [58, 221] on button "Data" at bounding box center [48, 223] width 20 height 22
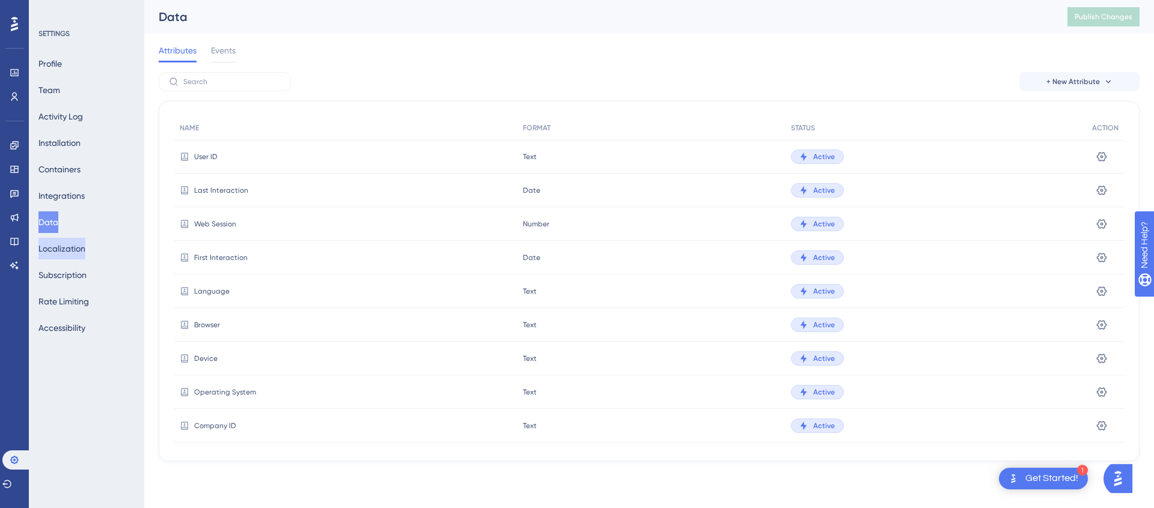
click at [66, 258] on button "Localization" at bounding box center [61, 249] width 47 height 22
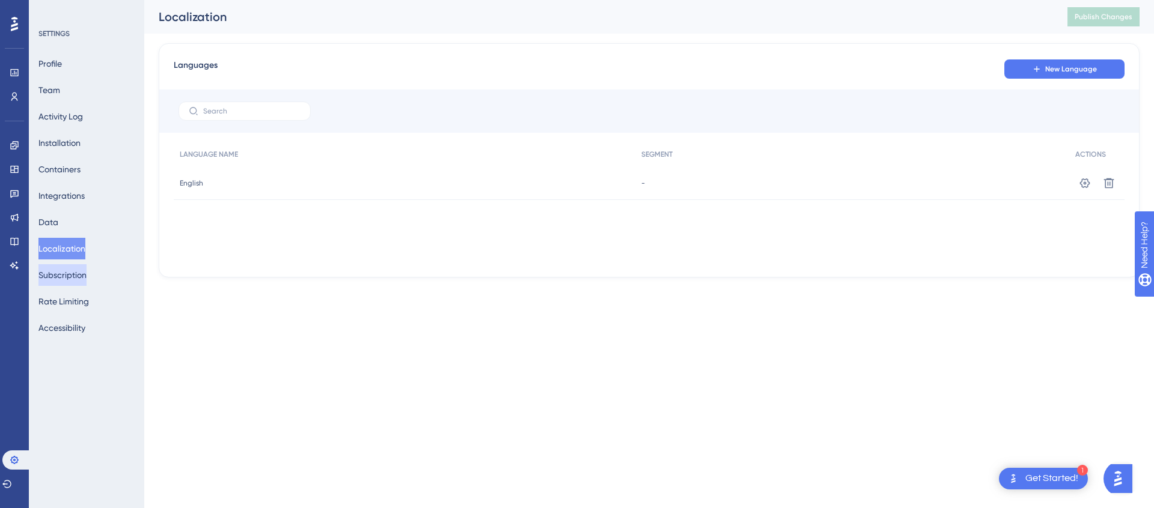
click at [67, 281] on button "Subscription" at bounding box center [62, 275] width 48 height 22
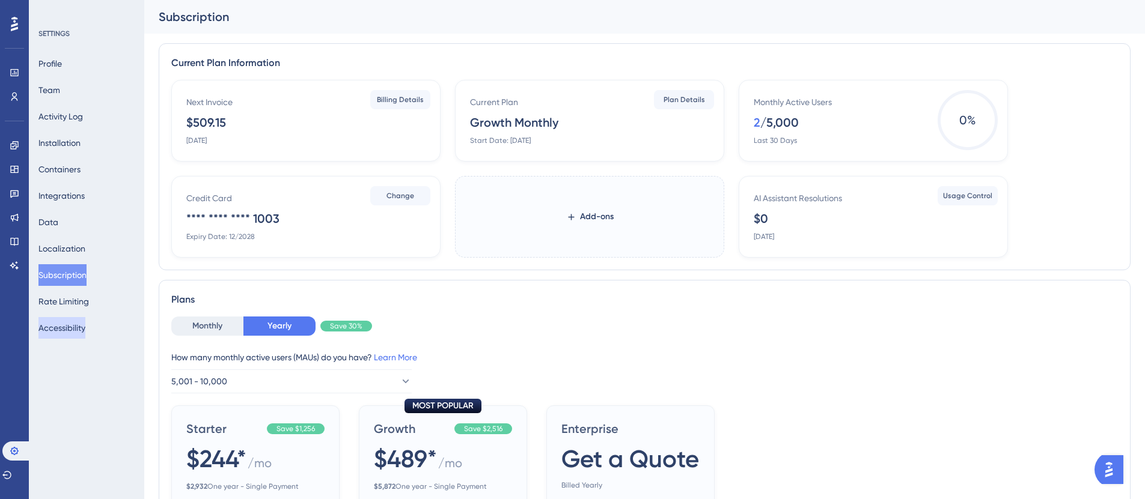
click at [67, 329] on button "Accessibility" at bounding box center [61, 328] width 47 height 22
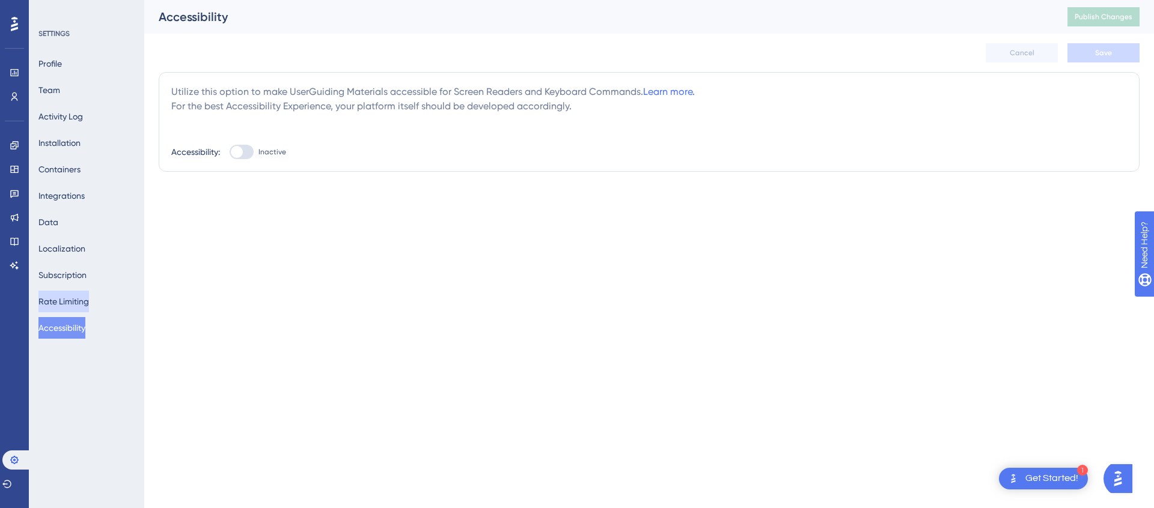
click at [66, 299] on button "Rate Limiting" at bounding box center [63, 302] width 50 height 22
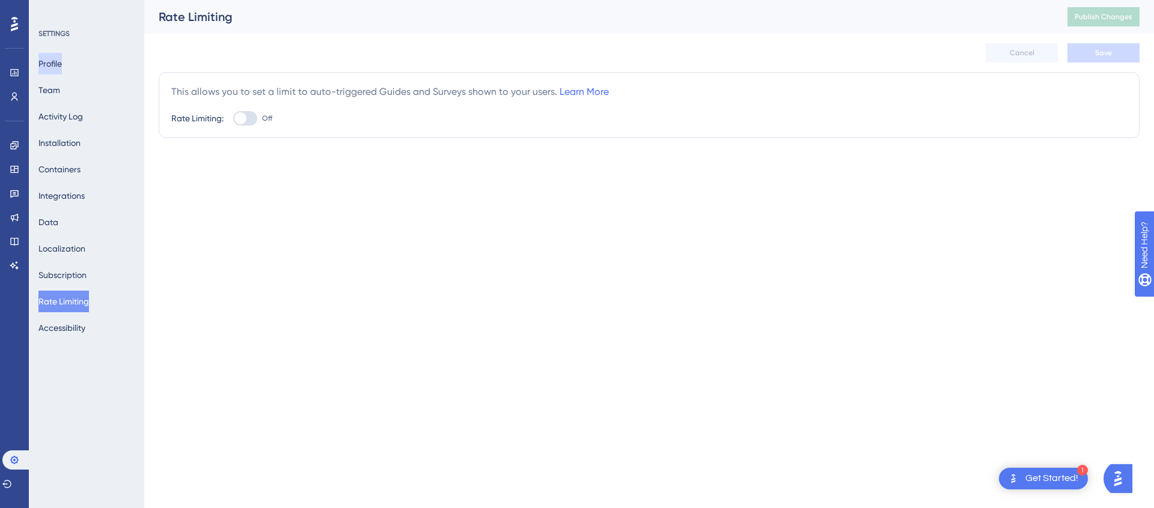
click at [56, 68] on button "Profile" at bounding box center [49, 64] width 23 height 22
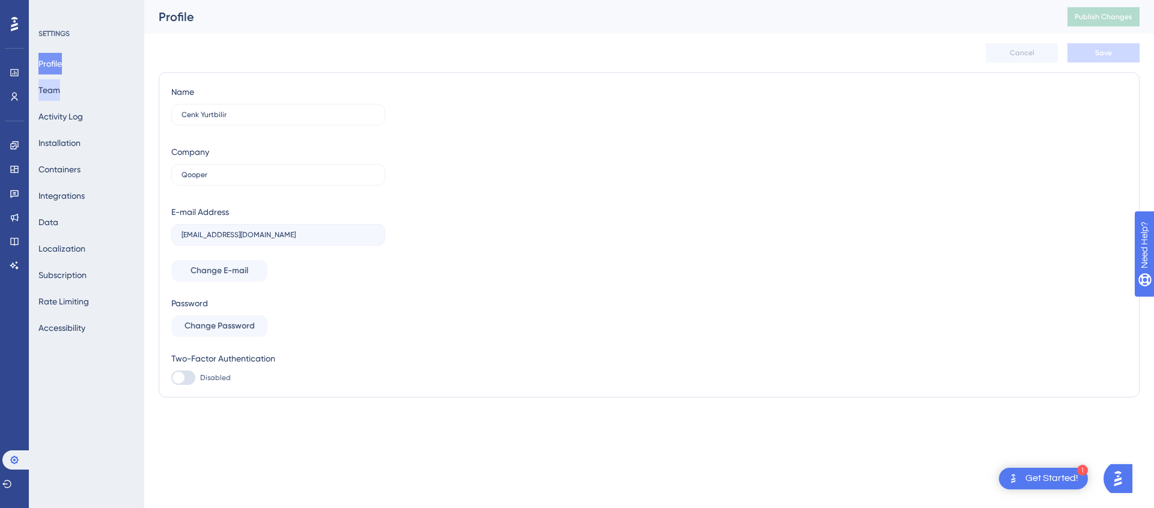
click at [57, 87] on button "Team" at bounding box center [49, 90] width 22 height 22
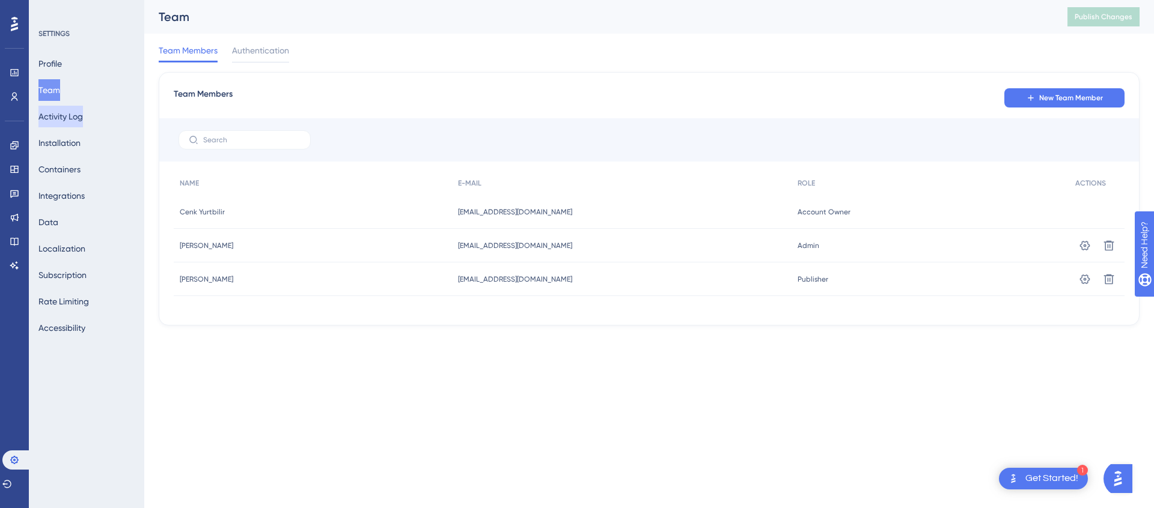
click at [57, 110] on button "Activity Log" at bounding box center [60, 117] width 44 height 22
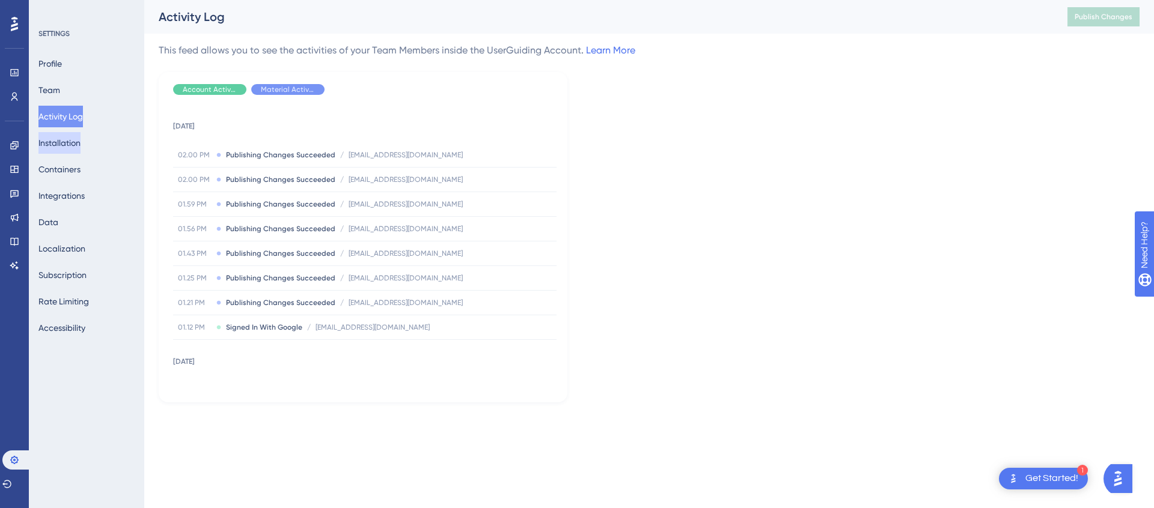
click at [62, 147] on button "Installation" at bounding box center [59, 143] width 42 height 22
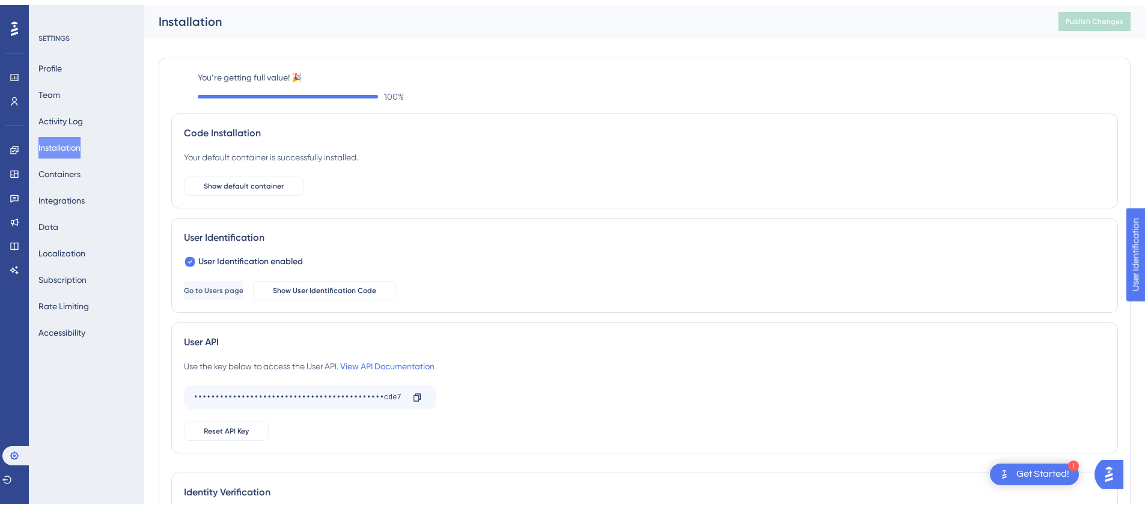
scroll to position [125, 0]
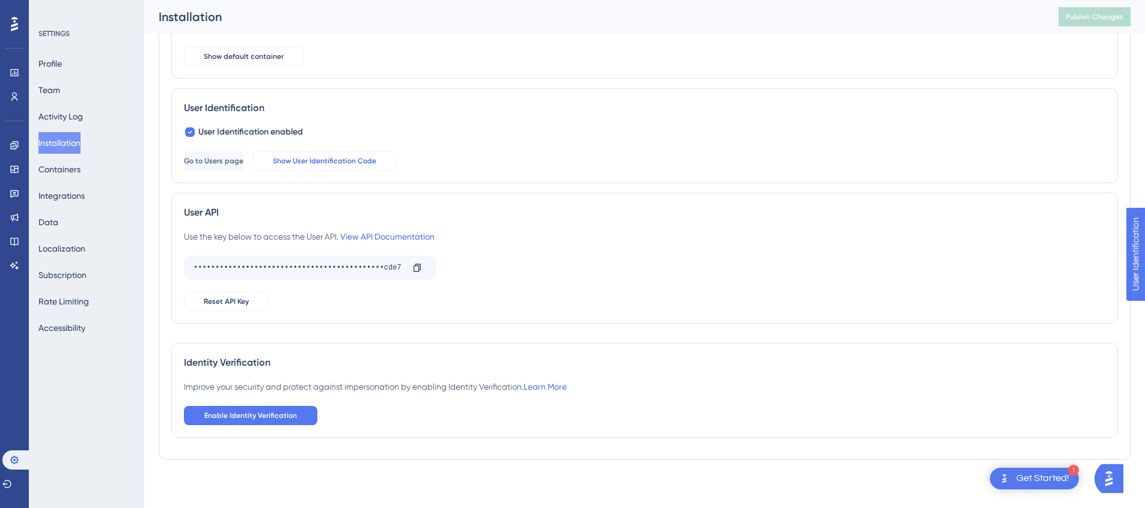
click at [348, 166] on button "Show User Identification Code" at bounding box center [324, 160] width 143 height 19
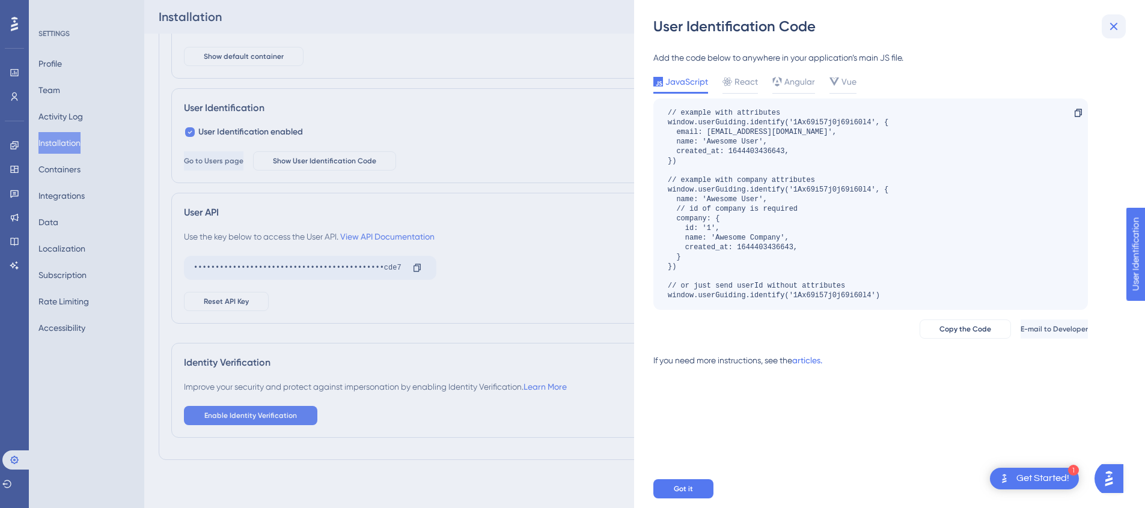
click at [1114, 29] on icon at bounding box center [1113, 26] width 14 height 14
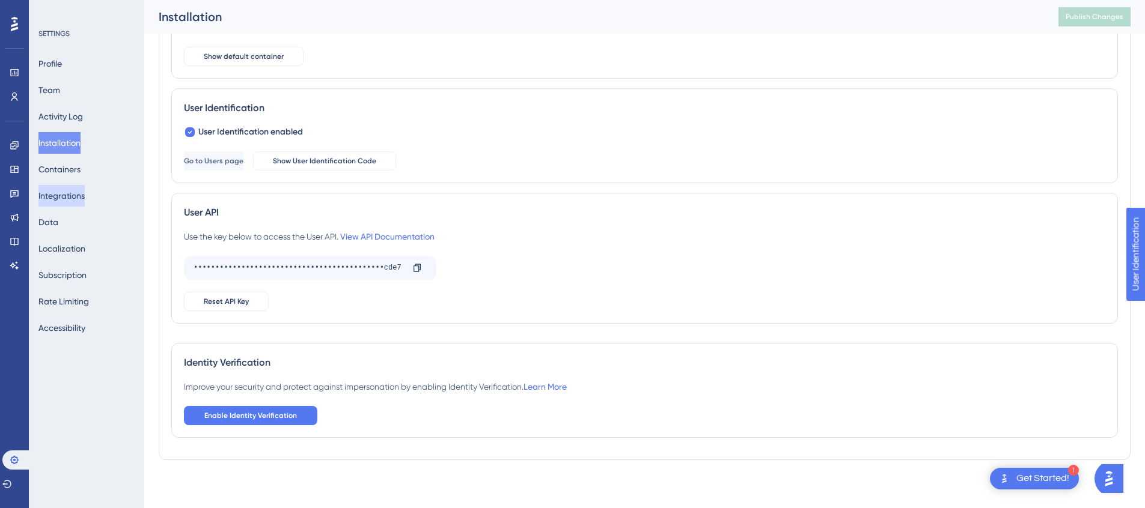
click at [80, 201] on button "Integrations" at bounding box center [61, 196] width 46 height 22
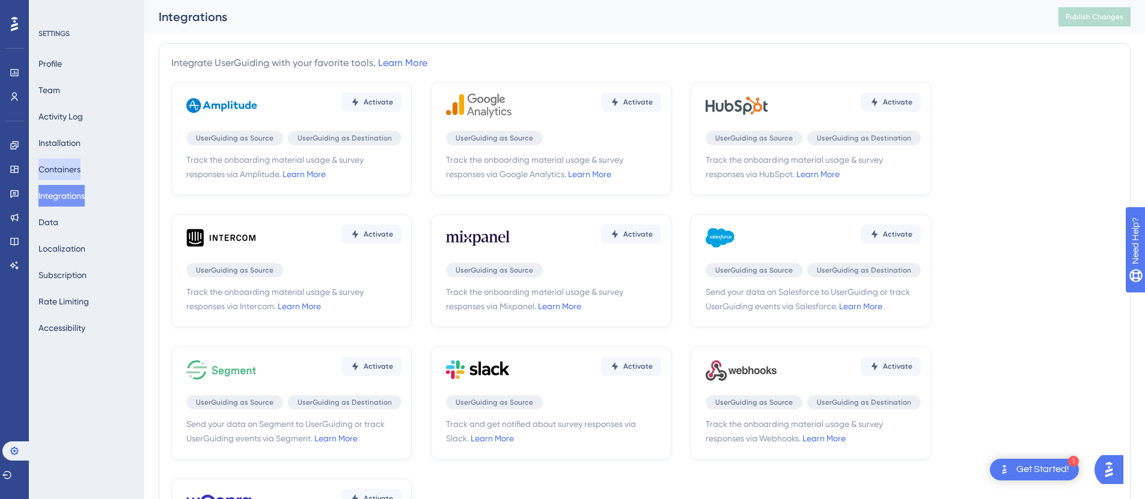
click at [71, 174] on button "Containers" at bounding box center [59, 170] width 42 height 22
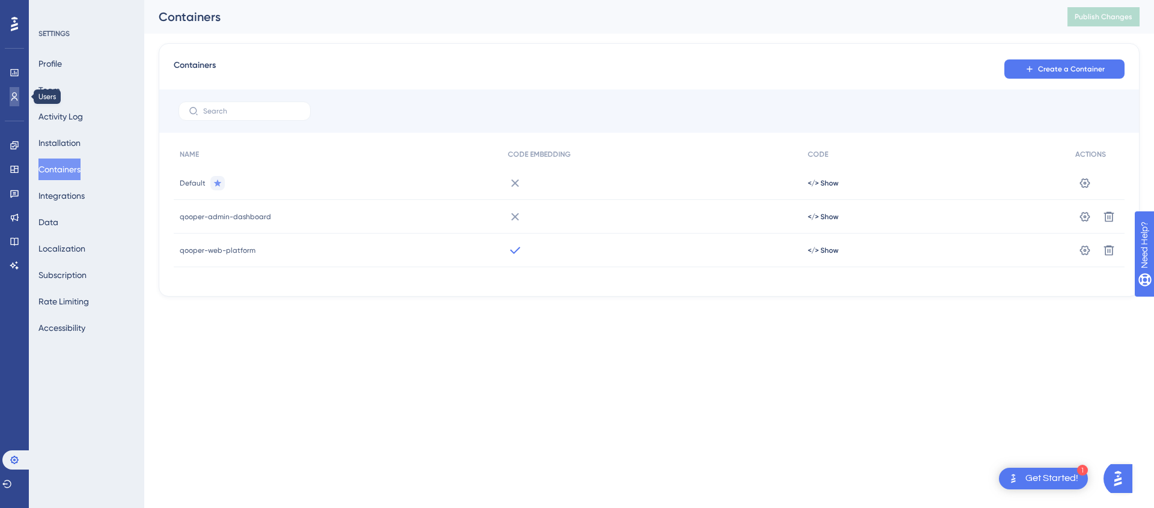
click at [13, 94] on icon at bounding box center [14, 97] width 7 height 8
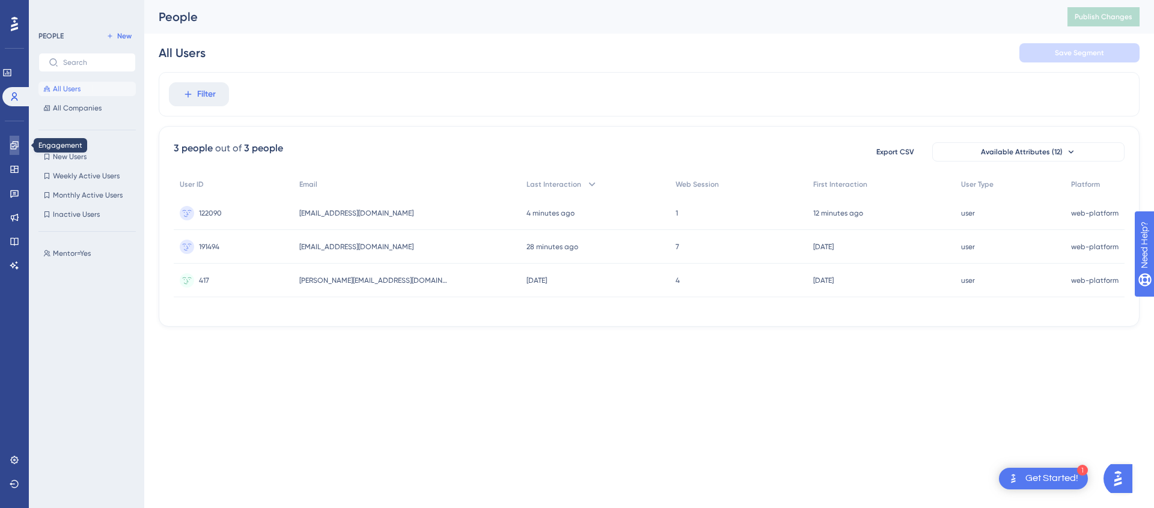
click at [17, 144] on icon at bounding box center [15, 146] width 10 height 10
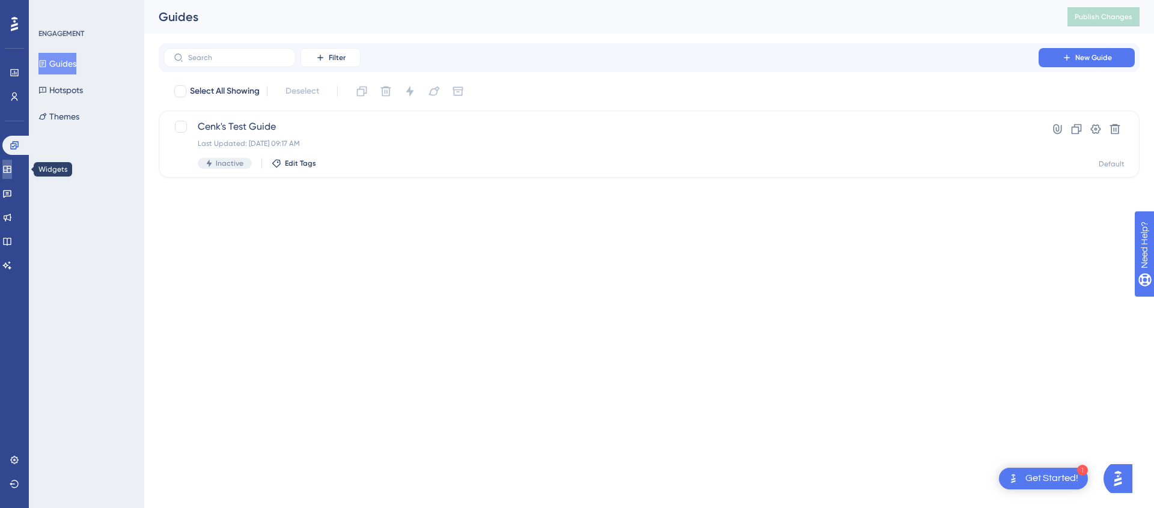
click at [12, 167] on icon at bounding box center [7, 170] width 10 height 10
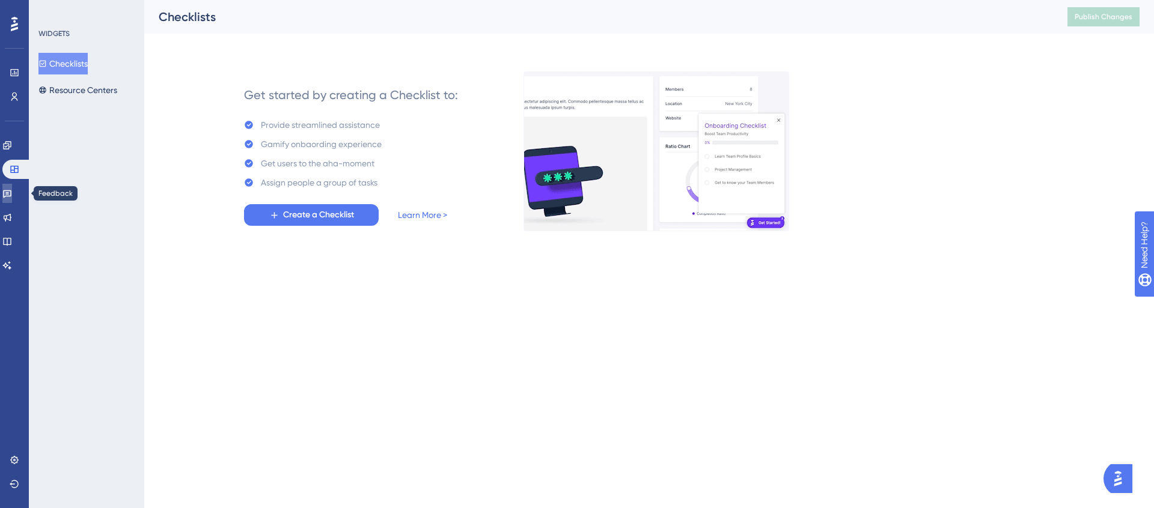
click at [12, 192] on icon at bounding box center [7, 194] width 10 height 10
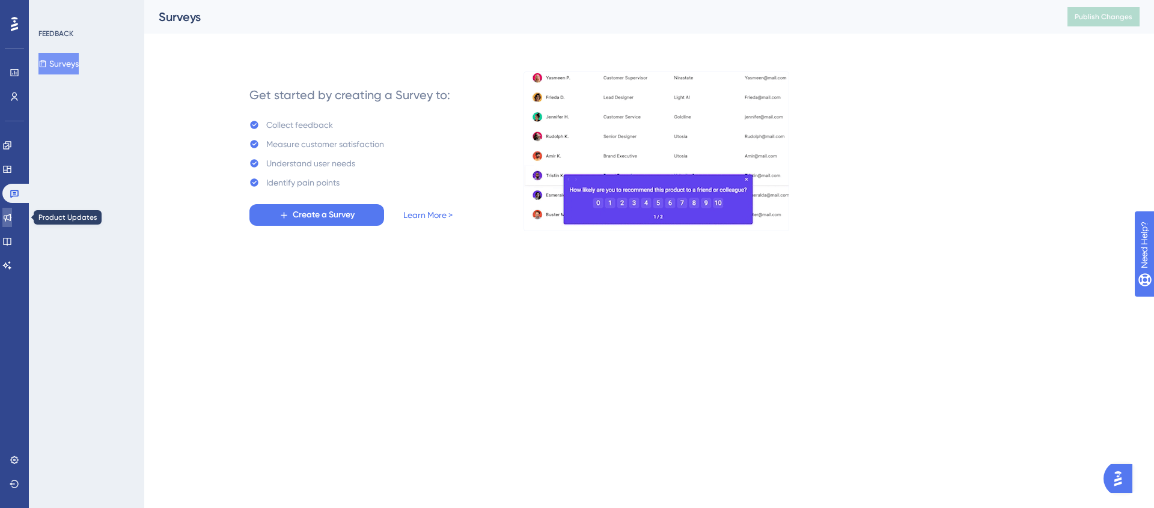
click at [12, 216] on icon at bounding box center [7, 218] width 10 height 10
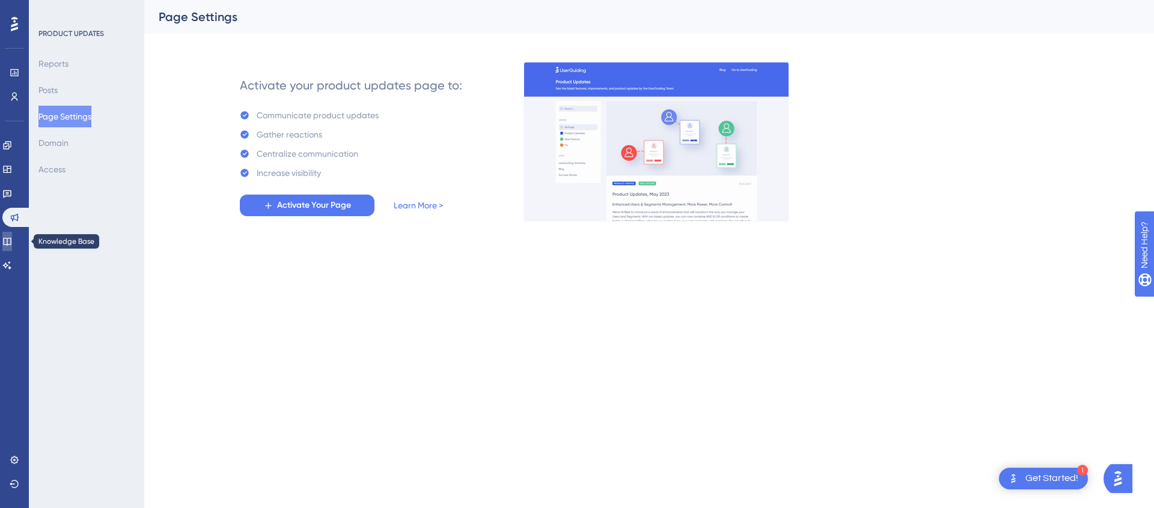
click at [11, 245] on icon at bounding box center [7, 242] width 8 height 8
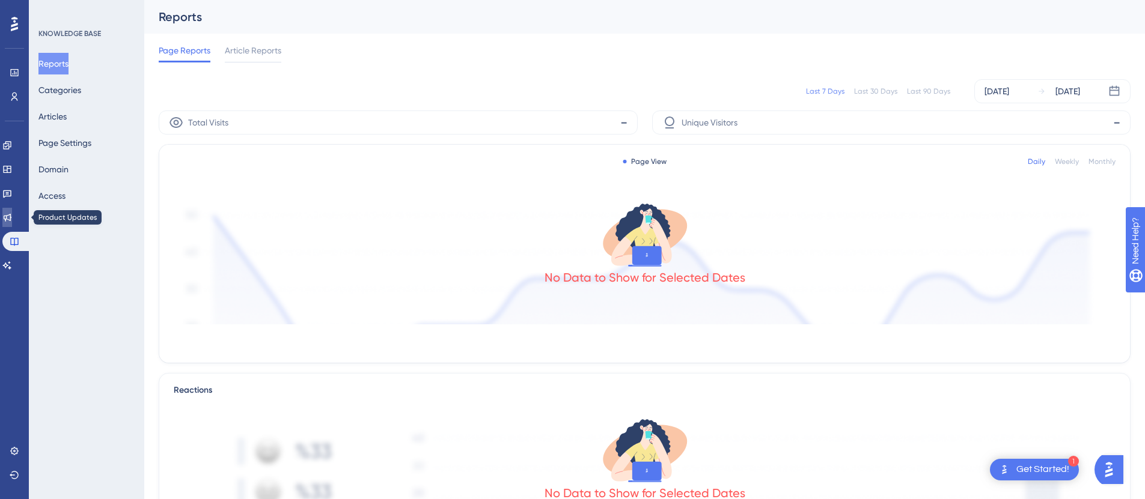
click at [11, 220] on icon at bounding box center [8, 218] width 8 height 8
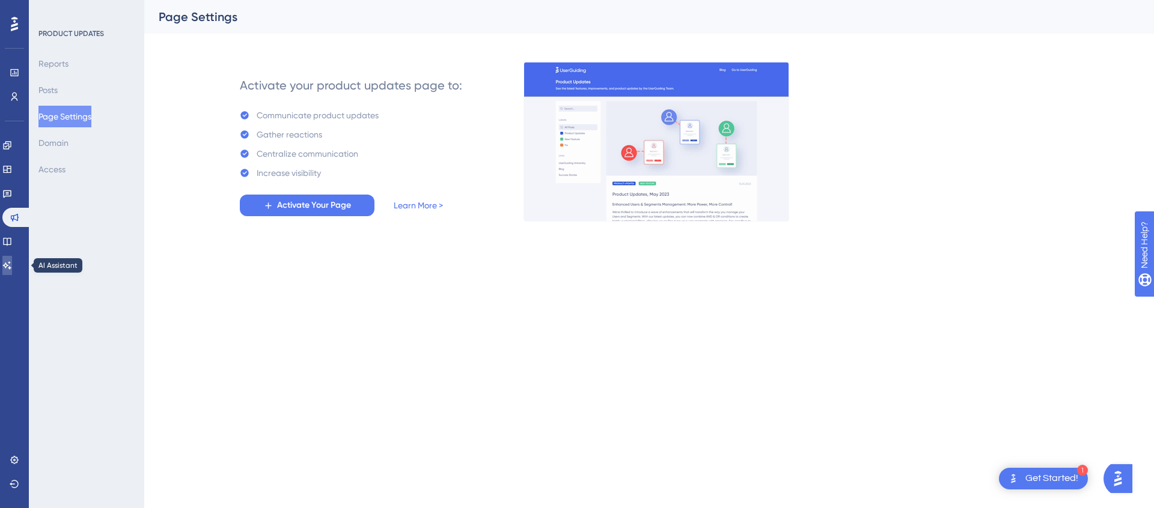
click at [12, 263] on icon at bounding box center [7, 266] width 10 height 10
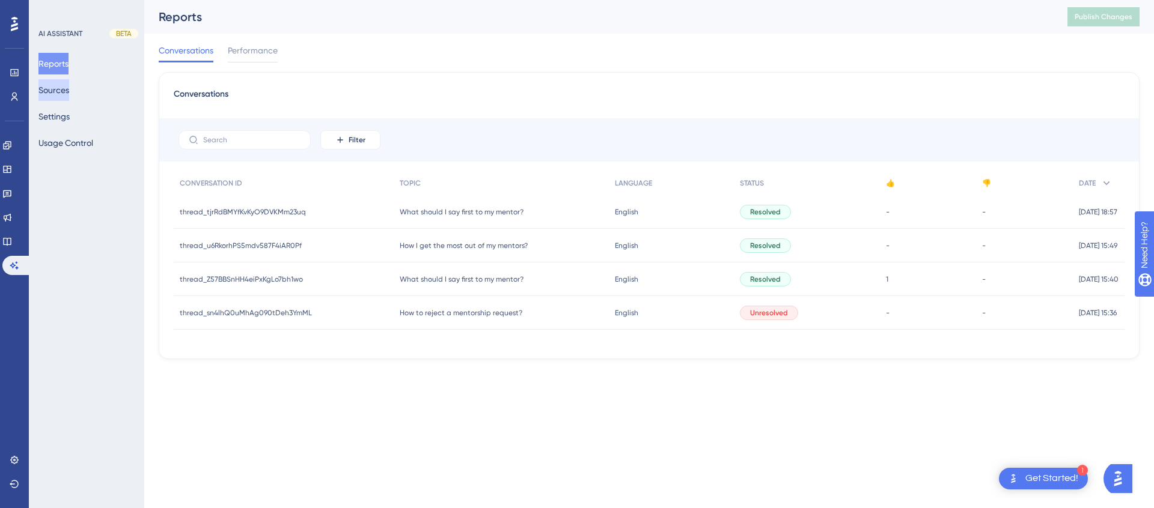
click at [69, 94] on button "Sources" at bounding box center [53, 90] width 31 height 22
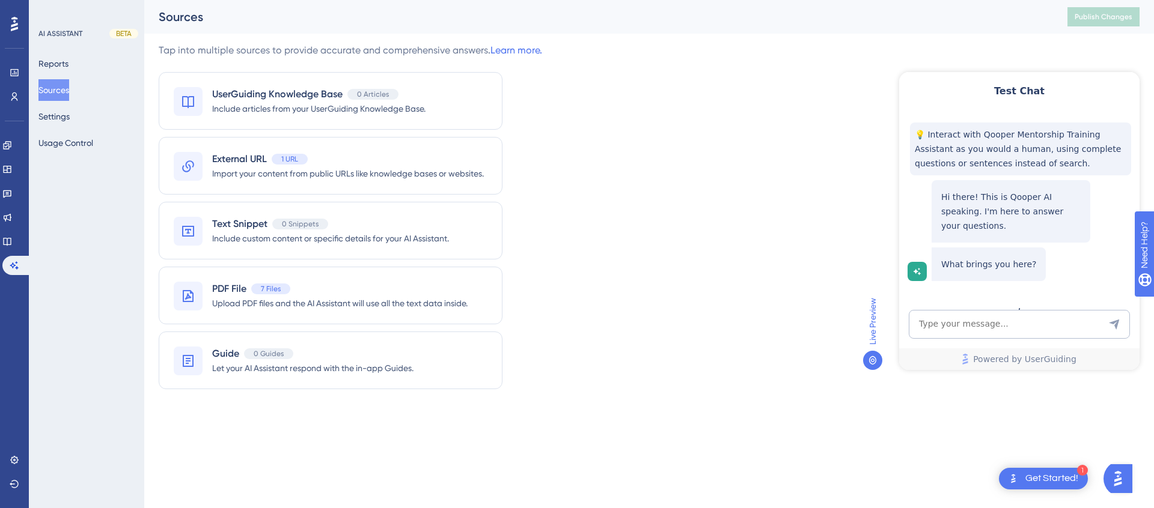
click at [68, 75] on div "Reports Sources Settings Usage Control" at bounding box center [86, 103] width 97 height 101
click at [70, 115] on button "Settings" at bounding box center [53, 117] width 31 height 22
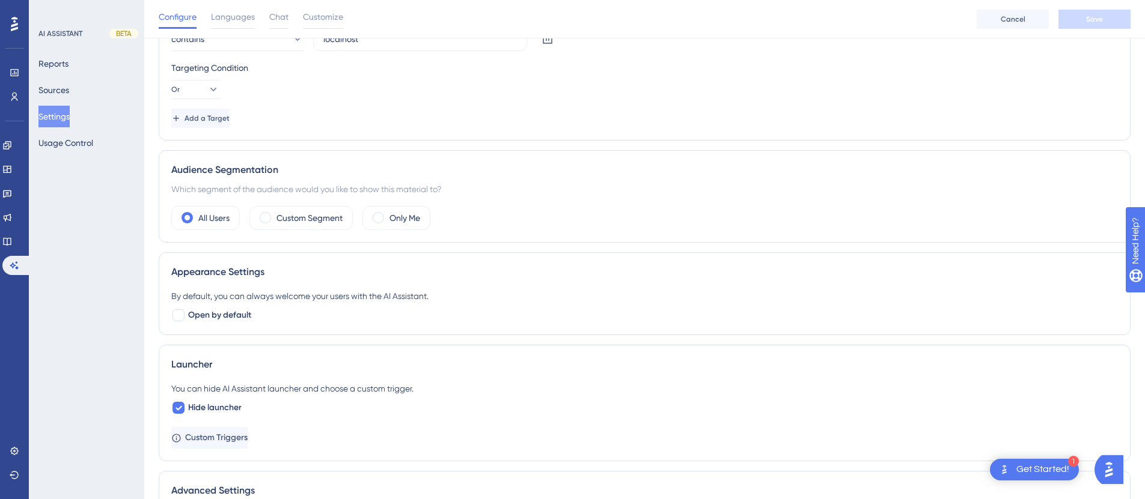
scroll to position [325, 0]
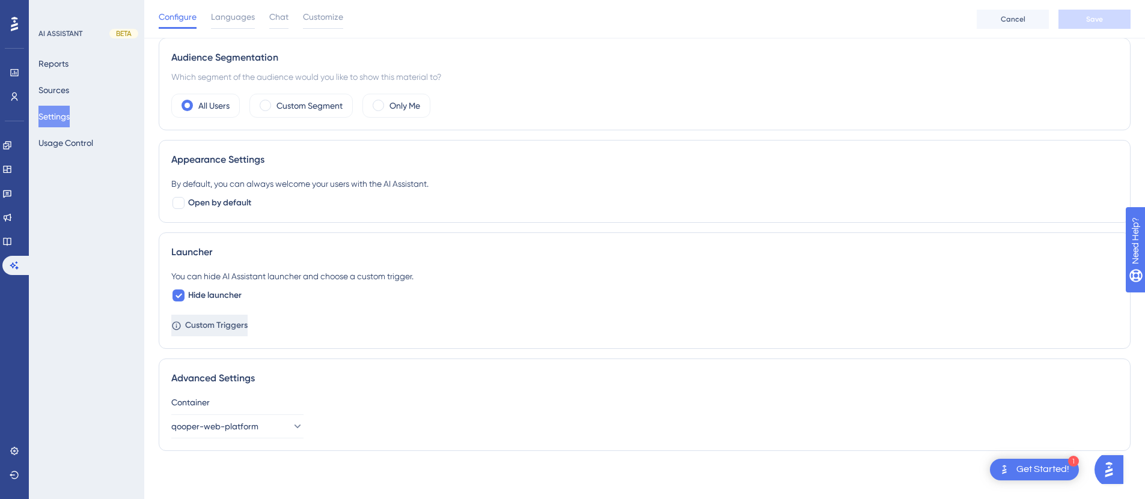
click at [248, 321] on span "Custom Triggers" at bounding box center [216, 326] width 63 height 14
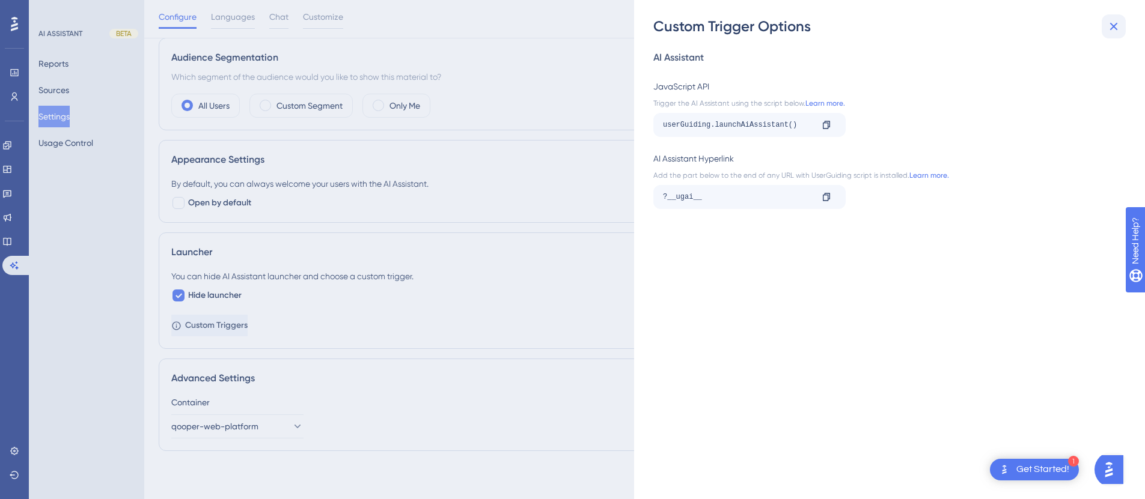
click at [1108, 27] on icon at bounding box center [1113, 26] width 14 height 14
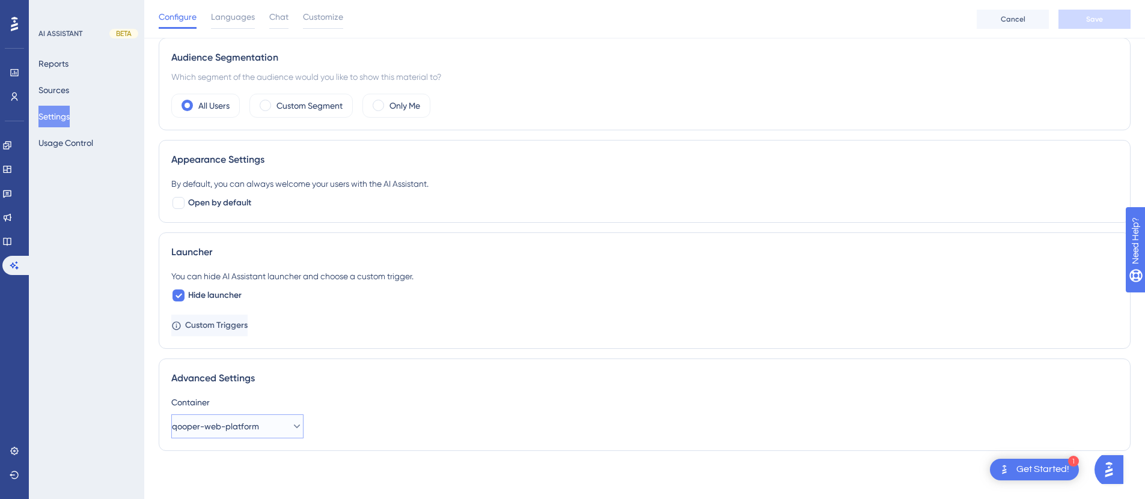
click at [252, 427] on span "qooper-web-platform" at bounding box center [215, 427] width 87 height 14
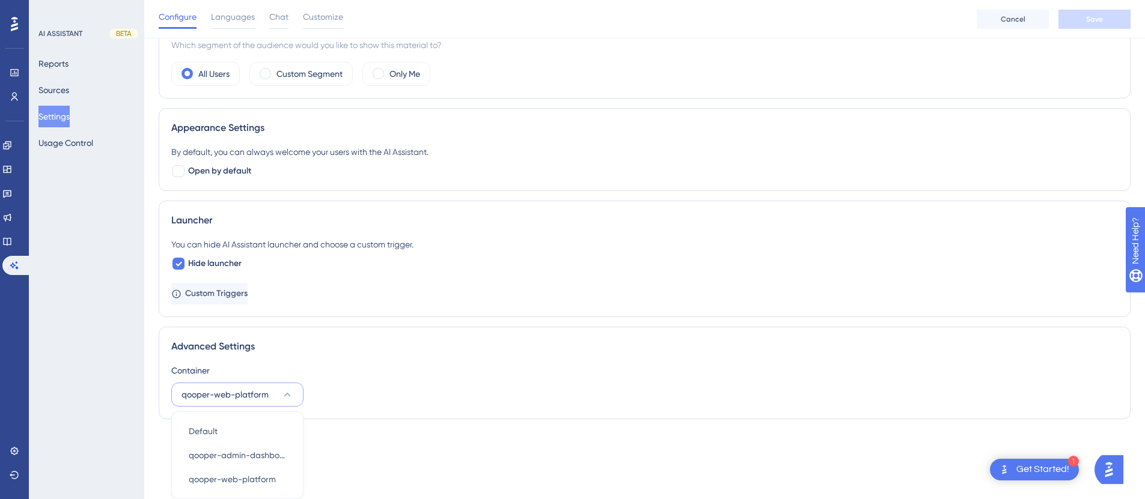
click at [382, 392] on div "Container qooper-web-platform Default Default qooper-admin-dashboard qooper-adm…" at bounding box center [644, 385] width 947 height 43
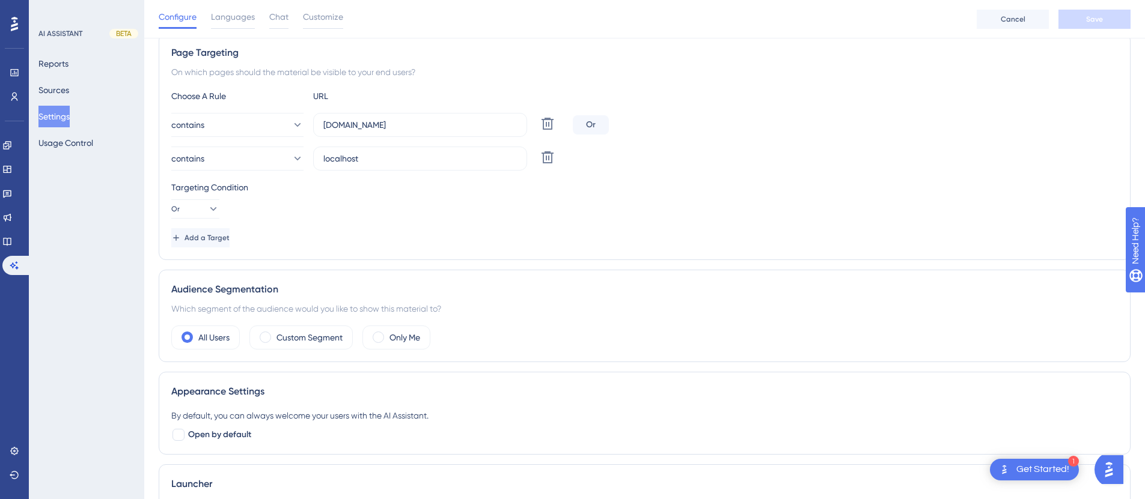
scroll to position [0, 0]
